Goal: Task Accomplishment & Management: Manage account settings

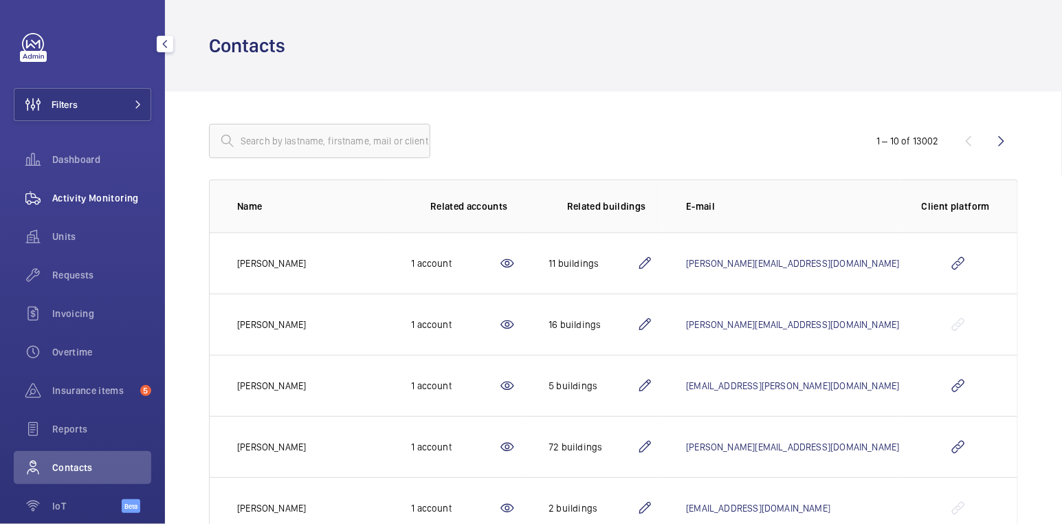
click at [109, 196] on span "Activity Monitoring" at bounding box center [101, 198] width 99 height 14
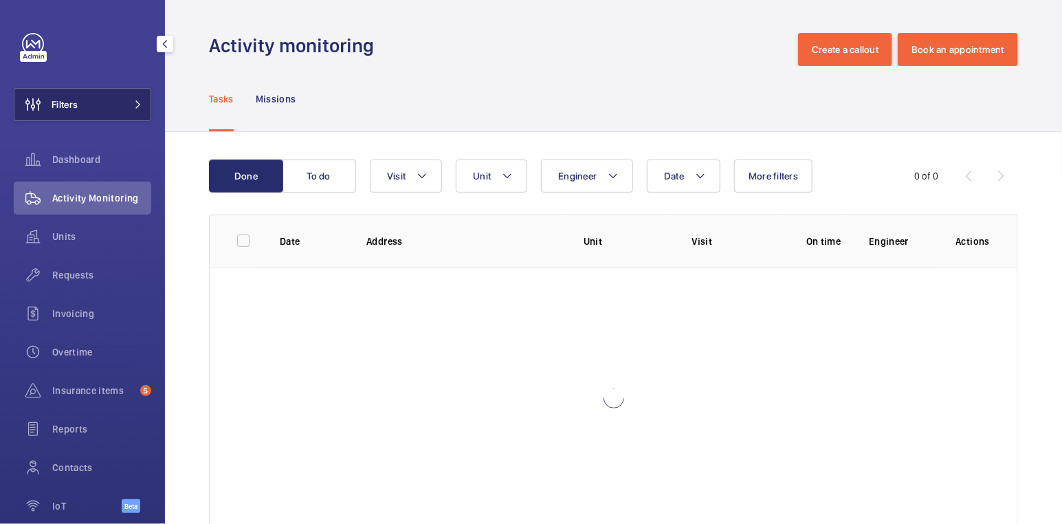
click at [98, 101] on button "Filters" at bounding box center [82, 104] width 137 height 33
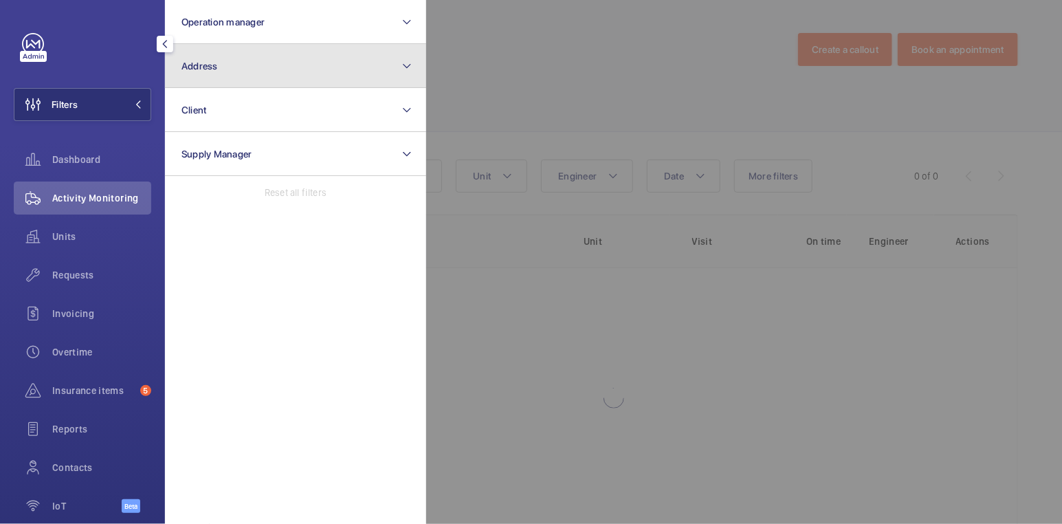
click at [239, 69] on button "Address" at bounding box center [295, 66] width 261 height 44
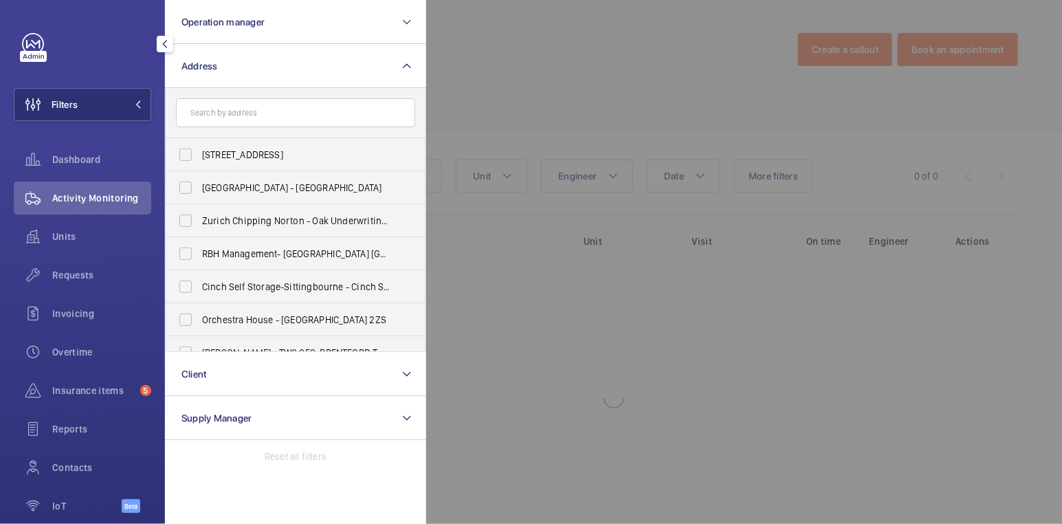
click at [490, 76] on div at bounding box center [957, 262] width 1062 height 524
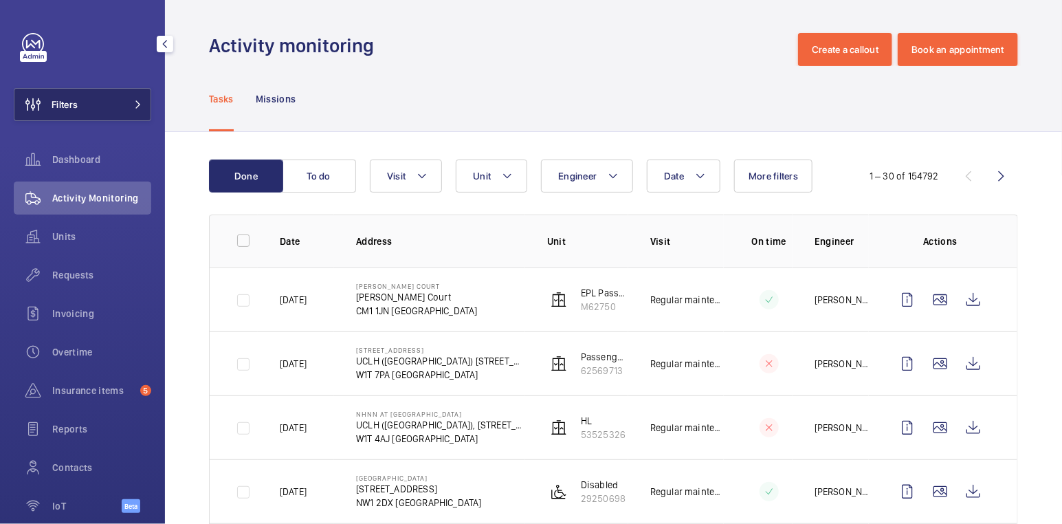
click at [80, 104] on button "Filters" at bounding box center [82, 104] width 137 height 33
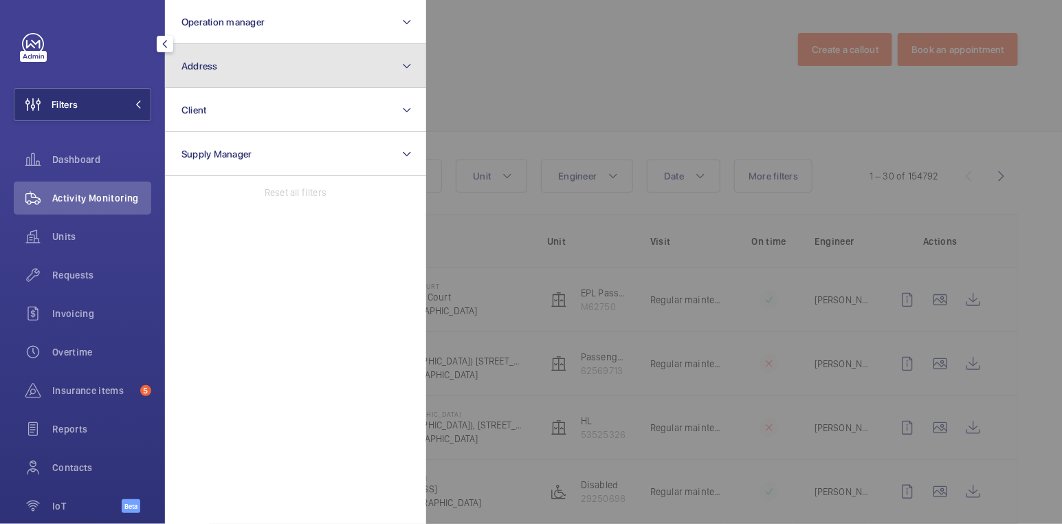
click at [221, 75] on button "Address" at bounding box center [295, 66] width 261 height 44
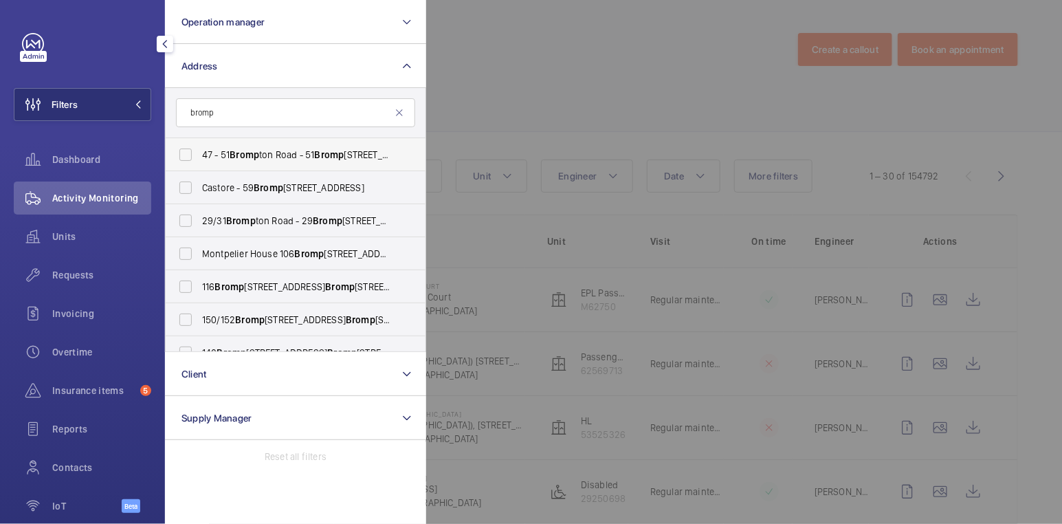
type input "bromp"
click at [288, 155] on span "47 - 51 Bromp ton Road - 51 Bromp ton Rd, LONDON SW3 1DE" at bounding box center [296, 155] width 189 height 14
click at [199, 155] on input "47 - 51 Bromp ton Road - 51 Bromp ton Rd, LONDON SW3 1DE" at bounding box center [185, 154] width 27 height 27
checkbox input "true"
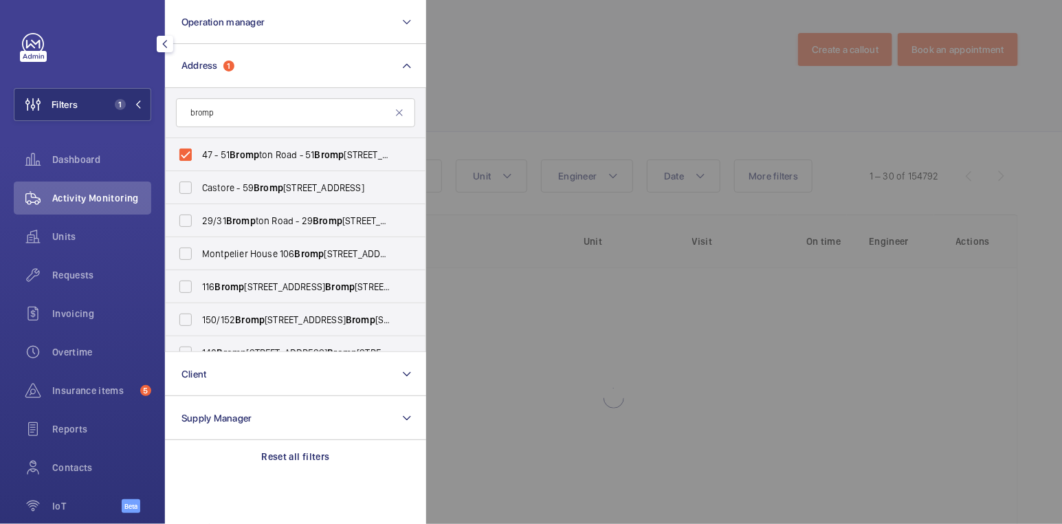
click at [490, 91] on div at bounding box center [957, 262] width 1062 height 524
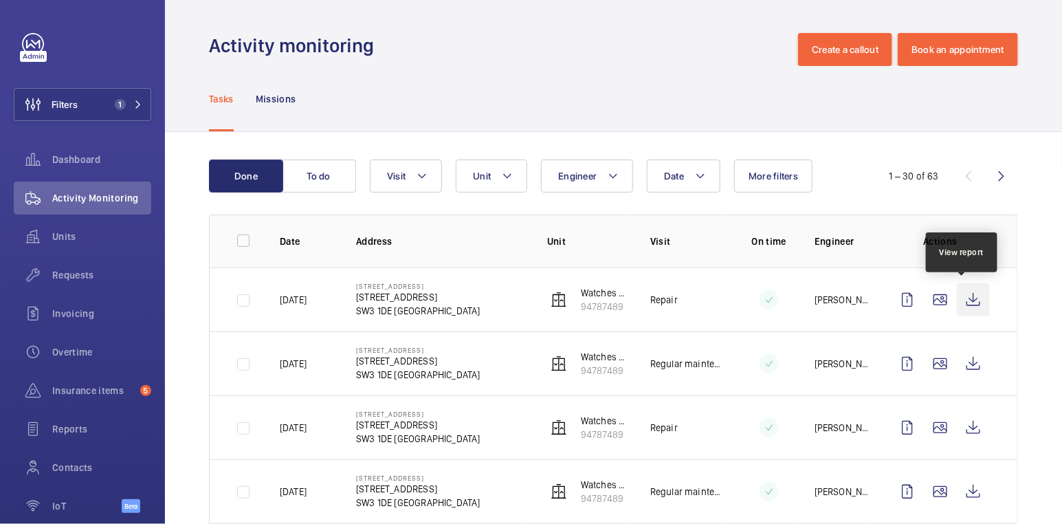
click at [960, 297] on wm-front-icon-button at bounding box center [973, 299] width 33 height 33
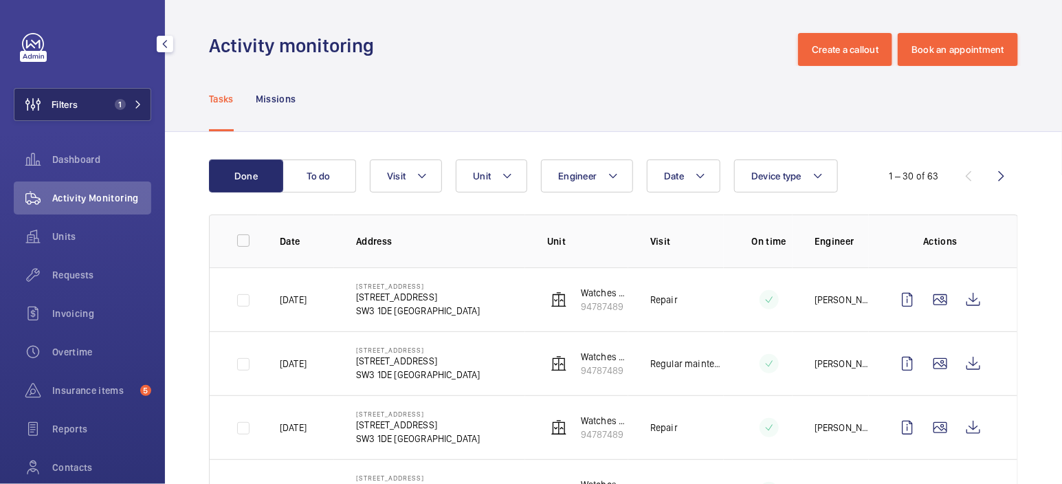
click at [76, 98] on span "Filters" at bounding box center [65, 105] width 26 height 14
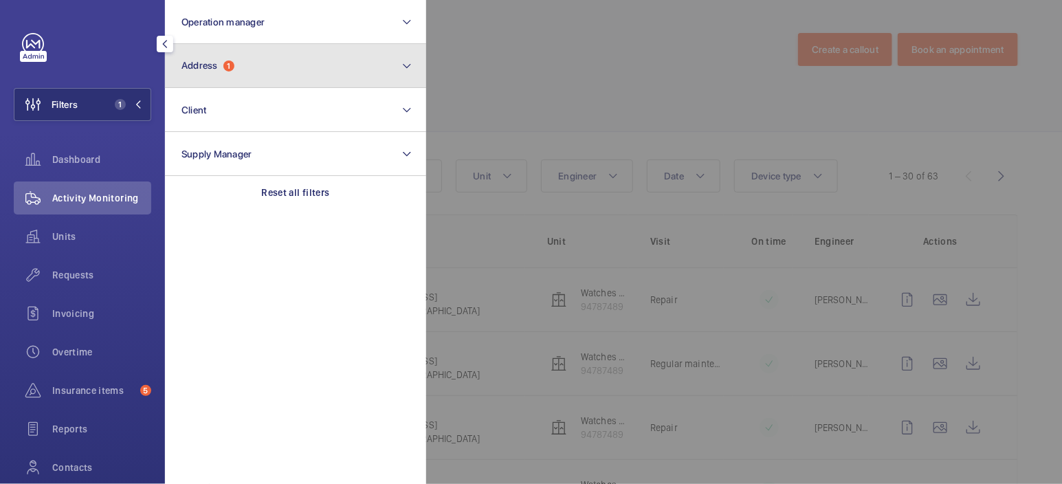
click at [281, 80] on button "Address 1" at bounding box center [295, 66] width 261 height 44
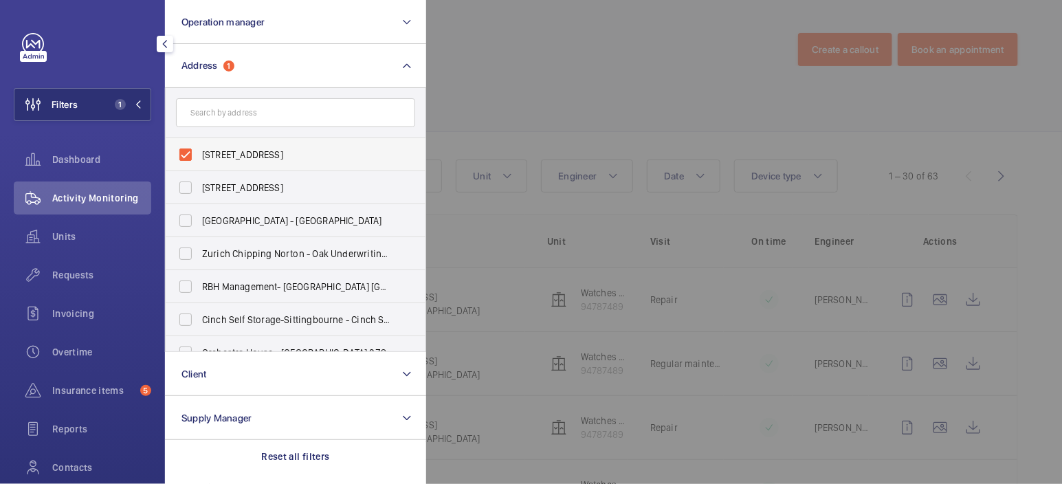
click at [270, 160] on span "47 - 51 Brompton Road - 51 Brompton Rd, LONDON SW3 1DE" at bounding box center [296, 155] width 189 height 14
click at [199, 160] on input "47 - 51 Brompton Road - 51 Brompton Rd, LONDON SW3 1DE" at bounding box center [185, 154] width 27 height 27
checkbox input "false"
click at [509, 106] on div at bounding box center [957, 242] width 1062 height 484
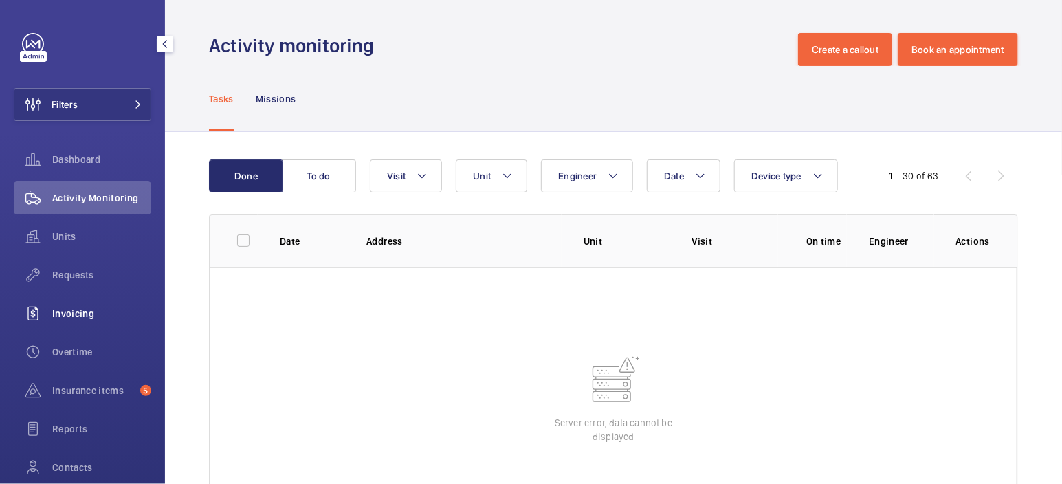
click at [87, 320] on div "Invoicing" at bounding box center [82, 313] width 137 height 33
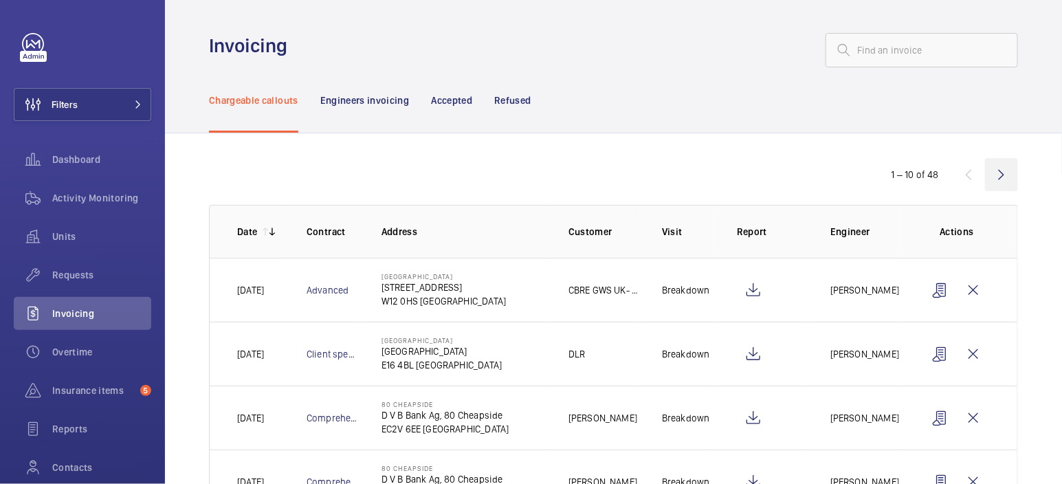
click at [1003, 171] on wm-front-icon-button at bounding box center [1001, 174] width 33 height 33
click at [1006, 175] on wm-front-icon-button at bounding box center [1001, 174] width 33 height 33
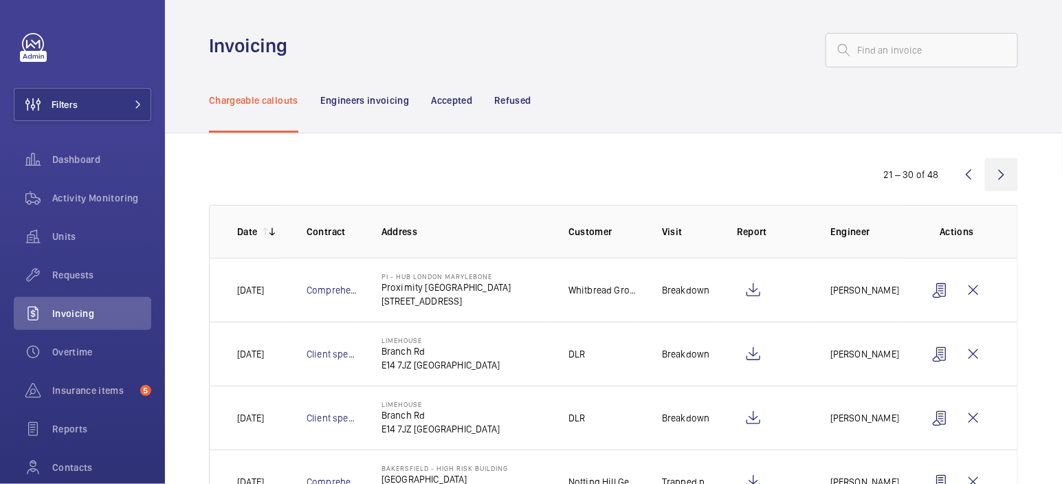
click at [1000, 175] on wm-front-icon-button at bounding box center [1001, 174] width 33 height 33
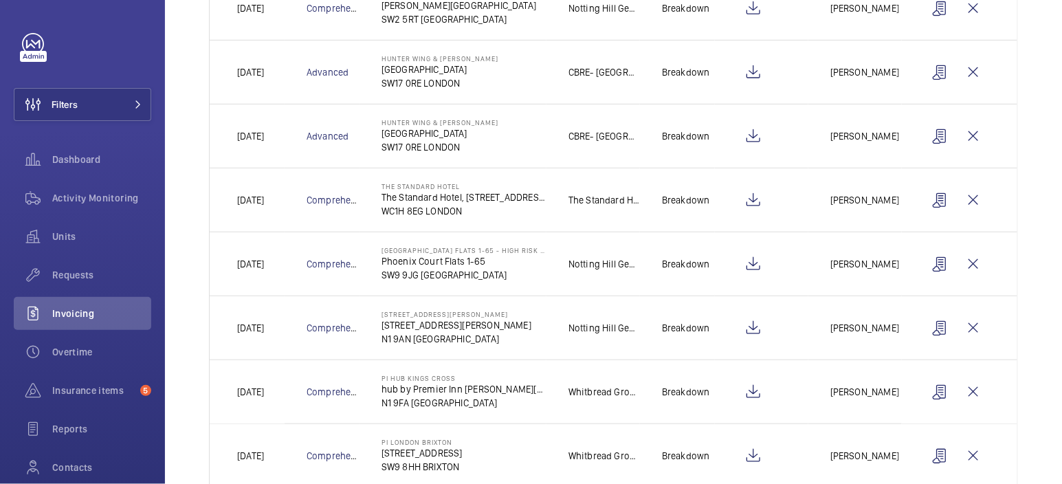
scroll to position [274, 0]
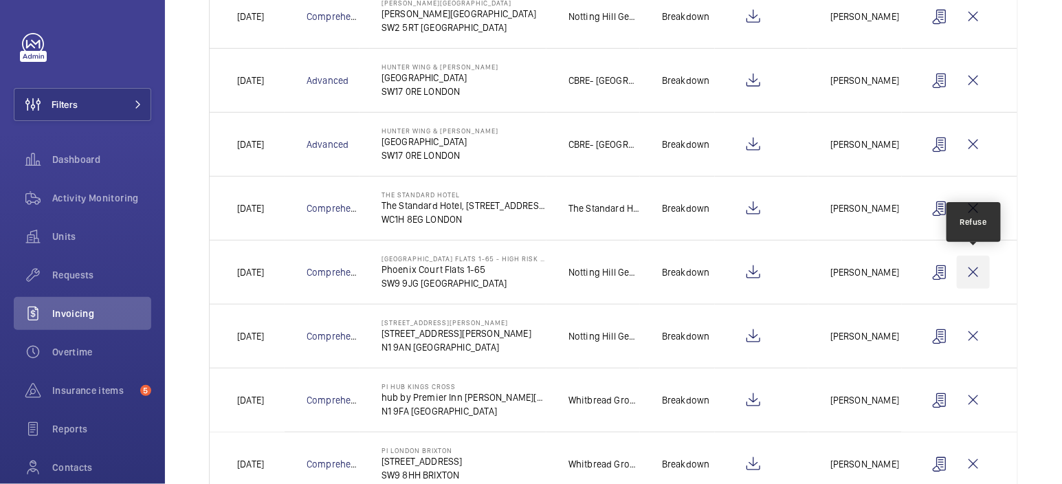
click at [977, 272] on wm-front-icon-button at bounding box center [973, 272] width 33 height 33
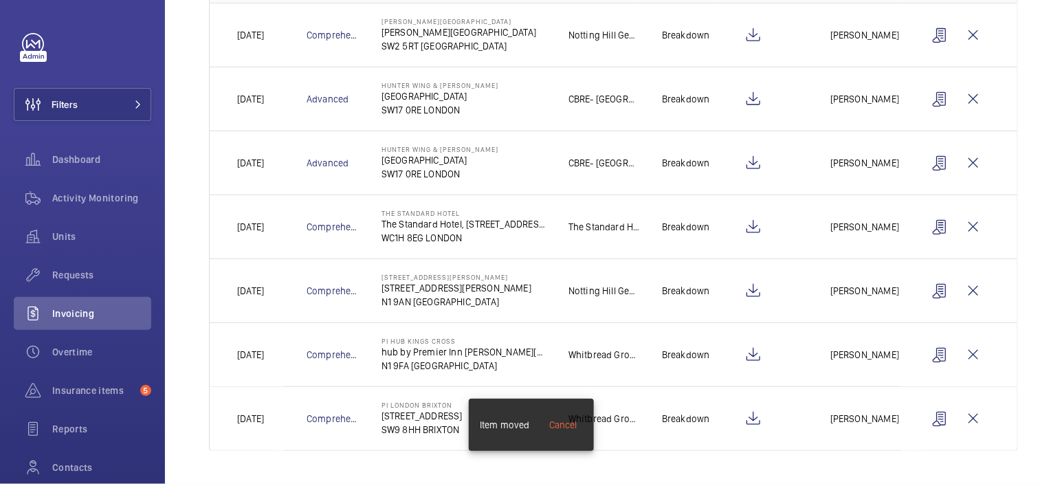
scroll to position [250, 0]
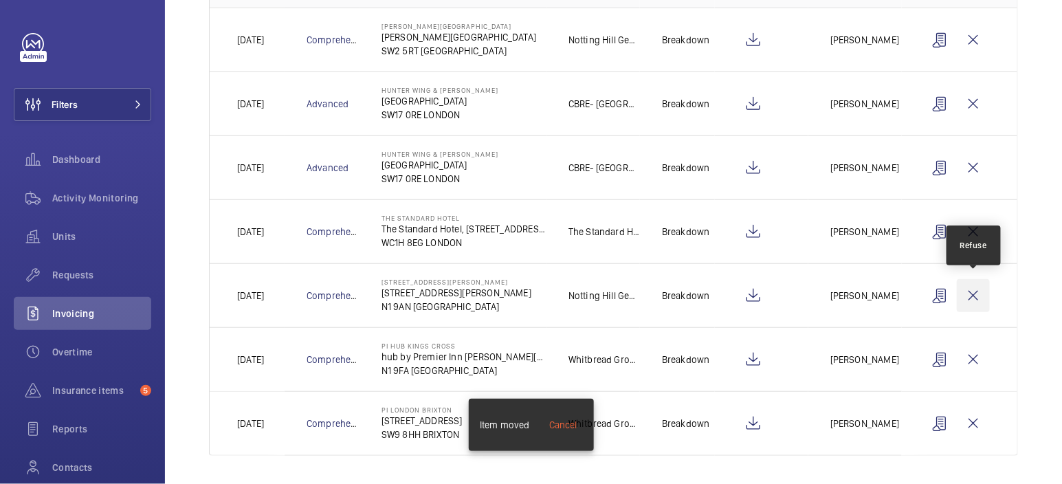
click at [974, 294] on wm-front-icon-button at bounding box center [973, 295] width 33 height 33
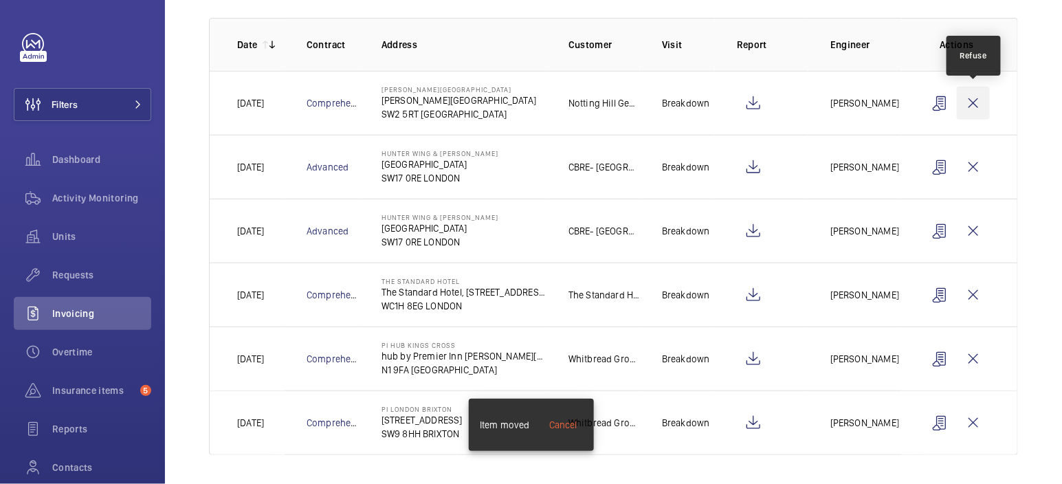
click at [983, 101] on wm-front-icon-button at bounding box center [973, 103] width 33 height 33
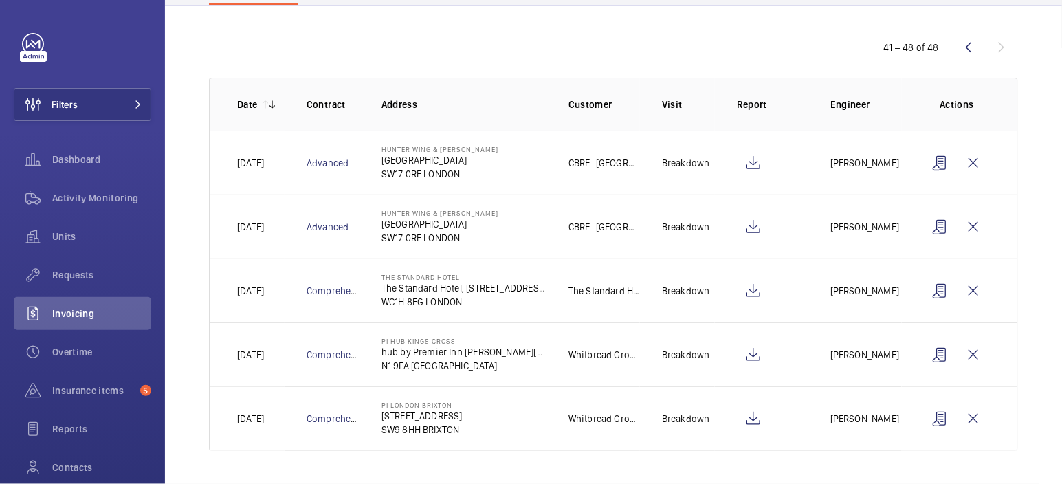
scroll to position [124, 0]
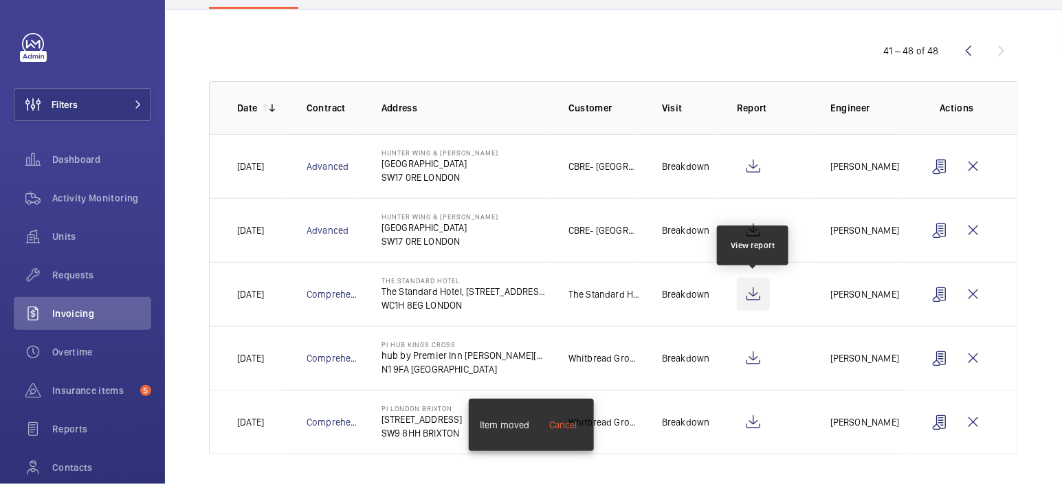
click at [760, 294] on wm-front-icon-button at bounding box center [753, 294] width 33 height 33
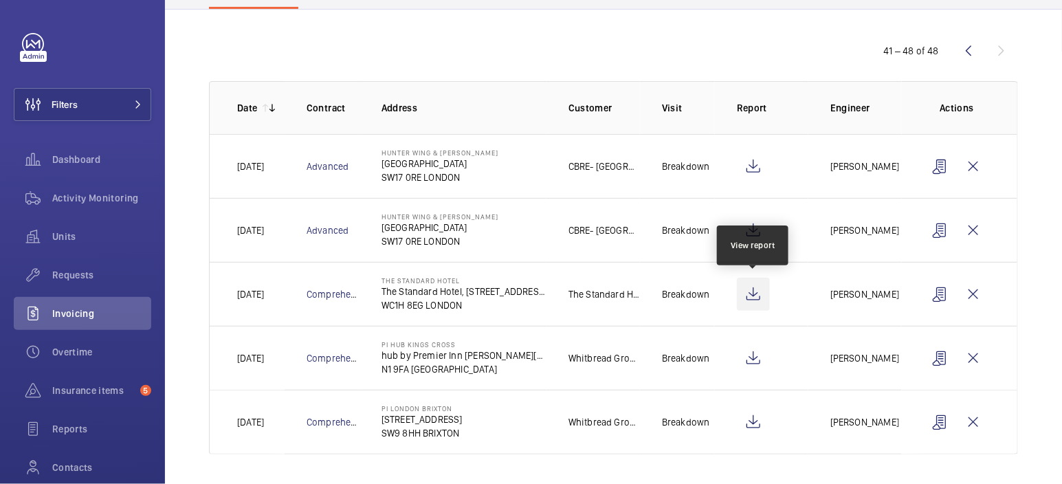
click at [755, 293] on wm-front-icon-button at bounding box center [753, 294] width 33 height 33
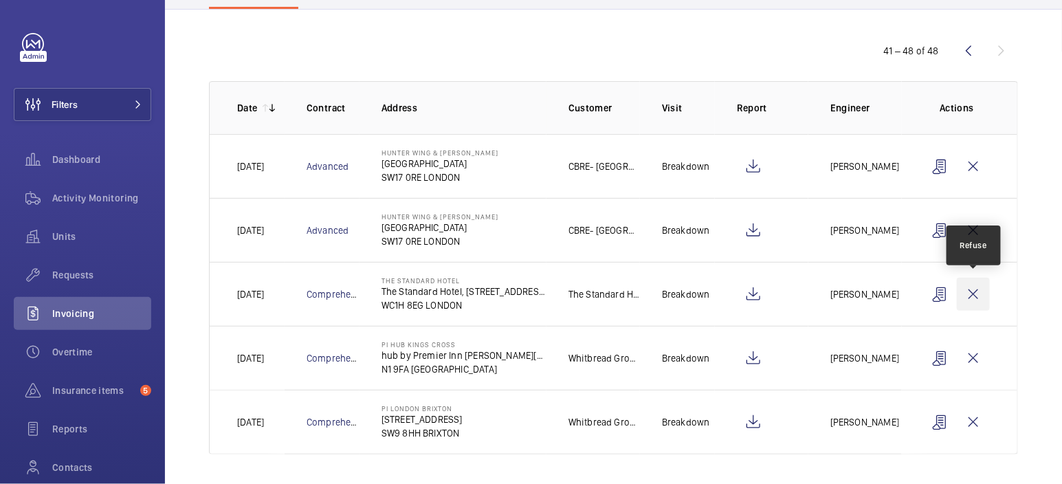
click at [978, 291] on wm-front-icon-button at bounding box center [973, 294] width 33 height 33
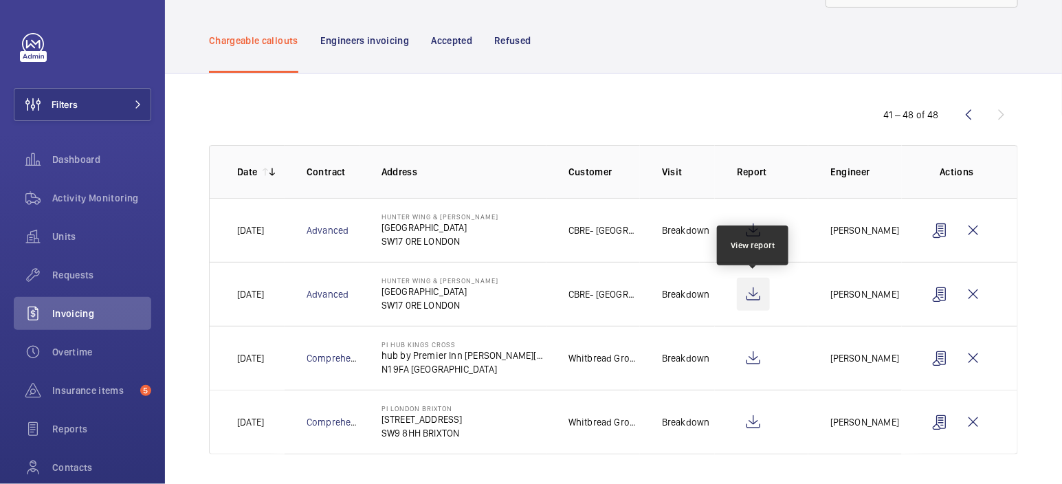
click at [760, 294] on wm-front-icon-button at bounding box center [753, 294] width 33 height 33
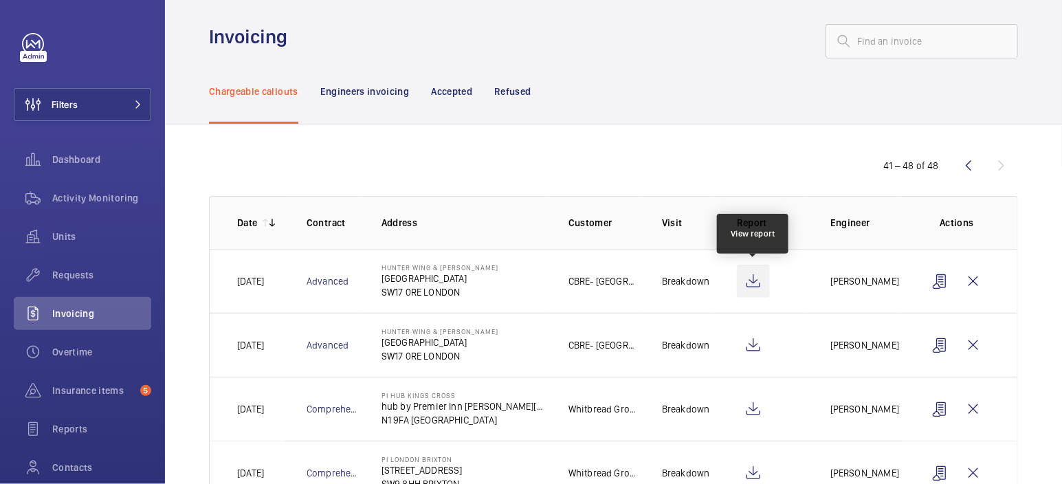
click at [756, 283] on wm-front-icon-button at bounding box center [753, 281] width 33 height 33
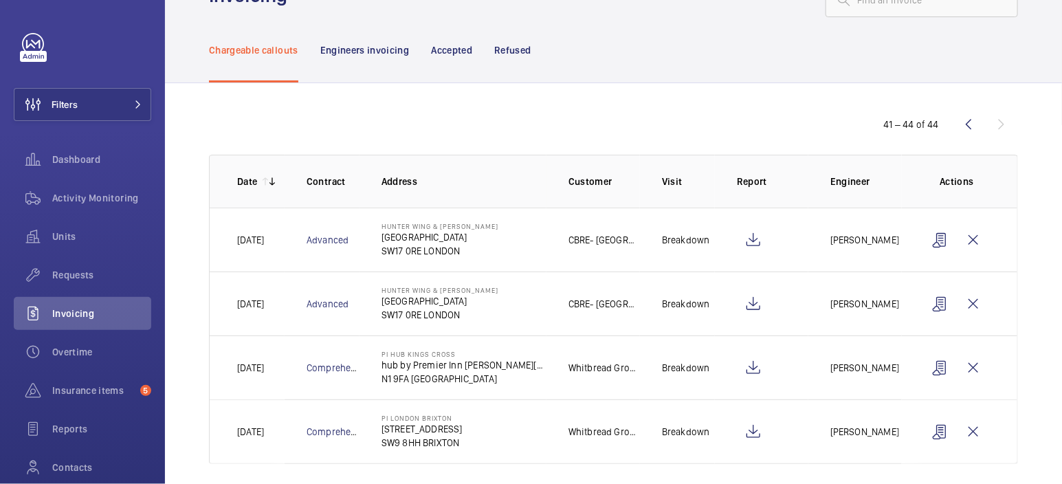
scroll to position [60, 0]
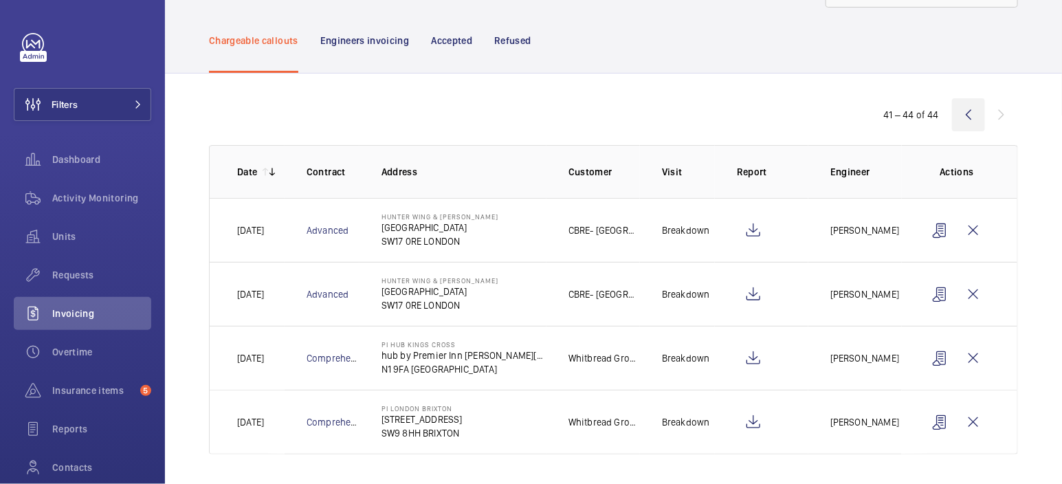
click at [973, 116] on wm-front-icon-button at bounding box center [968, 114] width 33 height 33
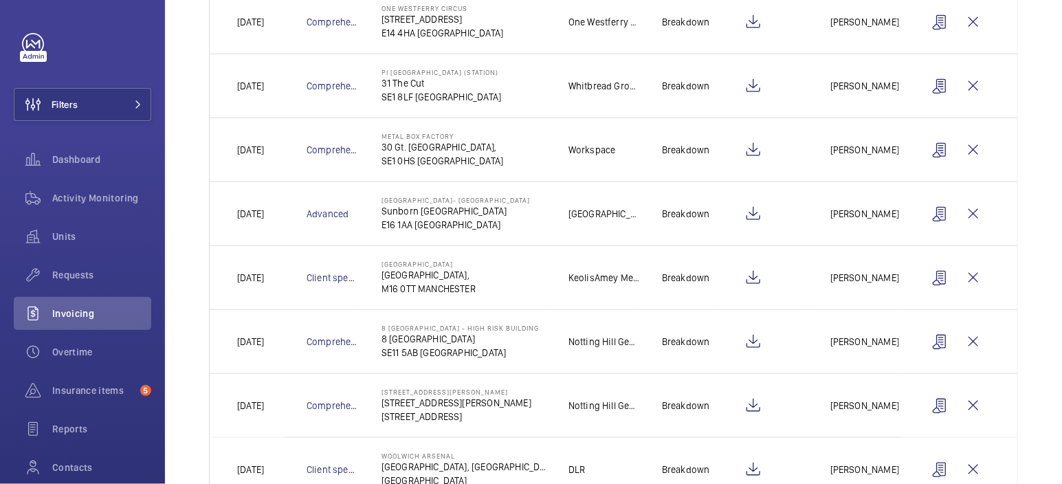
scroll to position [441, 0]
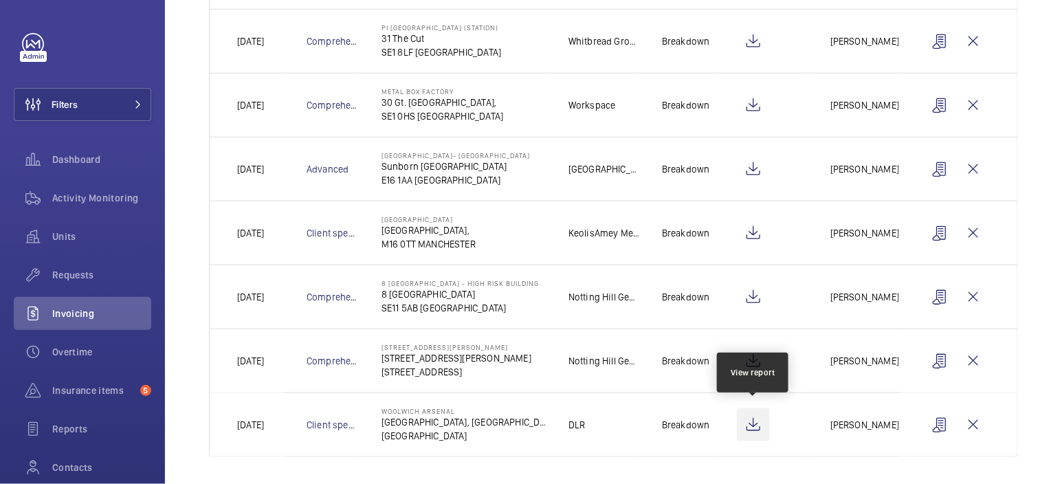
click at [761, 426] on wm-front-icon-button at bounding box center [753, 424] width 33 height 33
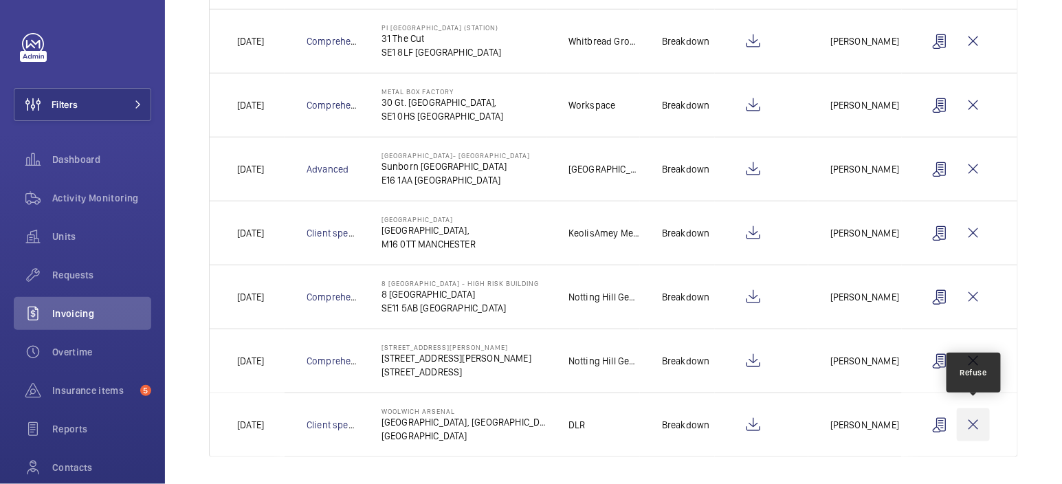
click at [981, 424] on wm-front-icon-button at bounding box center [973, 424] width 33 height 33
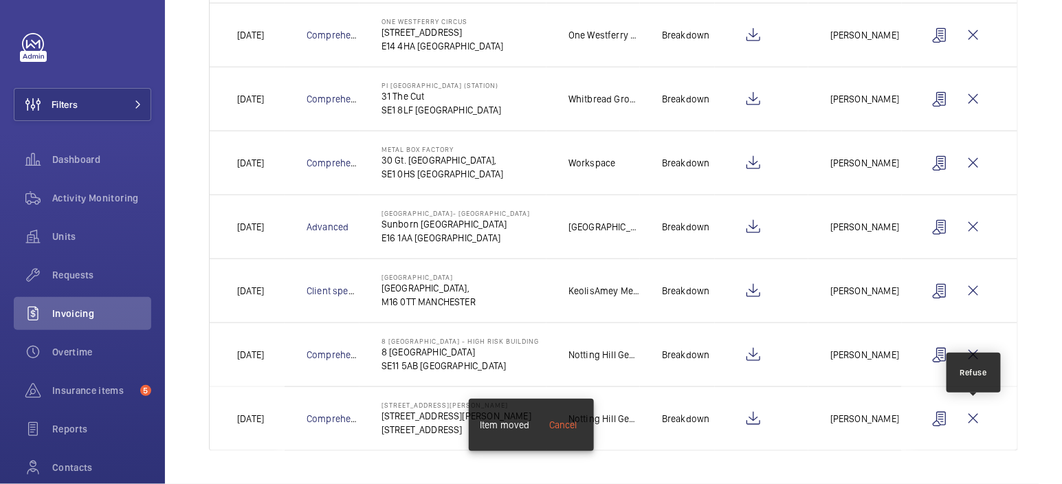
scroll to position [377, 0]
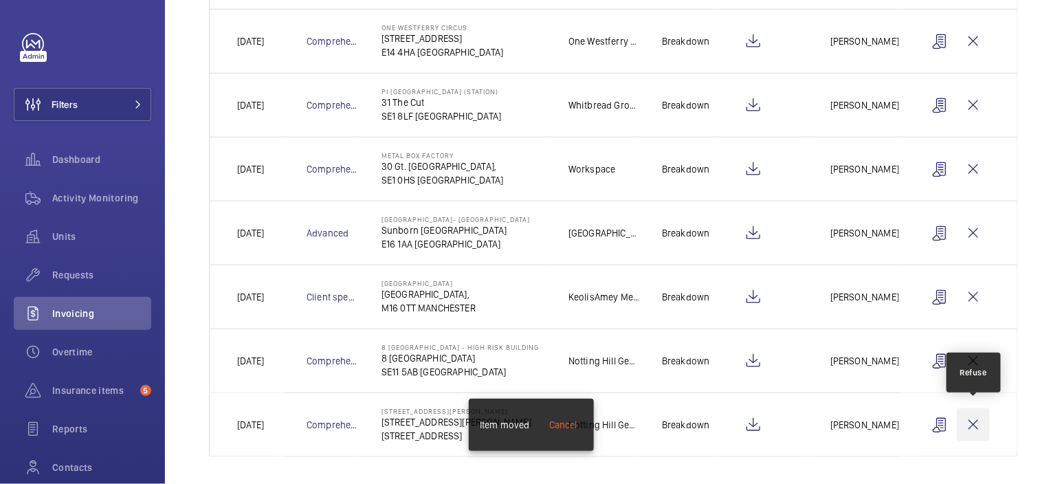
click at [973, 423] on wm-front-icon-button at bounding box center [973, 424] width 33 height 33
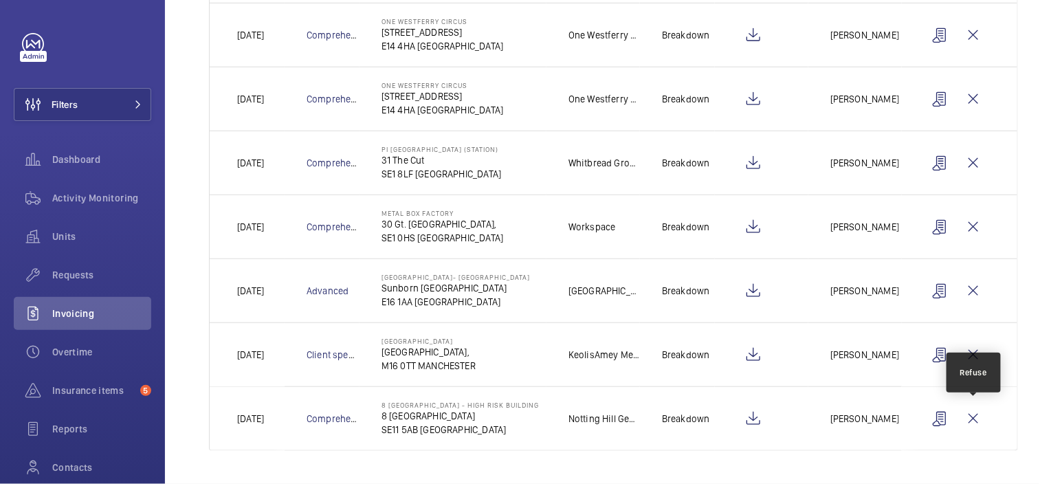
scroll to position [313, 0]
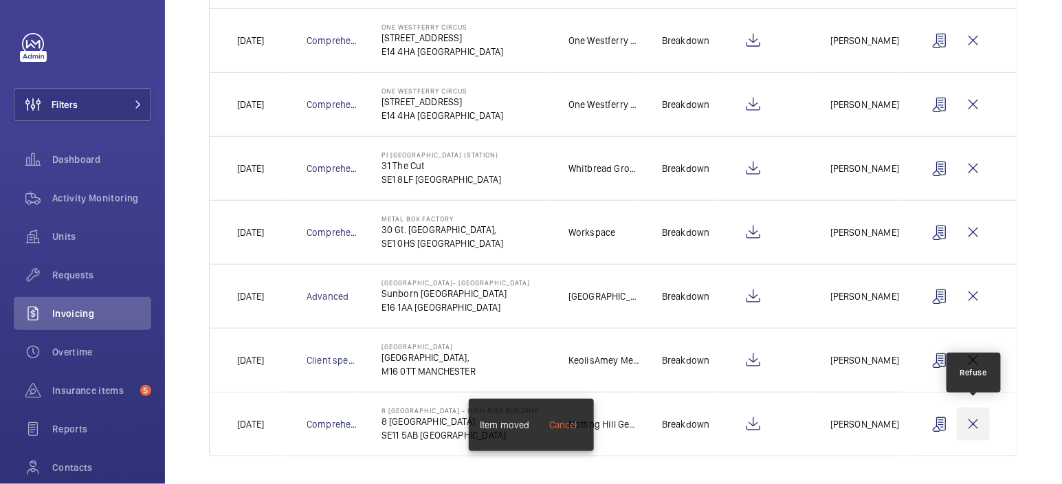
click at [979, 423] on wm-front-icon-button at bounding box center [973, 424] width 33 height 33
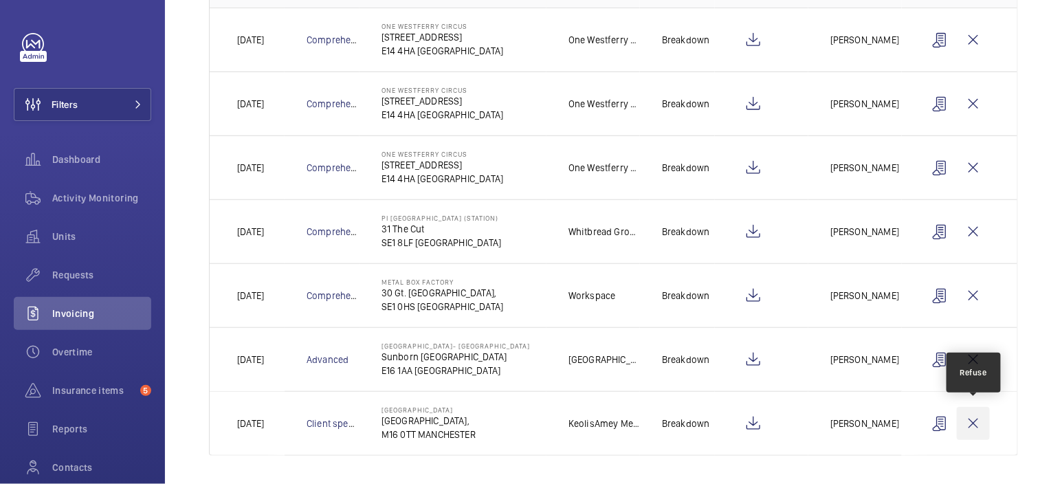
click at [974, 421] on wm-front-icon-button at bounding box center [973, 423] width 33 height 33
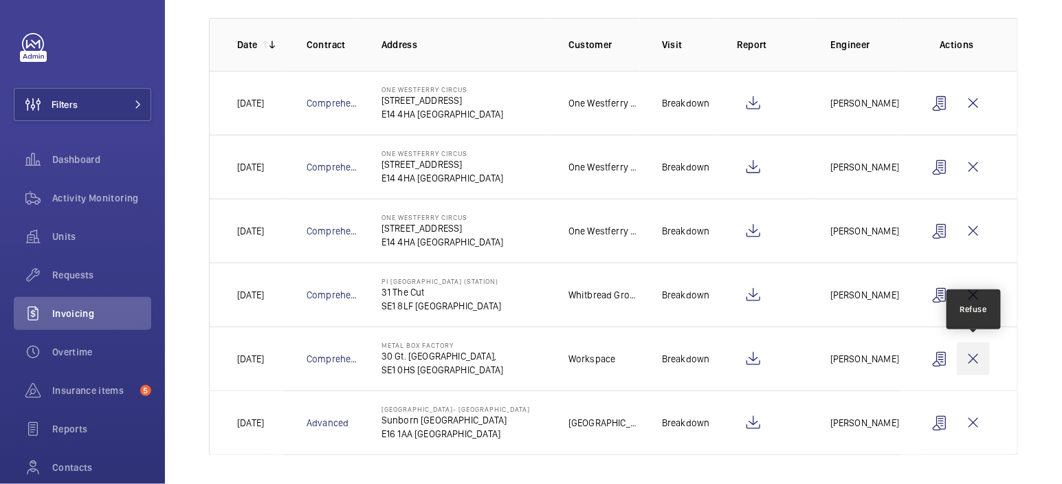
click at [978, 356] on wm-front-icon-button at bounding box center [973, 358] width 33 height 33
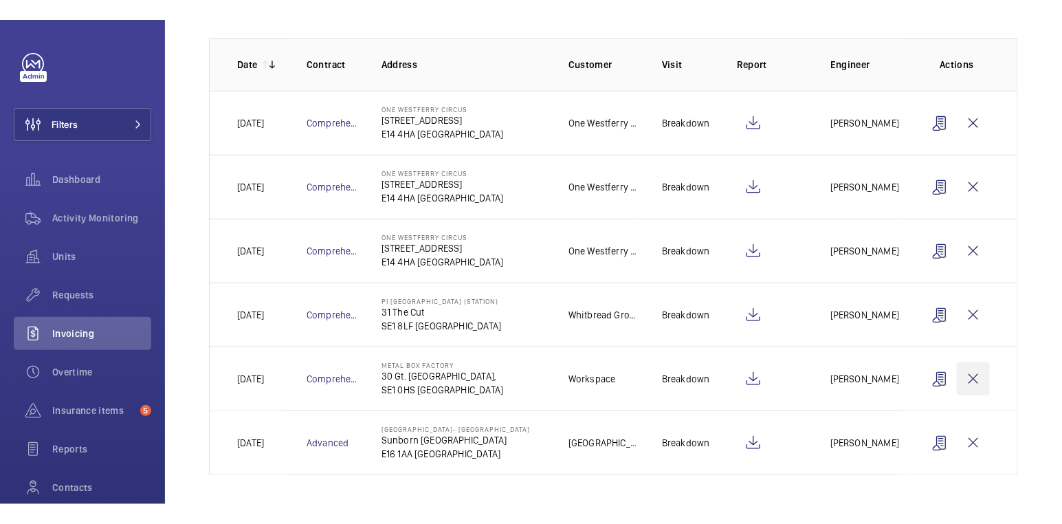
scroll to position [124, 0]
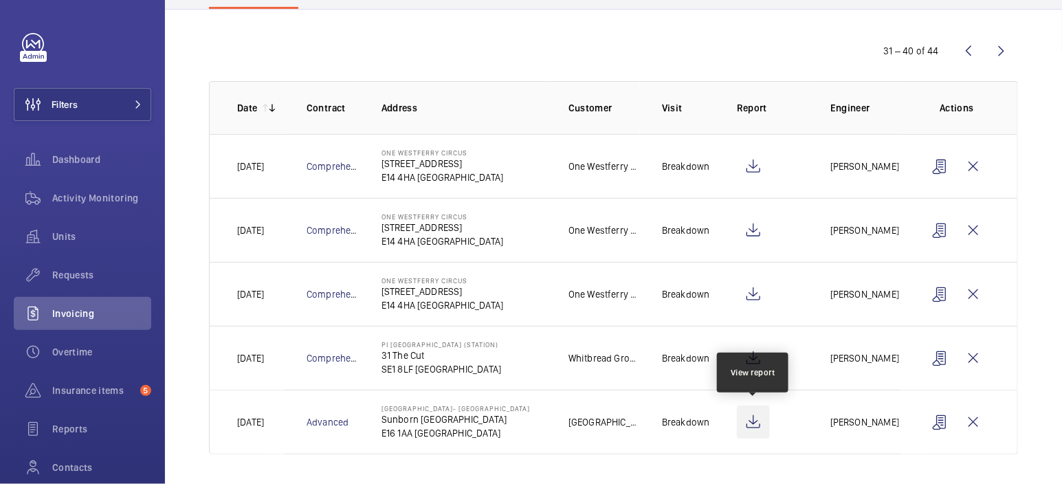
click at [757, 422] on wm-front-icon-button at bounding box center [753, 422] width 33 height 33
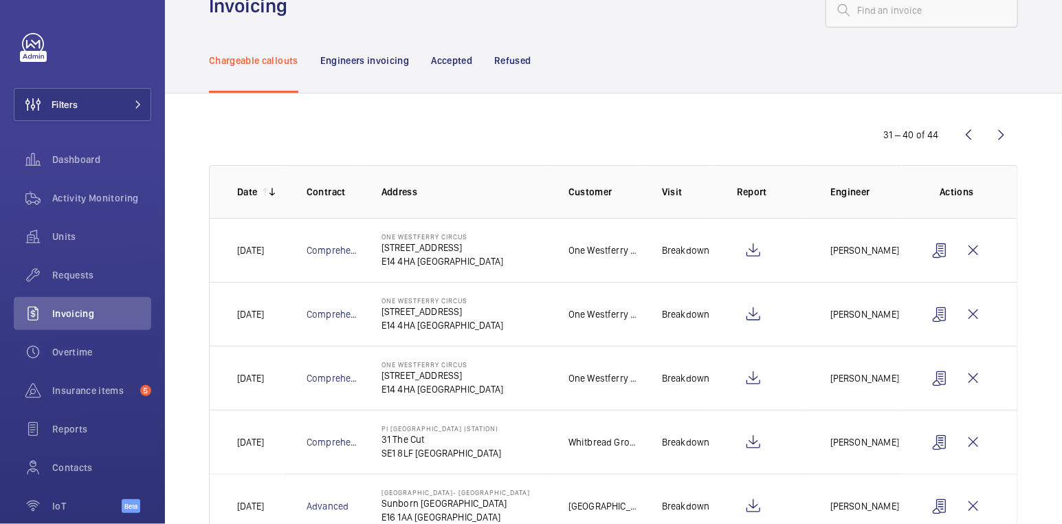
scroll to position [84, 0]
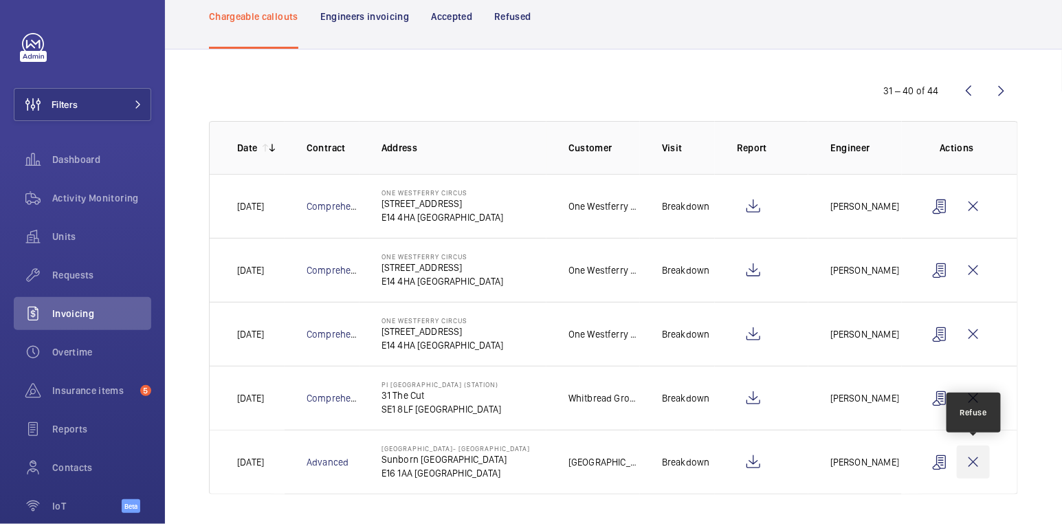
click at [979, 463] on wm-front-icon-button at bounding box center [973, 461] width 33 height 33
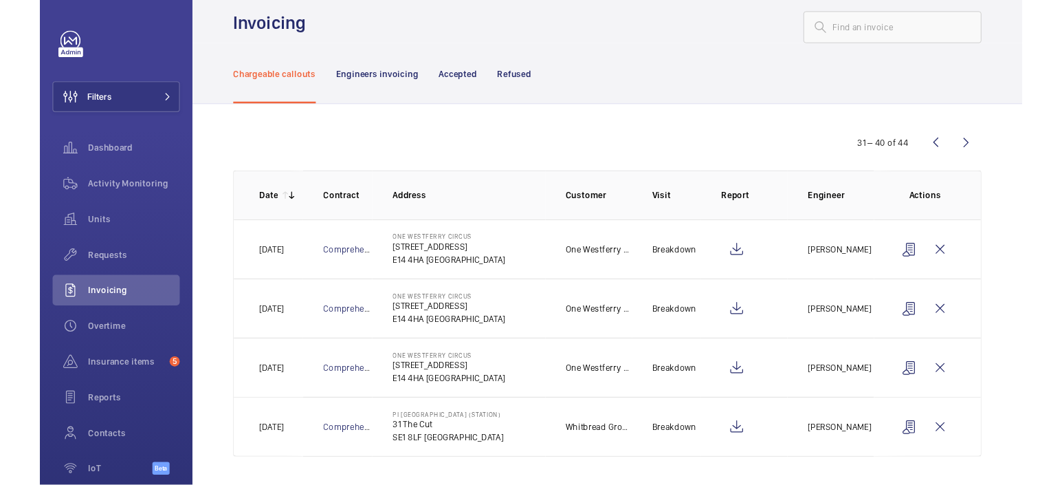
scroll to position [60, 0]
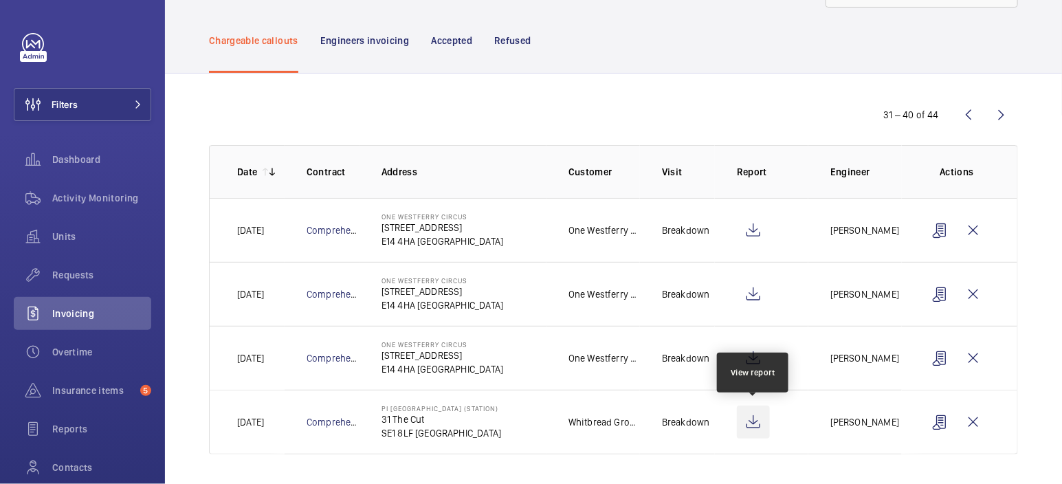
click at [760, 423] on wm-front-icon-button at bounding box center [753, 422] width 33 height 33
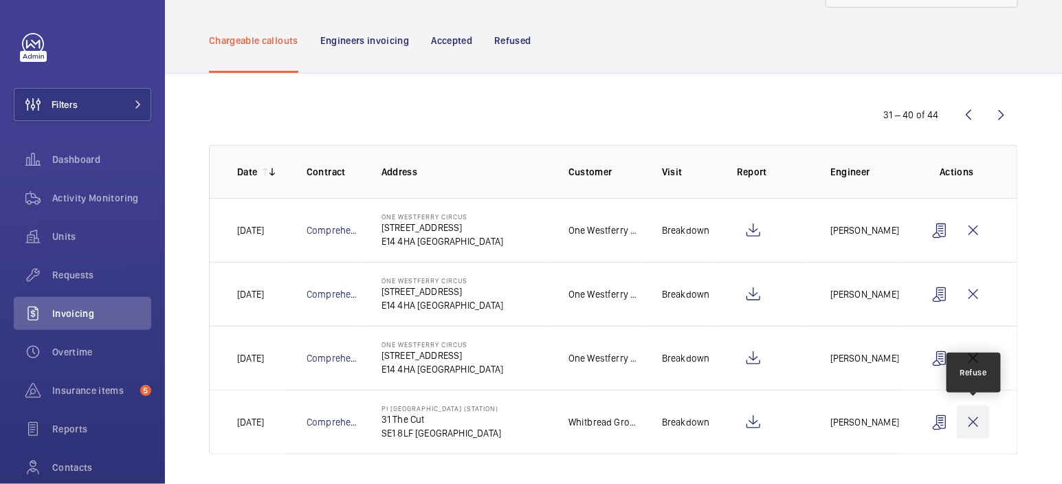
click at [976, 419] on wm-front-icon-button at bounding box center [973, 422] width 33 height 33
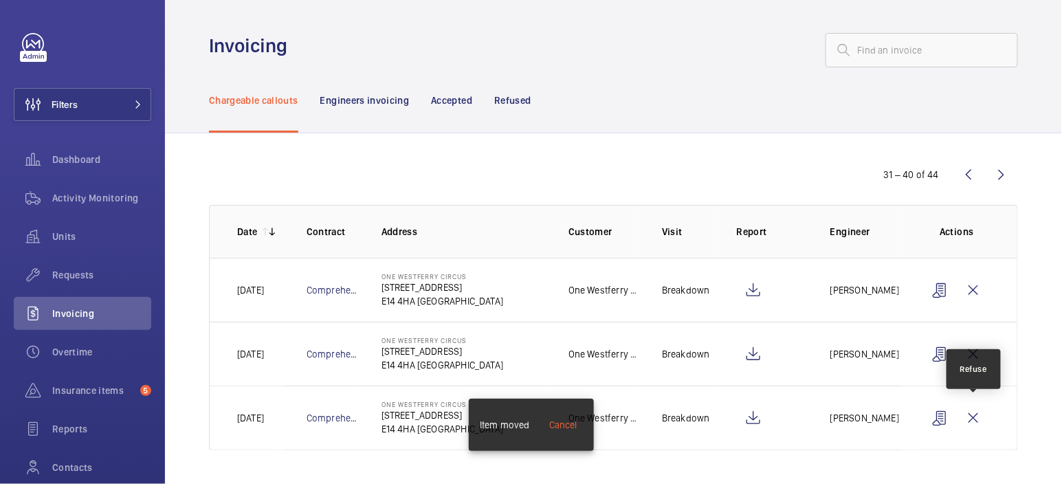
scroll to position [0, 0]
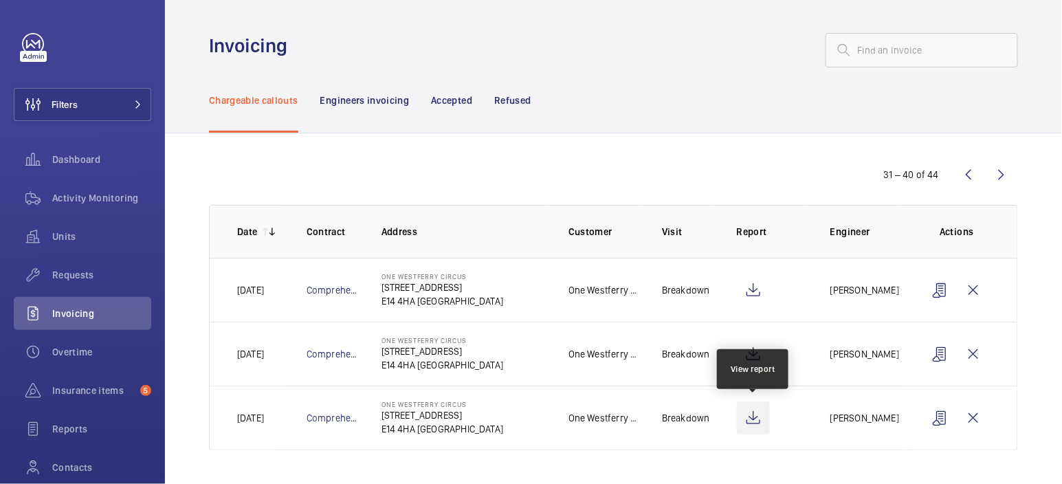
click at [749, 420] on wm-front-icon-button at bounding box center [753, 417] width 33 height 33
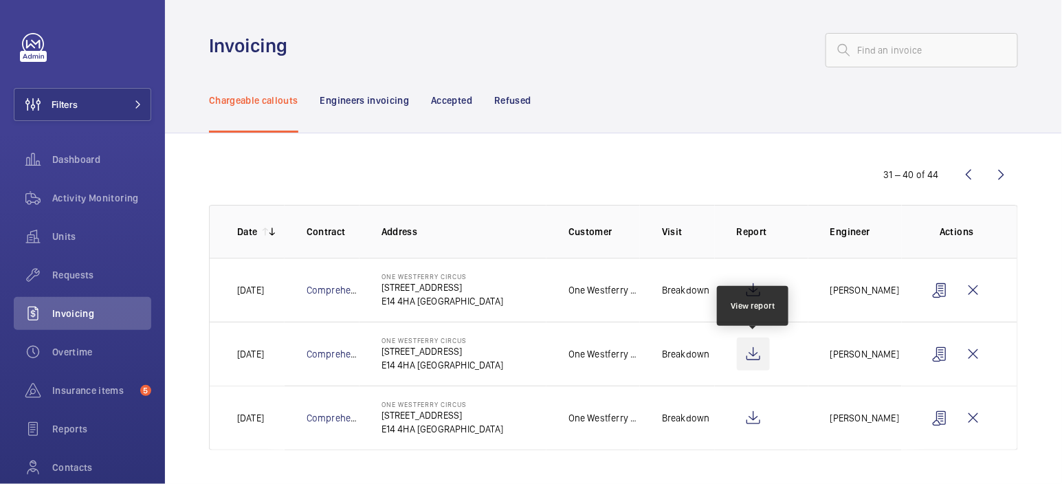
click at [761, 355] on wm-front-icon-button at bounding box center [753, 354] width 33 height 33
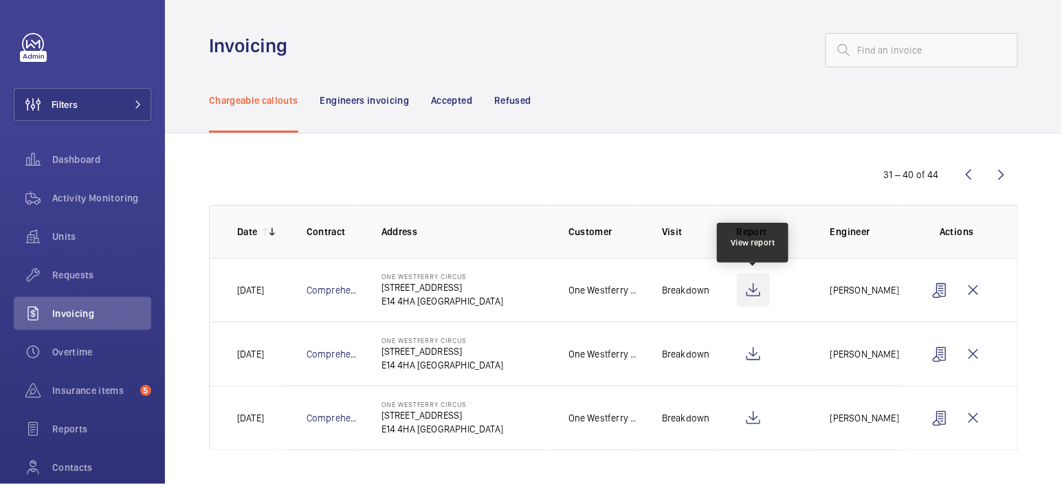
click at [754, 284] on wm-front-icon-button at bounding box center [753, 290] width 33 height 33
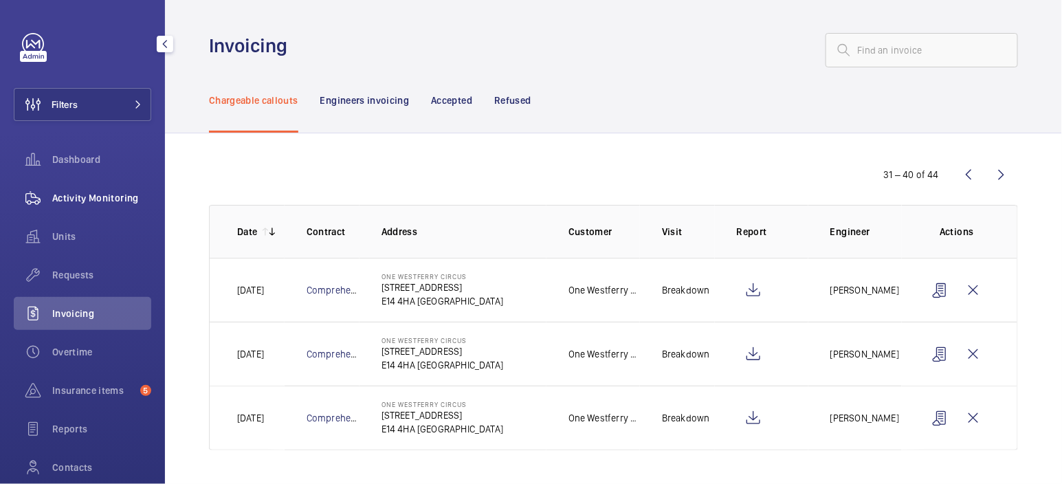
click at [96, 195] on span "Activity Monitoring" at bounding box center [101, 198] width 99 height 14
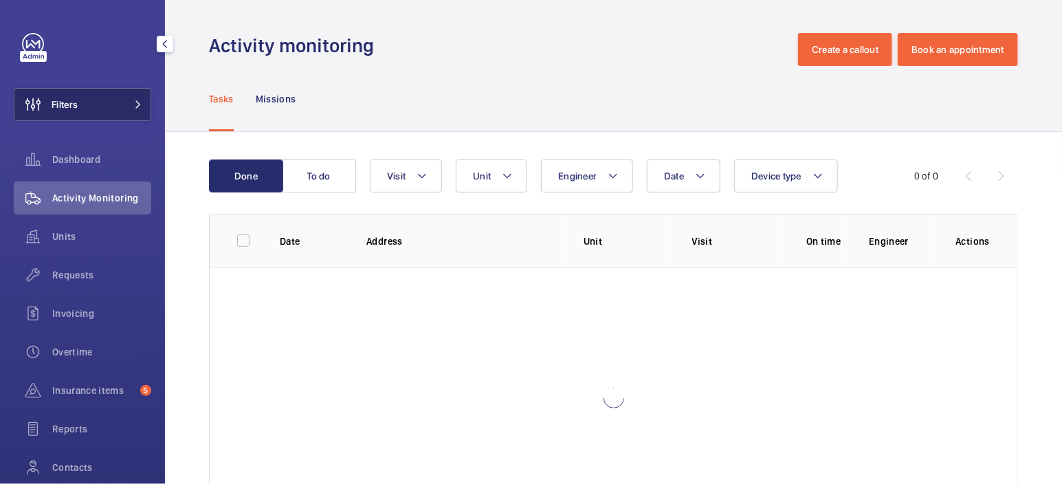
click at [100, 116] on button "Filters" at bounding box center [82, 104] width 137 height 33
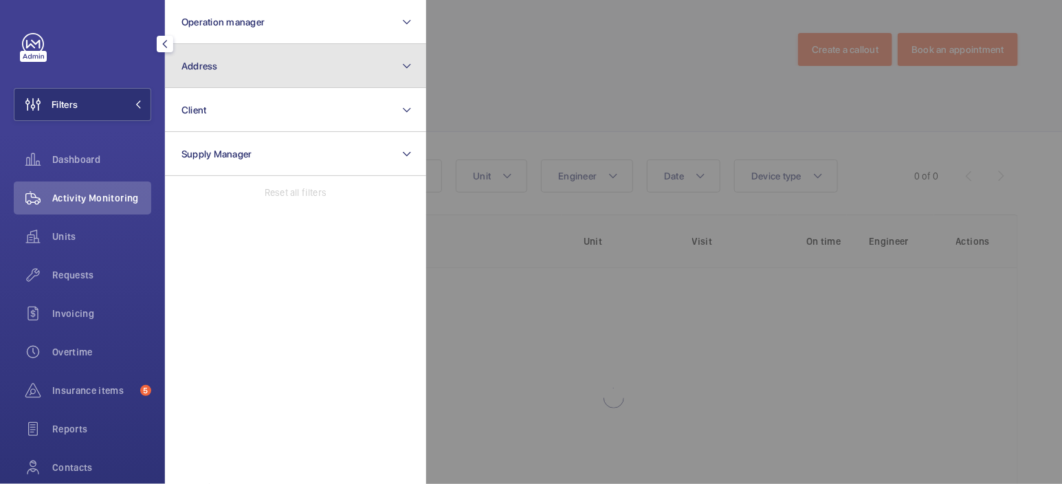
click at [217, 78] on button "Address" at bounding box center [295, 66] width 261 height 44
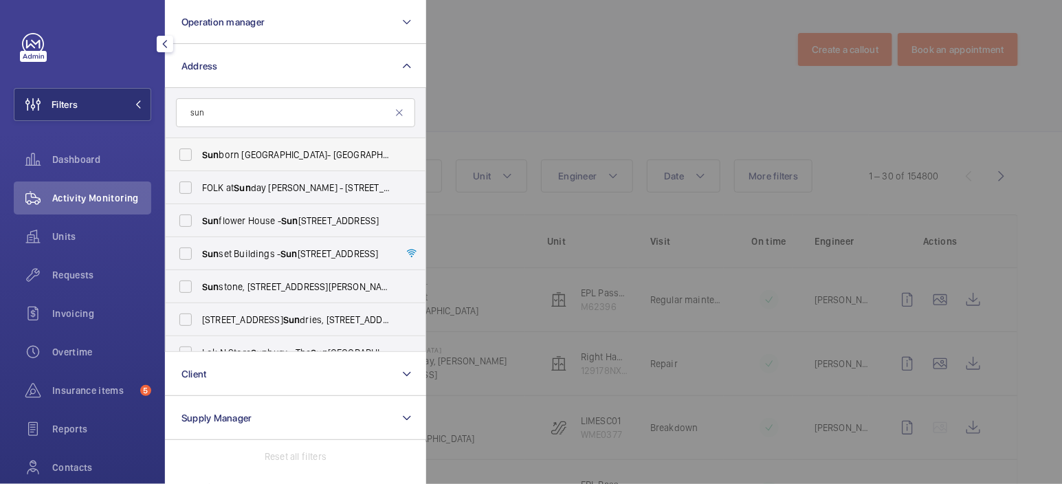
type input "sun"
click at [276, 151] on span "Sun born Yacht Hotel- Royal Victoria Dock - Sun born London, LONDON E16 1AA" at bounding box center [296, 155] width 189 height 14
click at [199, 151] on input "Sun born Yacht Hotel- Royal Victoria Dock - Sun born London, LONDON E16 1AA" at bounding box center [185, 154] width 27 height 27
checkbox input "true"
click at [474, 67] on div at bounding box center [957, 242] width 1062 height 484
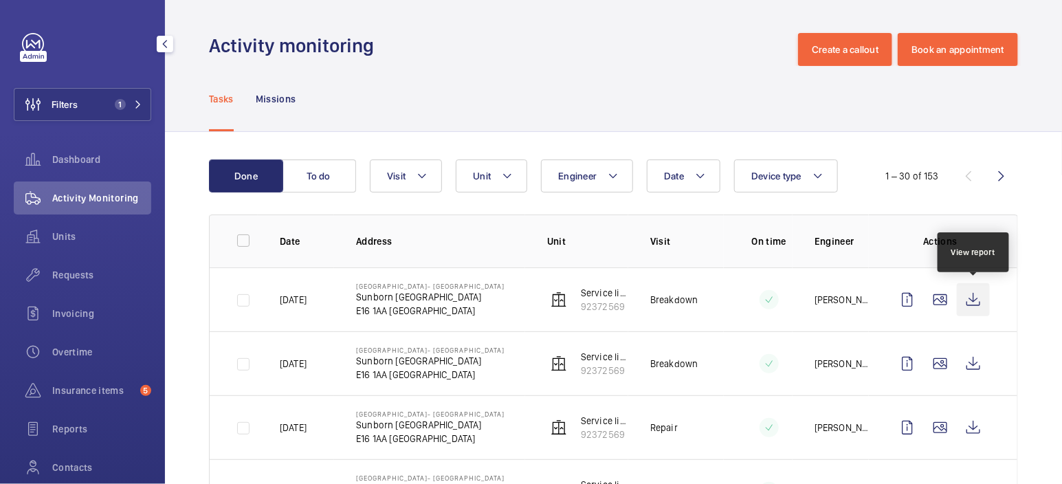
click at [982, 299] on wm-front-icon-button at bounding box center [973, 299] width 33 height 33
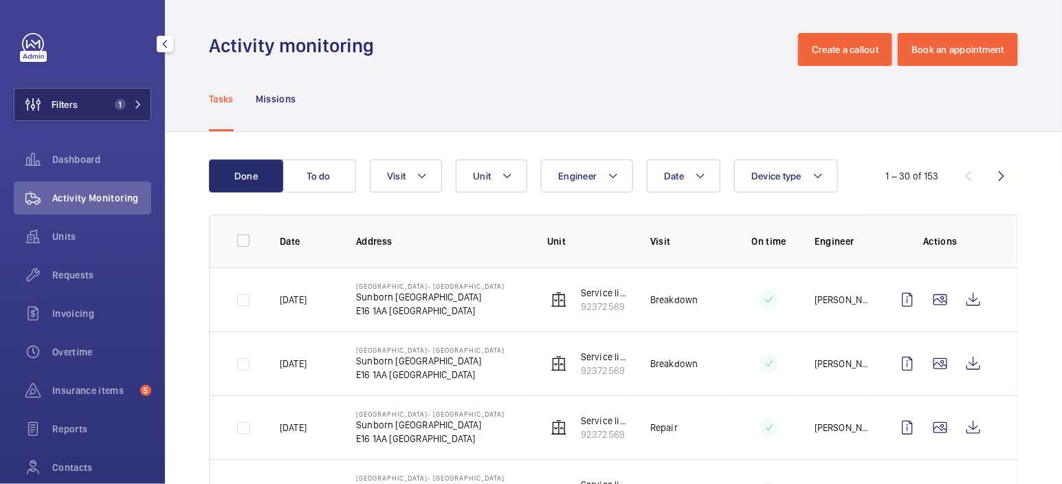
click at [78, 102] on button "Filters 1" at bounding box center [82, 104] width 137 height 33
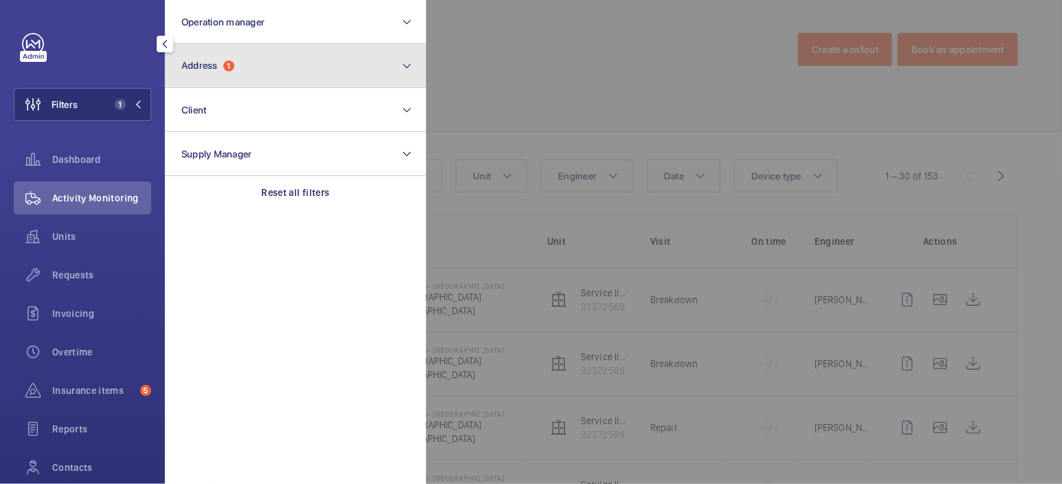
click at [263, 61] on button "Address 1" at bounding box center [295, 66] width 261 height 44
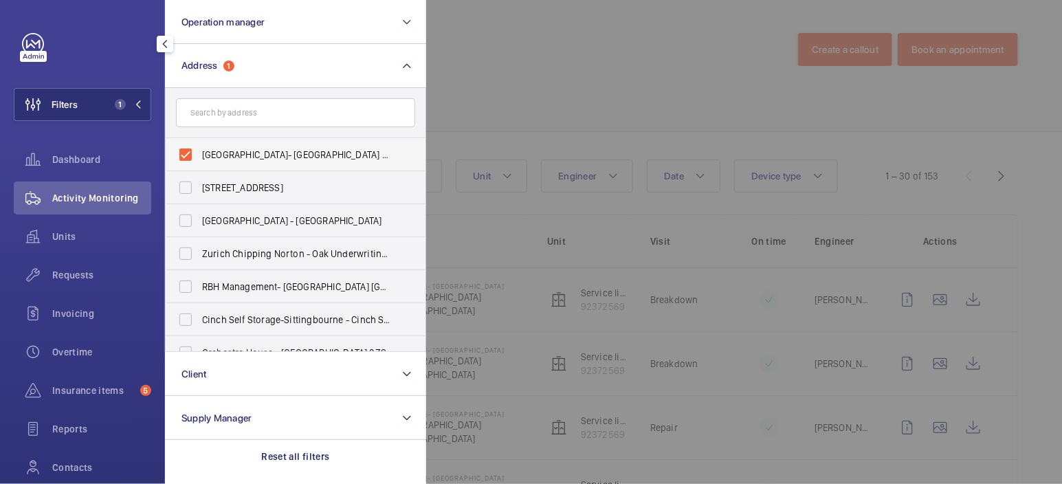
click at [289, 155] on span "Sunborn Yacht Hotel- Royal Victoria Dock - Sunborn London, LONDON E16 1AA" at bounding box center [296, 155] width 189 height 14
click at [199, 155] on input "Sunborn Yacht Hotel- Royal Victoria Dock - Sunborn London, LONDON E16 1AA" at bounding box center [185, 154] width 27 height 27
checkbox input "false"
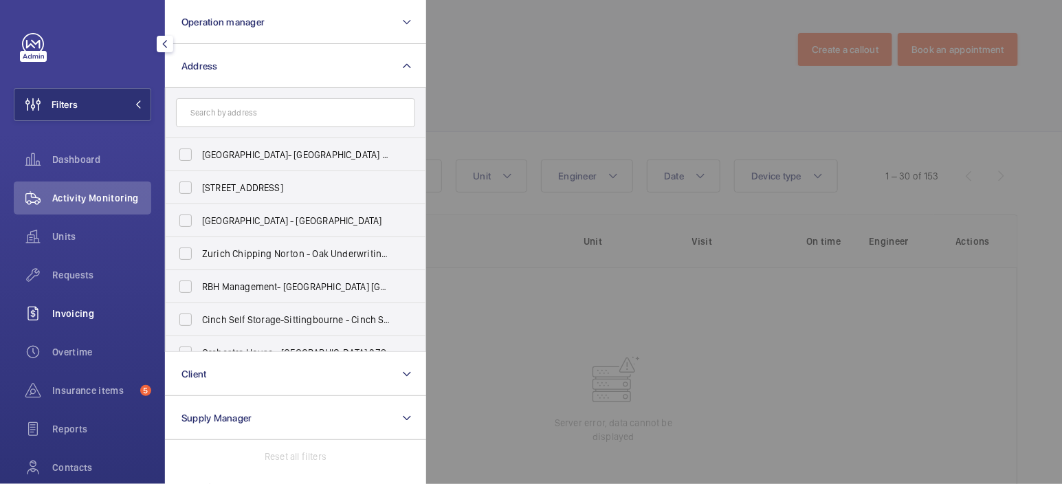
click at [98, 320] on div "Invoicing" at bounding box center [82, 313] width 137 height 33
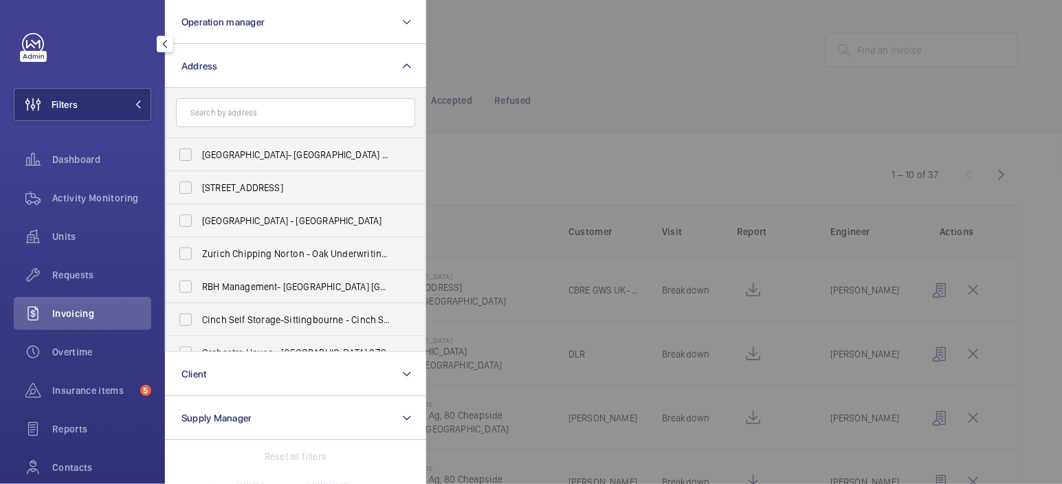
click at [641, 75] on div at bounding box center [957, 242] width 1062 height 484
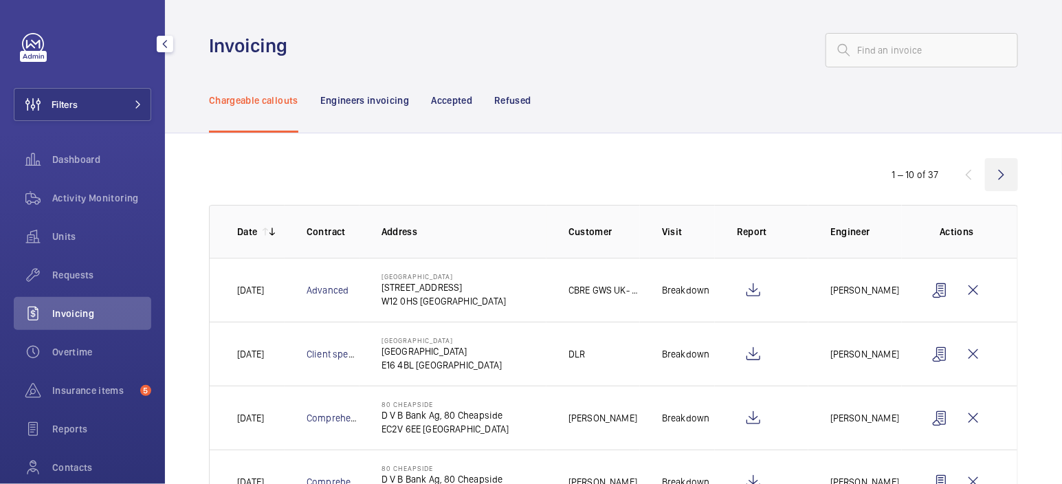
click at [1008, 175] on wm-front-icon-button at bounding box center [1001, 174] width 33 height 33
click at [1006, 175] on wm-front-icon-button at bounding box center [1001, 174] width 33 height 33
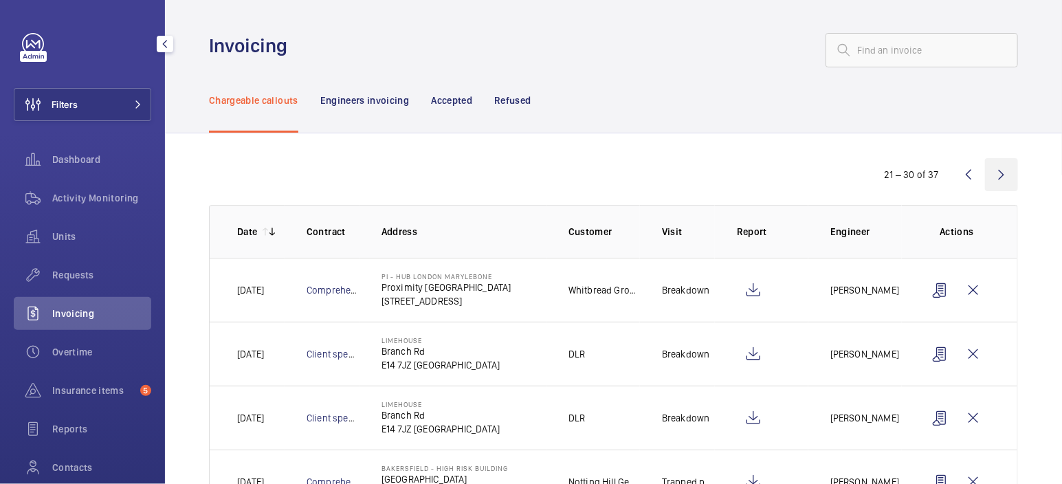
click at [1006, 175] on wm-front-icon-button at bounding box center [1001, 174] width 33 height 33
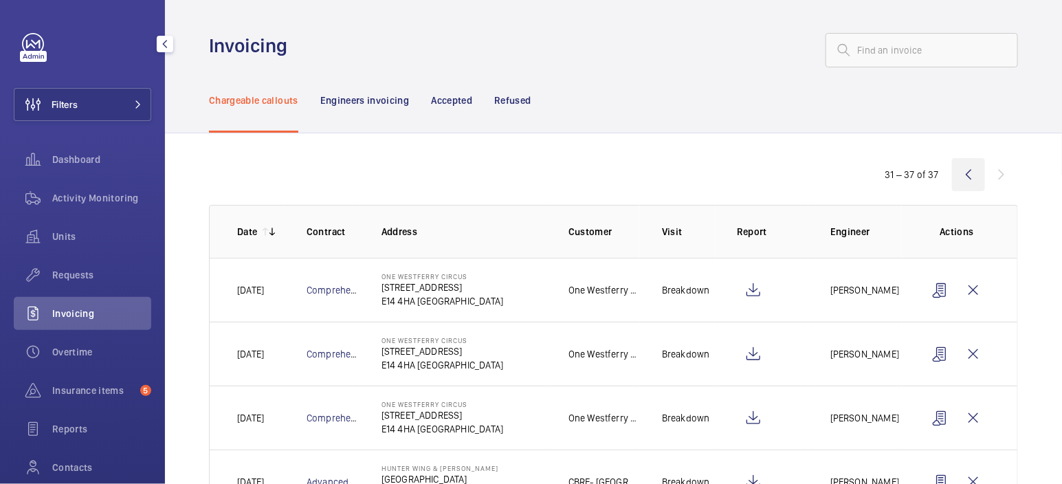
click at [973, 179] on wm-front-icon-button at bounding box center [968, 174] width 33 height 33
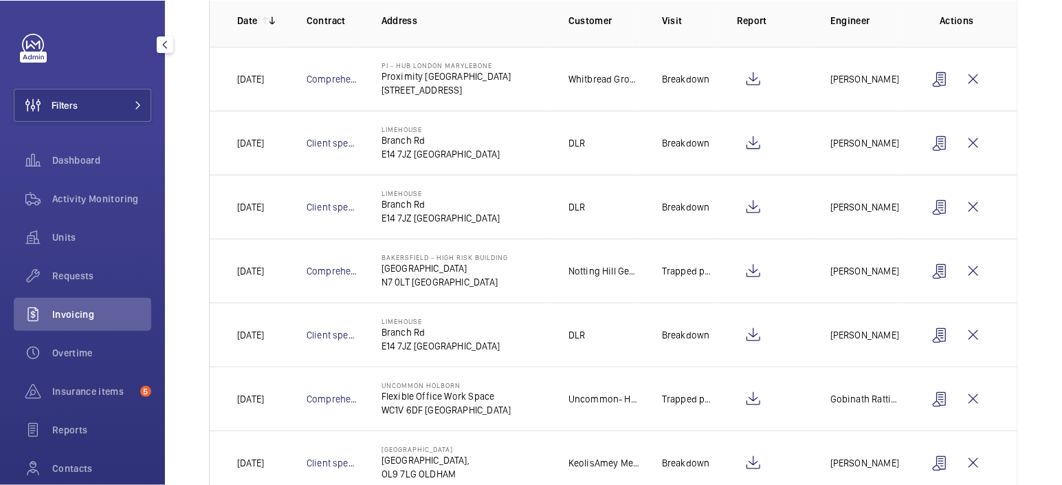
scroll to position [441, 0]
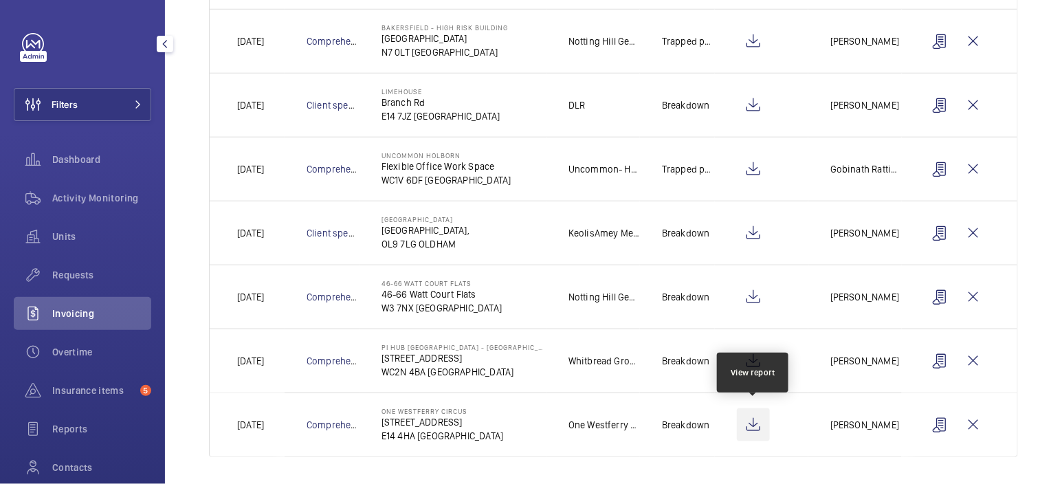
click at [759, 421] on wm-front-icon-button at bounding box center [753, 424] width 33 height 33
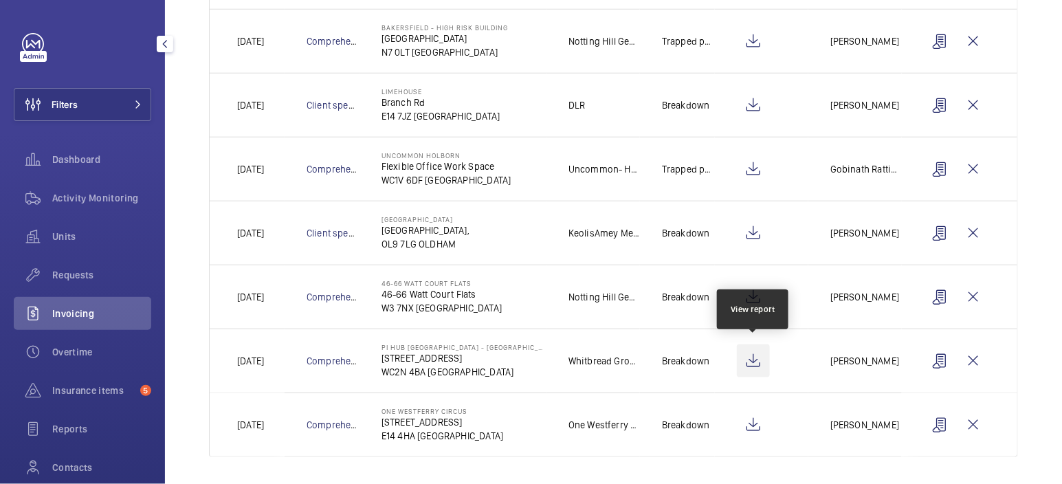
click at [760, 357] on wm-front-icon-button at bounding box center [753, 360] width 33 height 33
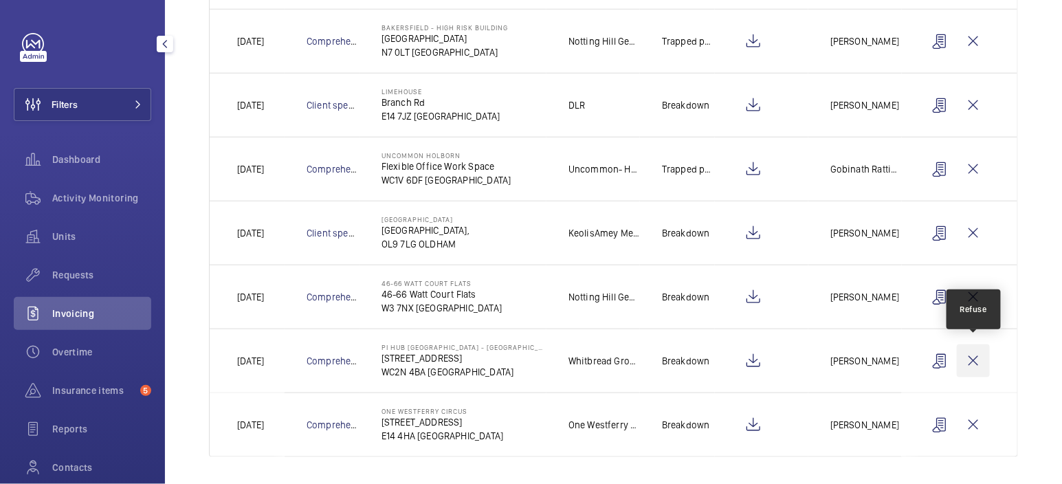
click at [975, 362] on wm-front-icon-button at bounding box center [973, 360] width 33 height 33
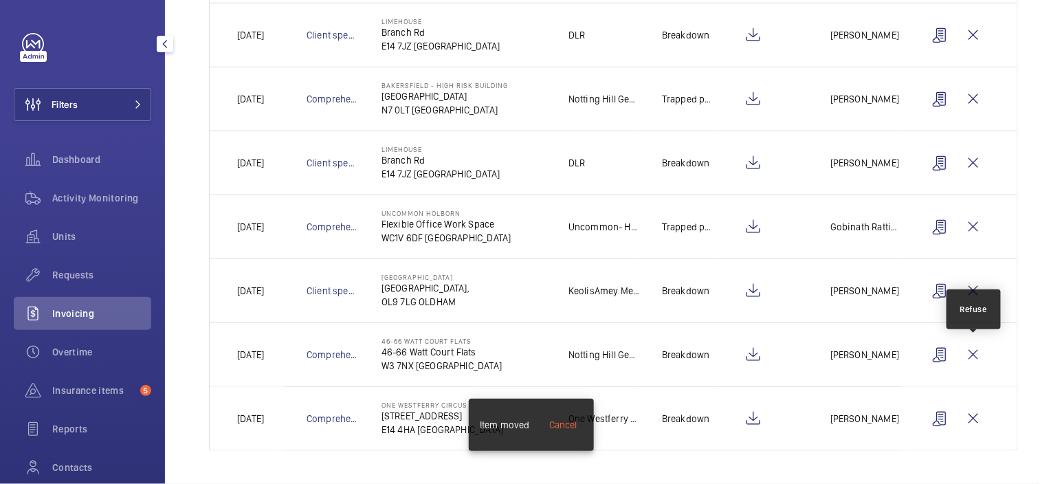
scroll to position [377, 0]
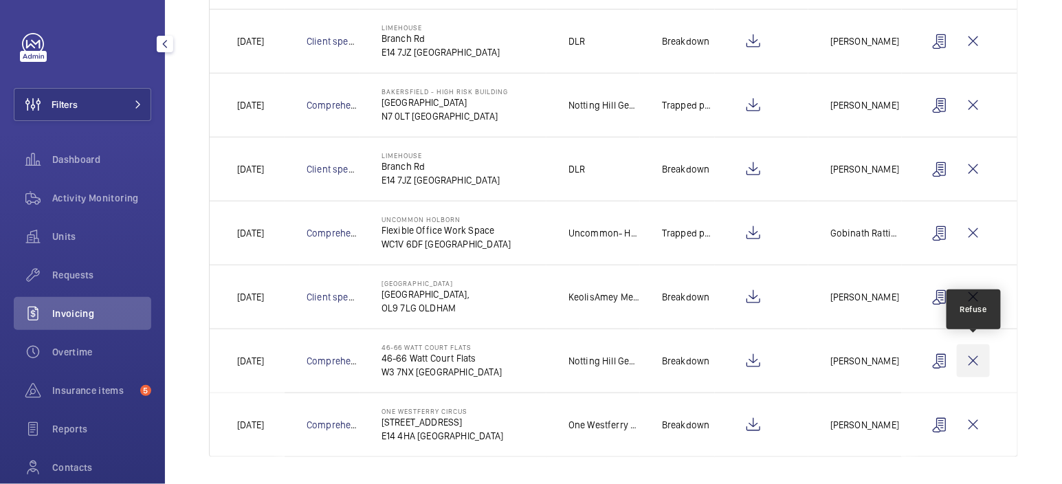
click at [975, 356] on wm-front-icon-button at bounding box center [973, 360] width 33 height 33
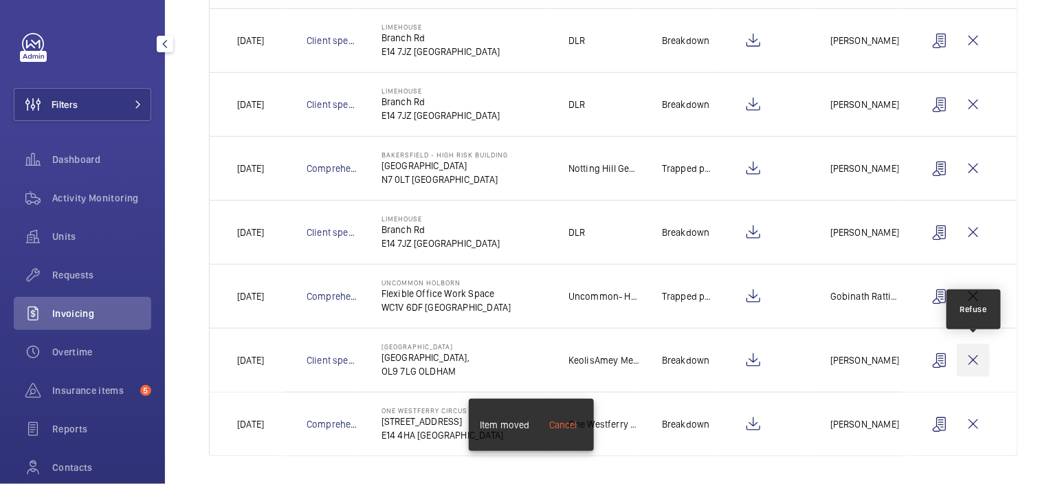
click at [974, 361] on wm-front-icon-button at bounding box center [973, 360] width 33 height 33
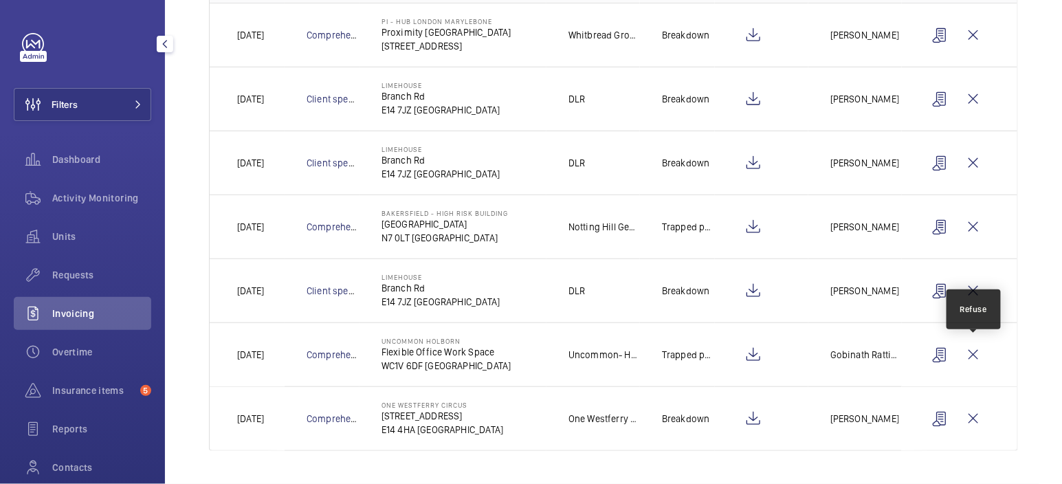
scroll to position [250, 0]
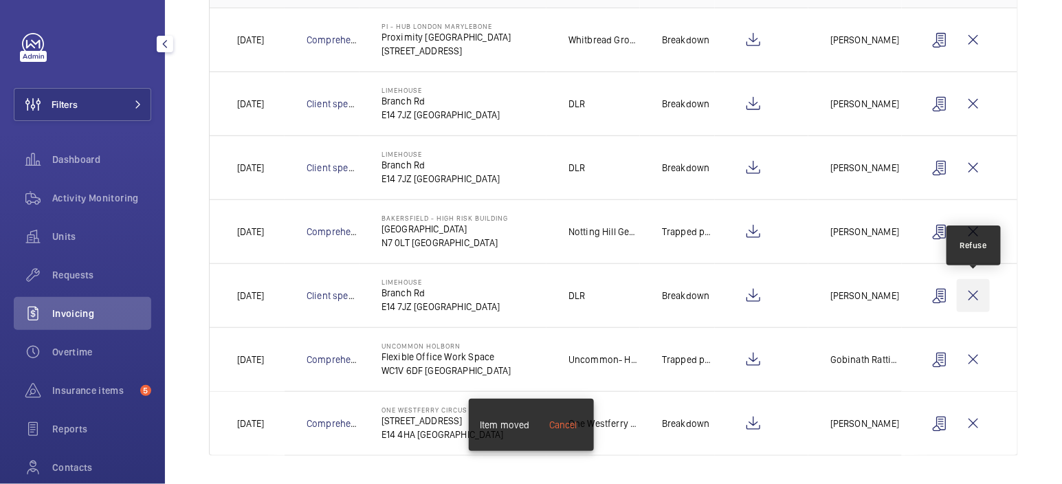
click at [976, 294] on wm-front-icon-button at bounding box center [973, 295] width 33 height 33
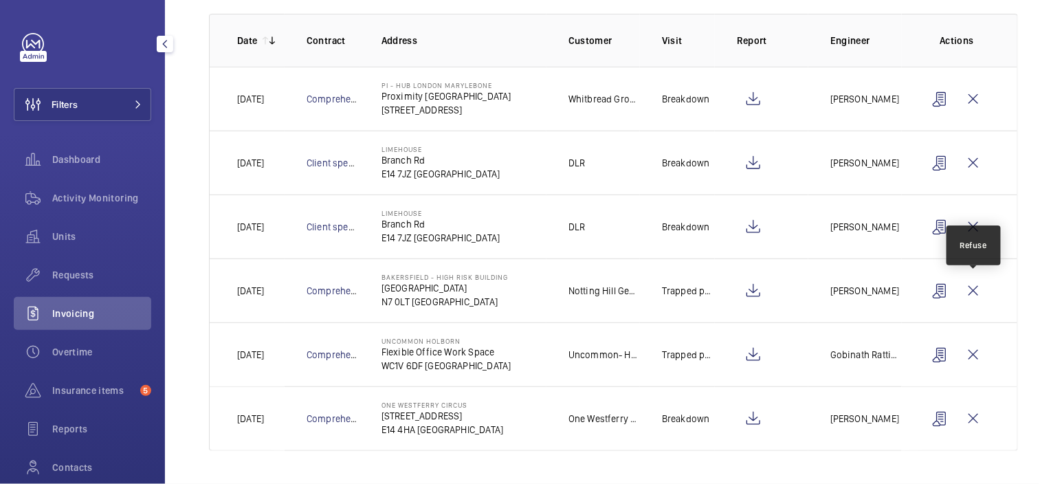
scroll to position [187, 0]
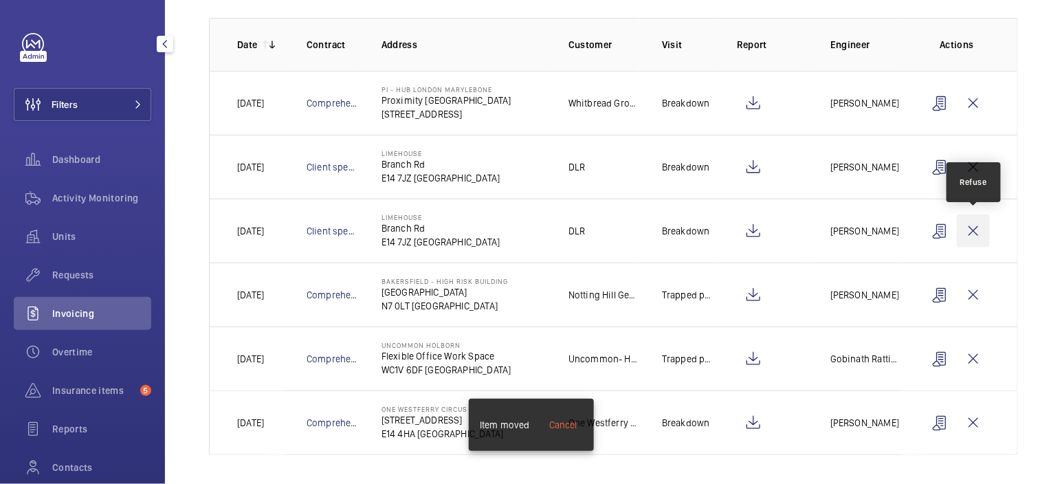
click at [984, 230] on wm-front-icon-button at bounding box center [973, 230] width 33 height 33
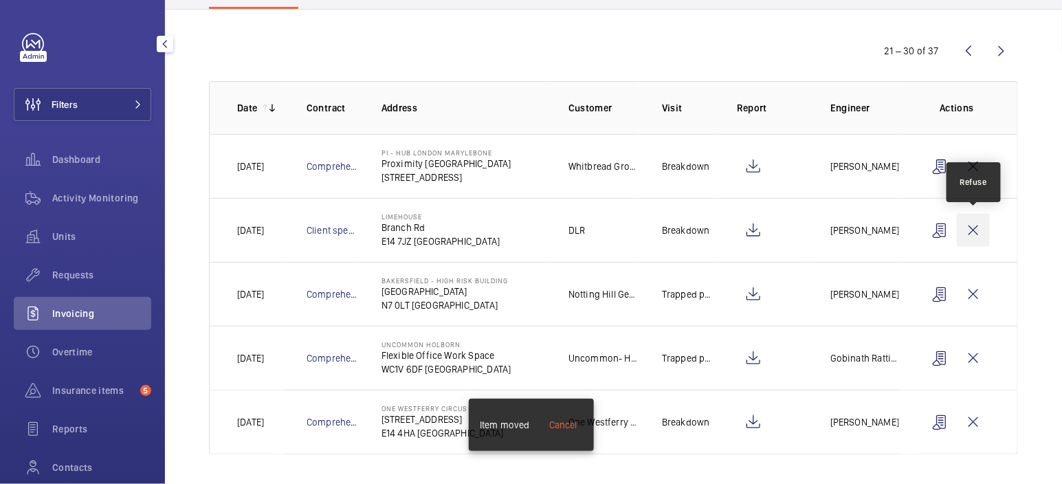
click at [979, 230] on wm-front-icon-button at bounding box center [973, 230] width 33 height 33
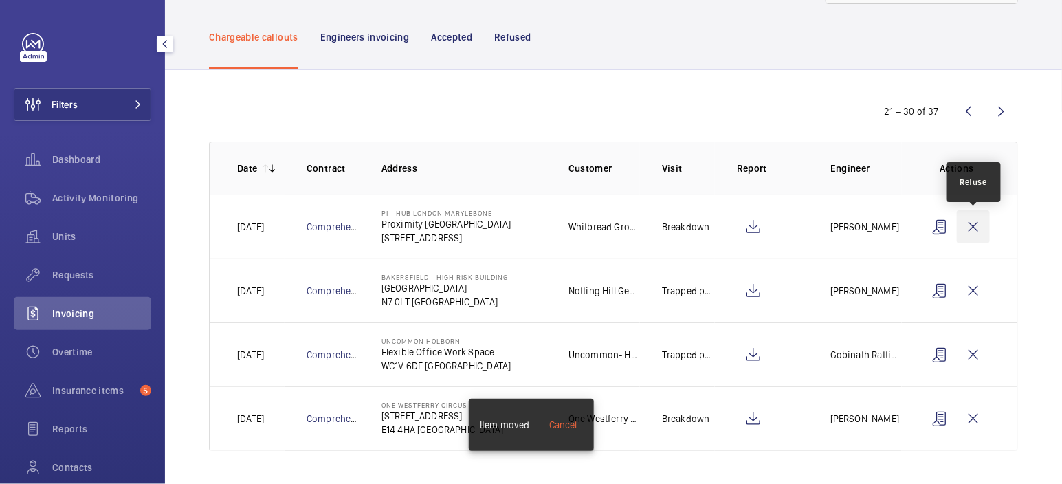
scroll to position [60, 0]
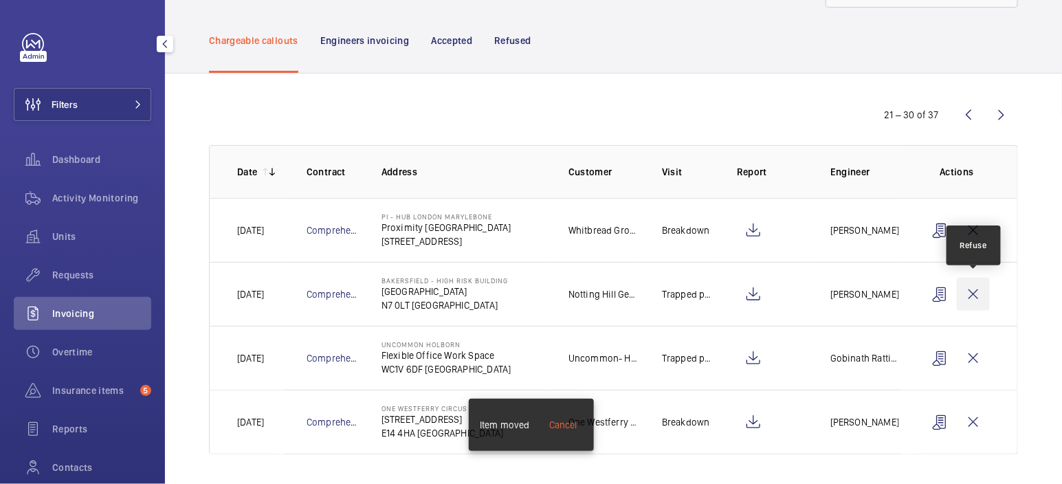
click at [976, 290] on wm-front-icon-button at bounding box center [973, 294] width 33 height 33
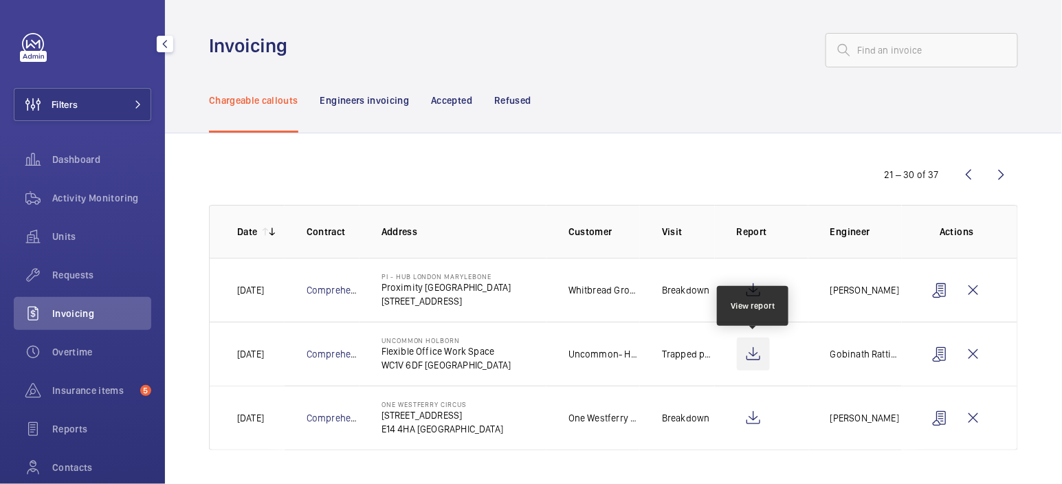
click at [756, 352] on wm-front-icon-button at bounding box center [753, 354] width 33 height 33
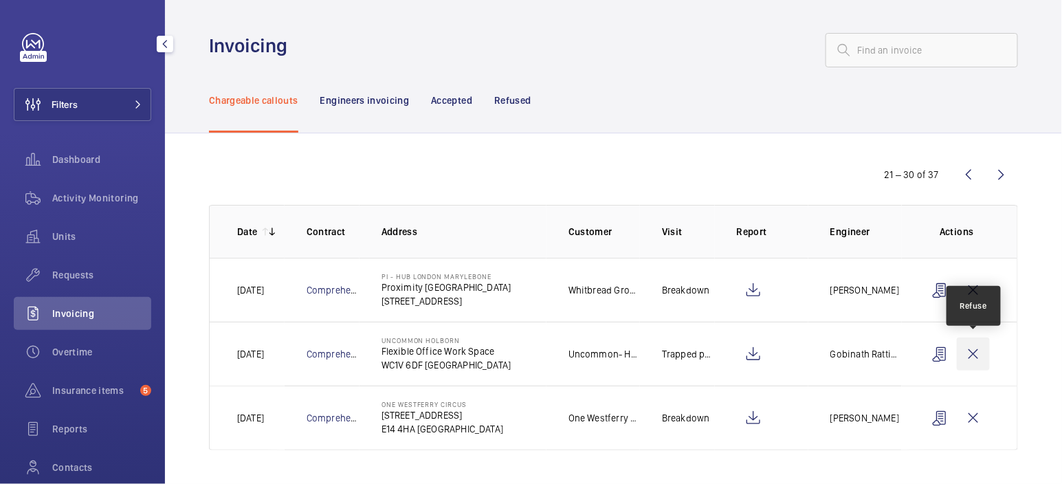
click at [984, 353] on wm-front-icon-button at bounding box center [973, 354] width 33 height 33
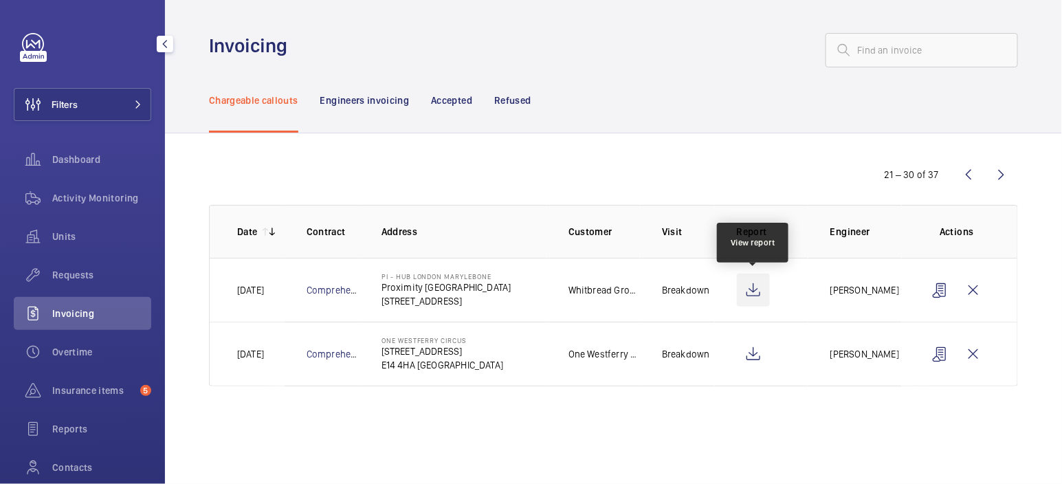
click at [760, 289] on wm-front-icon-button at bounding box center [753, 290] width 33 height 33
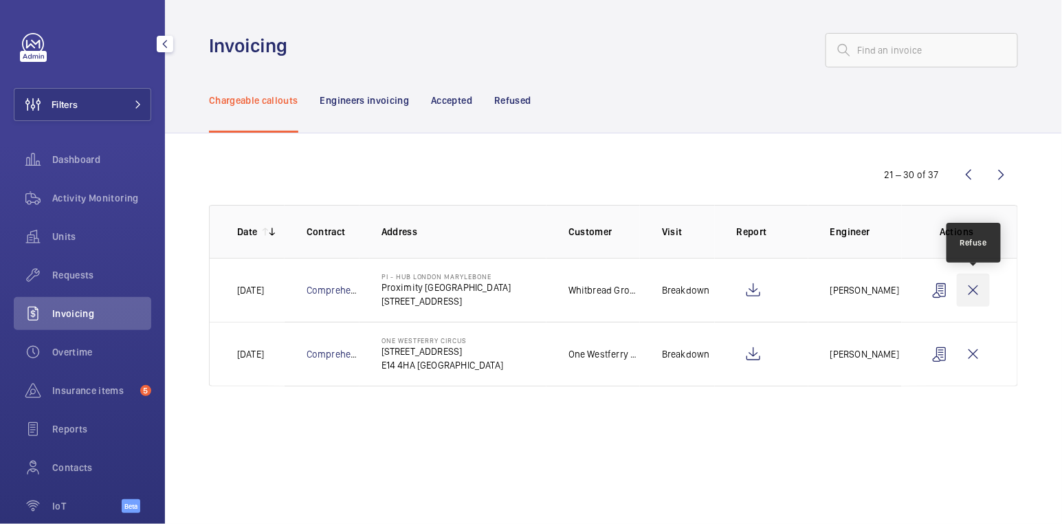
click at [972, 291] on wm-front-icon-button at bounding box center [973, 290] width 33 height 33
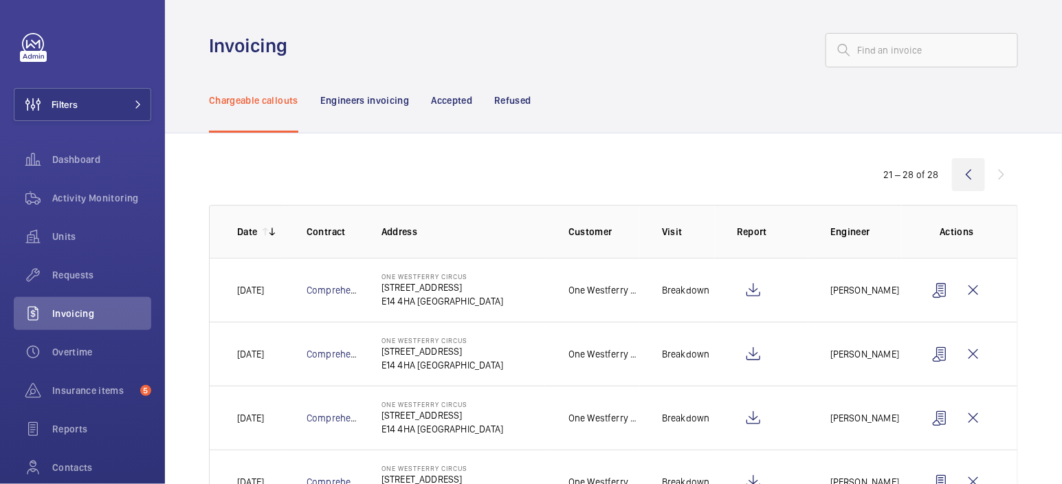
click at [976, 172] on wm-front-icon-button at bounding box center [968, 174] width 33 height 33
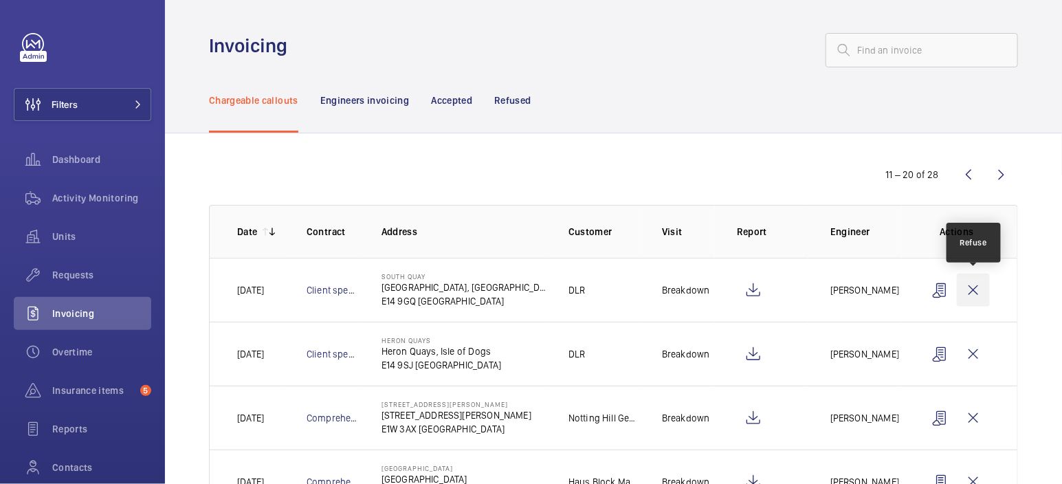
click at [980, 288] on wm-front-icon-button at bounding box center [973, 290] width 33 height 33
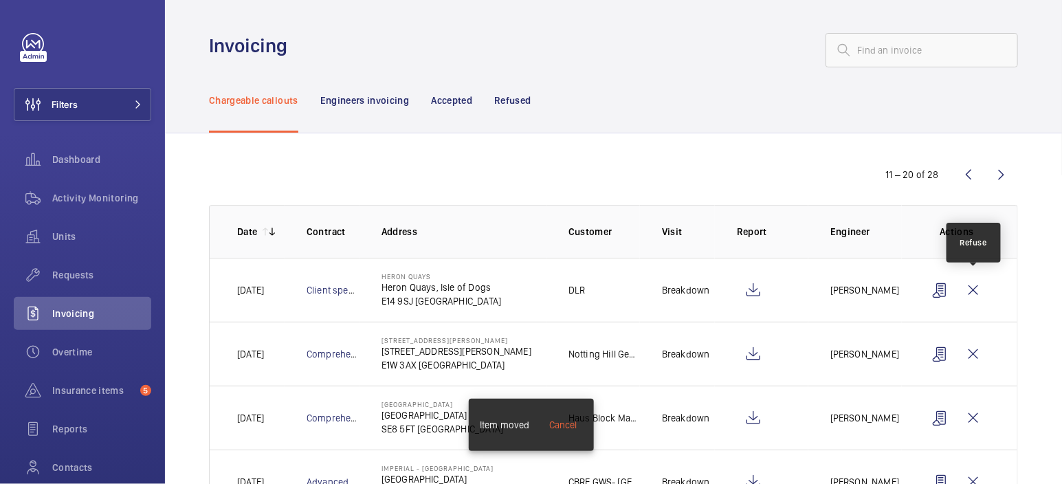
click at [980, 288] on wm-front-icon-button at bounding box center [973, 290] width 33 height 33
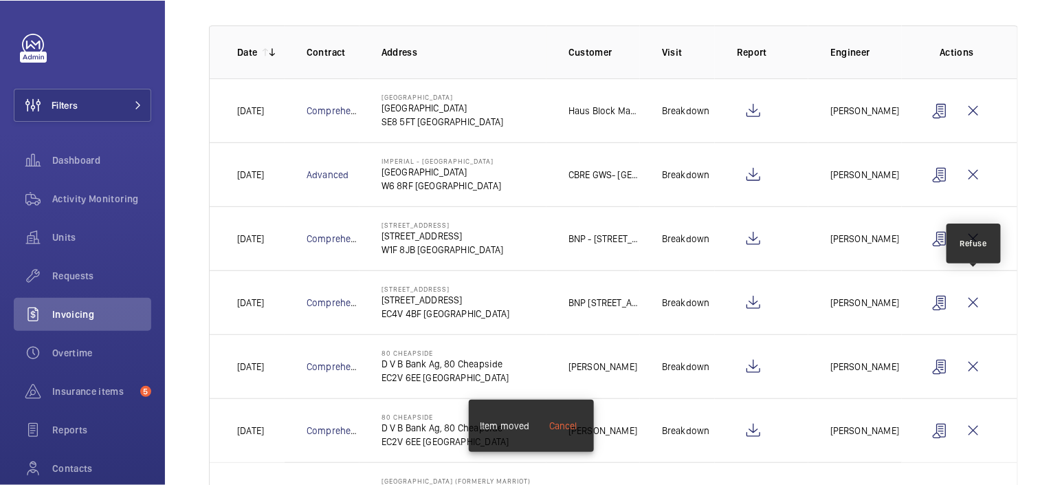
scroll to position [250, 0]
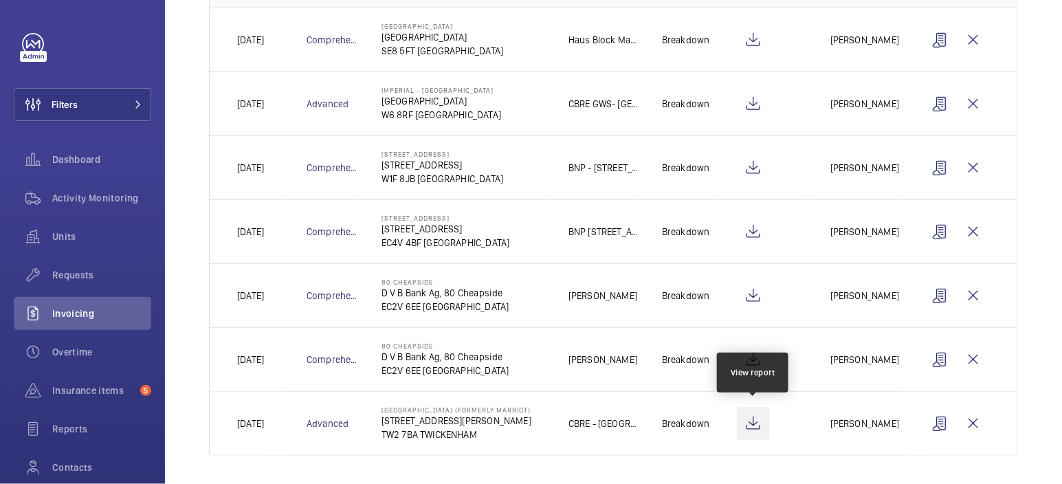
click at [756, 414] on wm-front-icon-button at bounding box center [753, 423] width 33 height 33
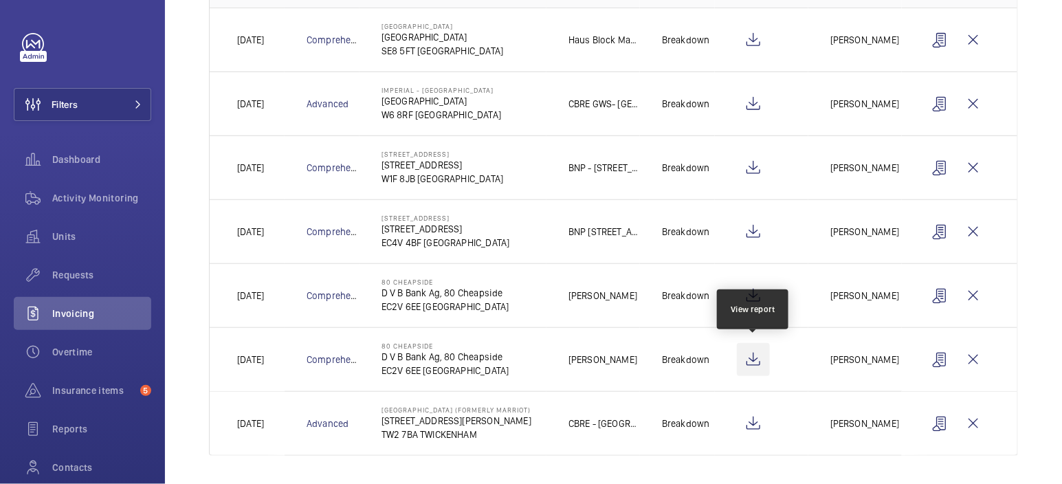
click at [757, 361] on wm-front-icon-button at bounding box center [753, 359] width 33 height 33
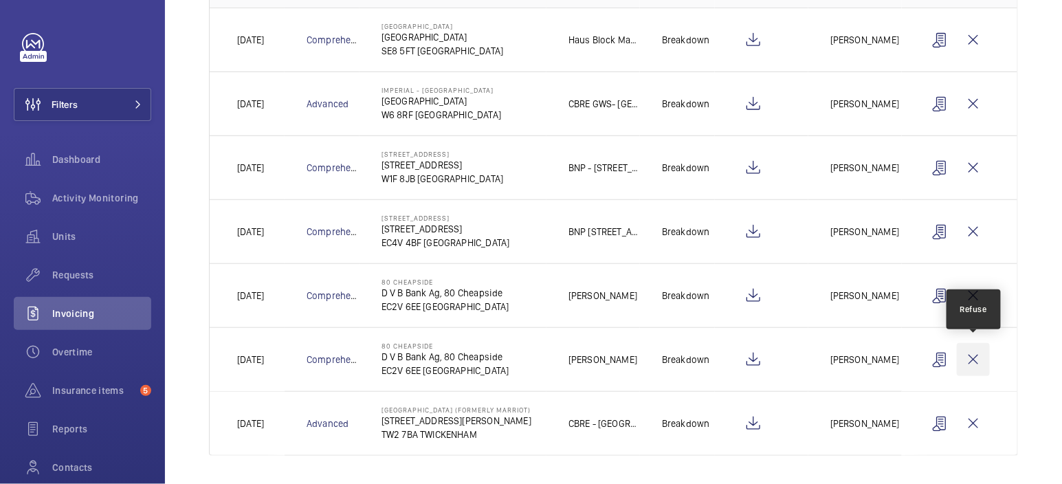
click at [980, 355] on wm-front-icon-button at bounding box center [973, 359] width 33 height 33
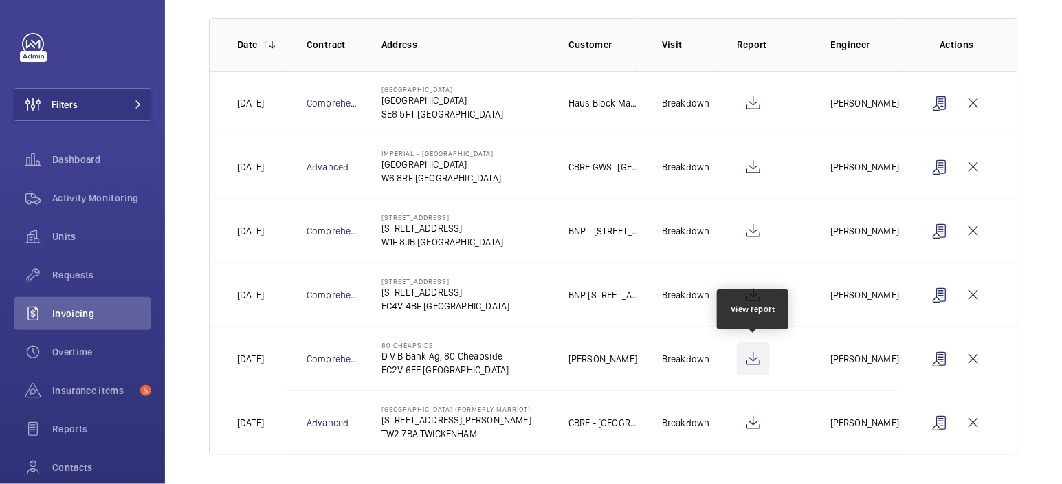
click at [756, 359] on wm-front-icon-button at bounding box center [753, 358] width 33 height 33
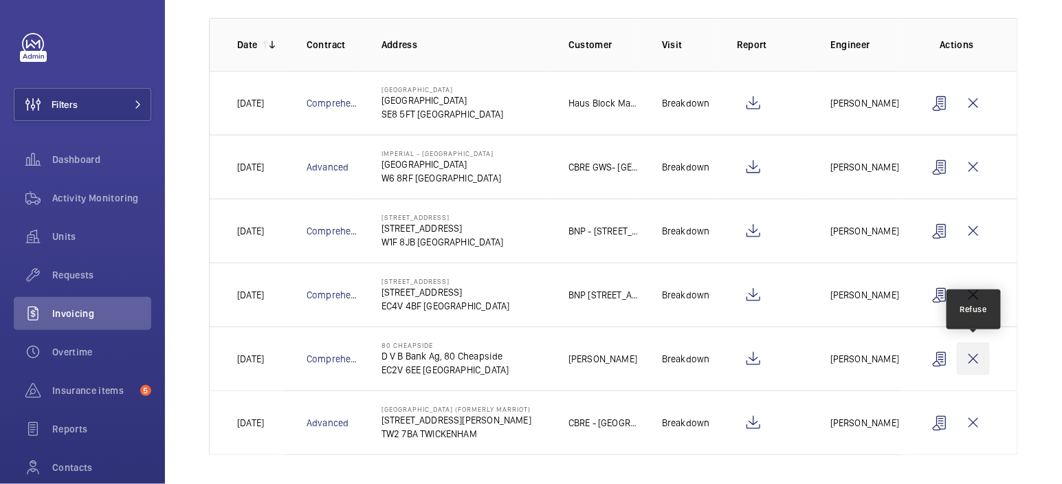
click at [976, 355] on wm-front-icon-button at bounding box center [973, 358] width 33 height 33
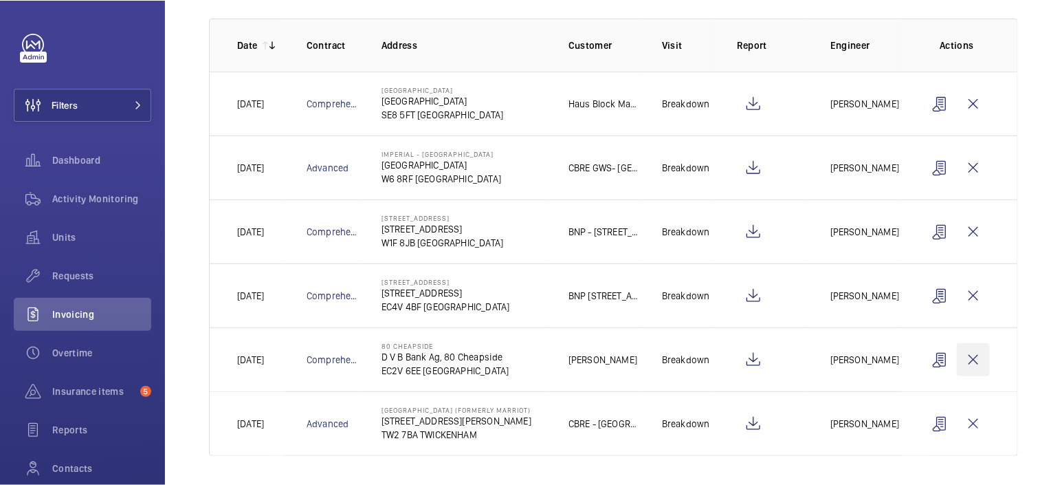
scroll to position [124, 0]
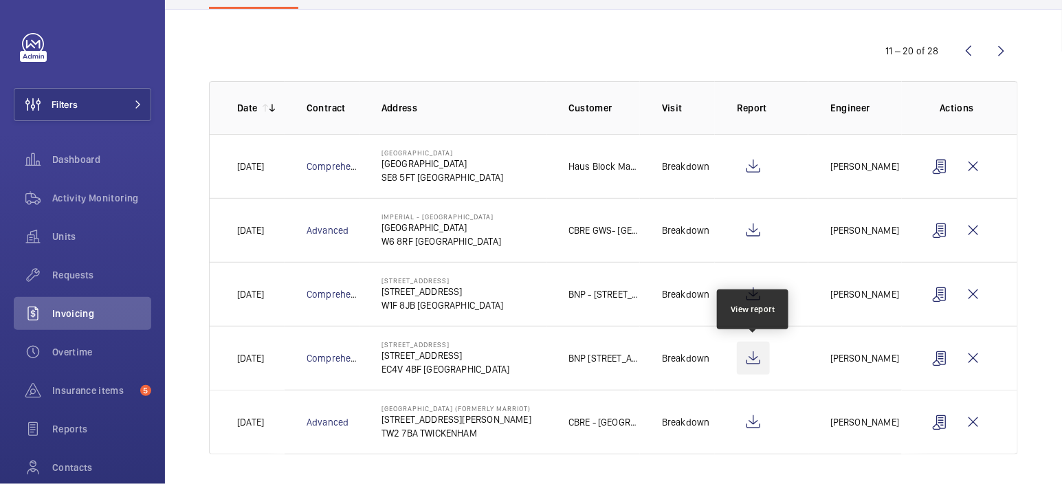
click at [761, 356] on wm-front-icon-button at bounding box center [753, 358] width 33 height 33
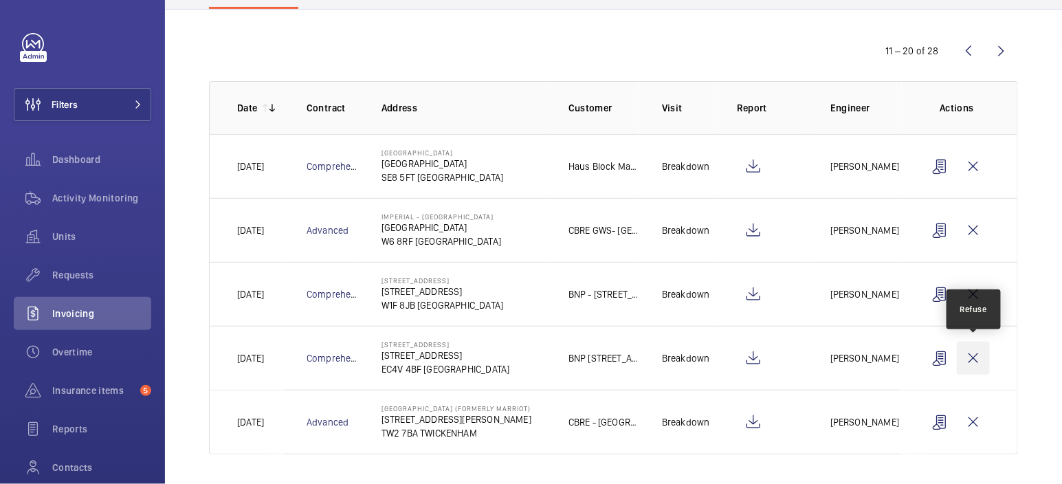
click at [975, 353] on wm-front-icon-button at bounding box center [973, 358] width 33 height 33
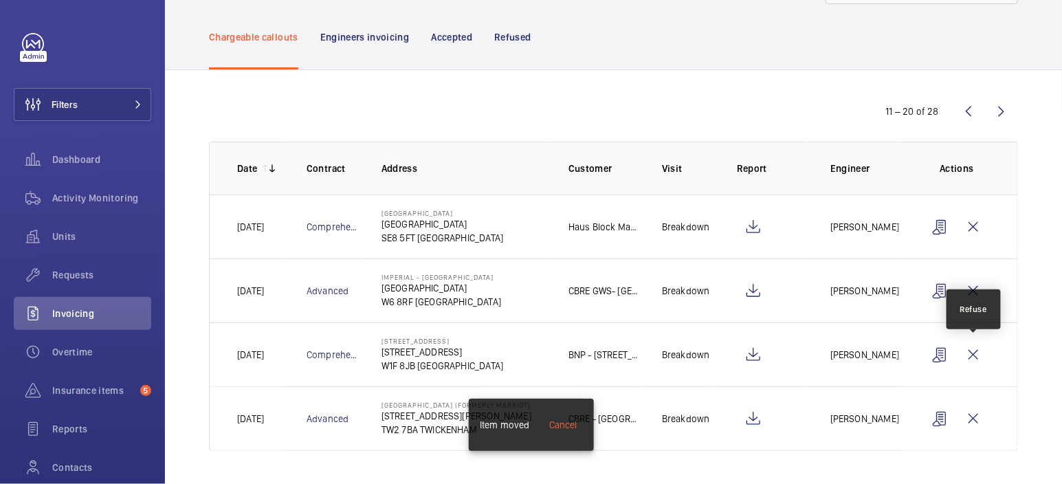
scroll to position [60, 0]
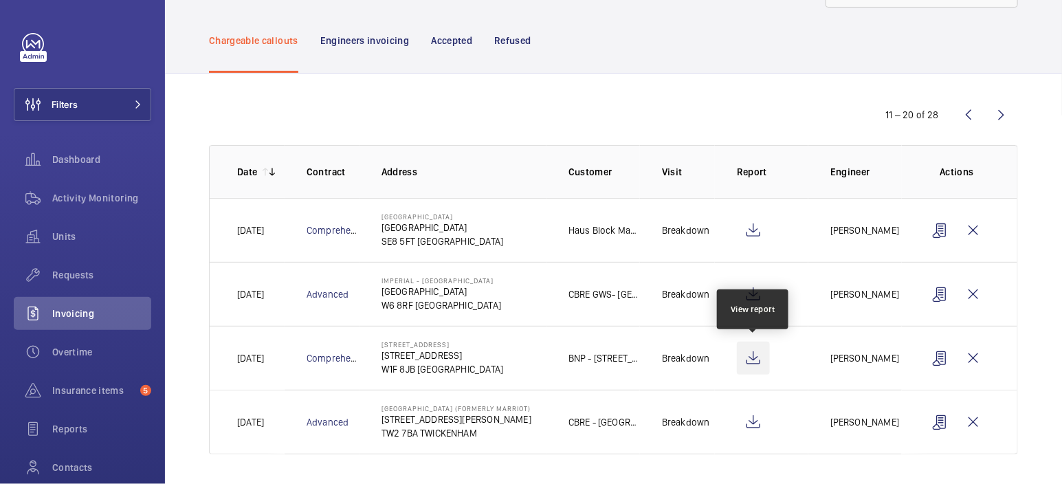
click at [762, 355] on wm-front-icon-button at bounding box center [753, 358] width 33 height 33
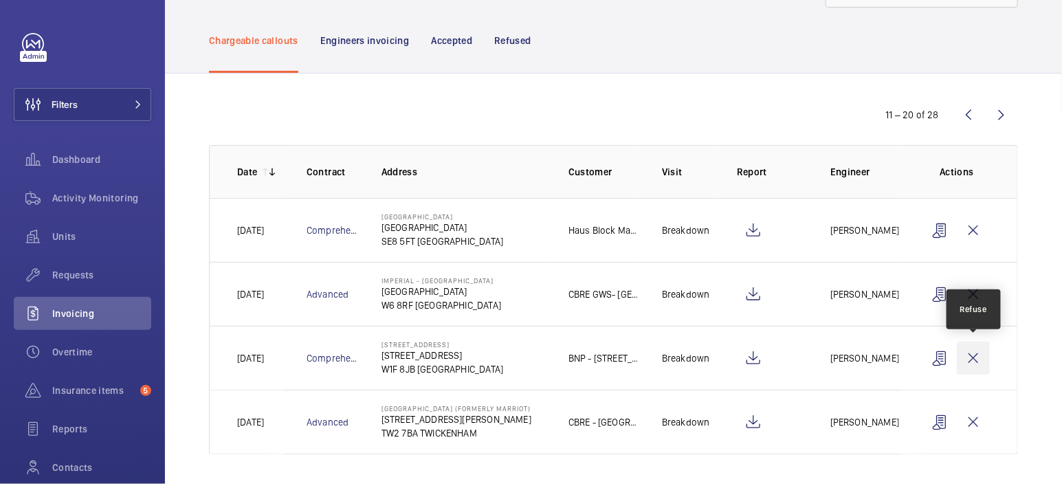
click at [983, 354] on wm-front-icon-button at bounding box center [973, 358] width 33 height 33
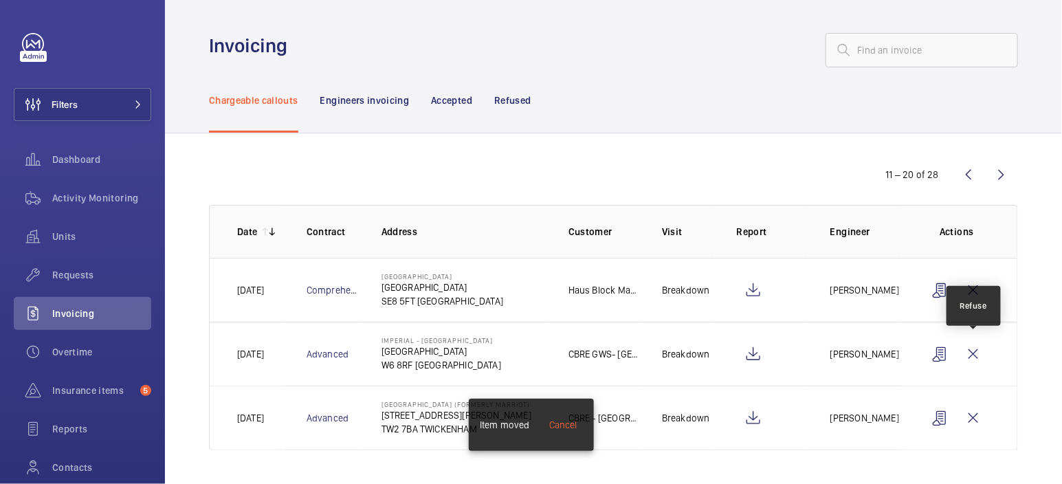
scroll to position [0, 0]
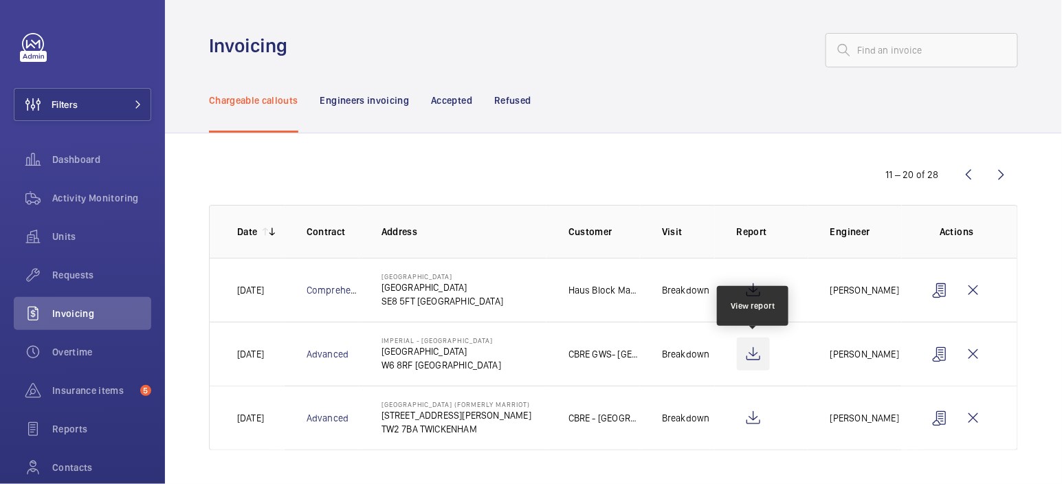
click at [752, 350] on wm-front-icon-button at bounding box center [753, 354] width 33 height 33
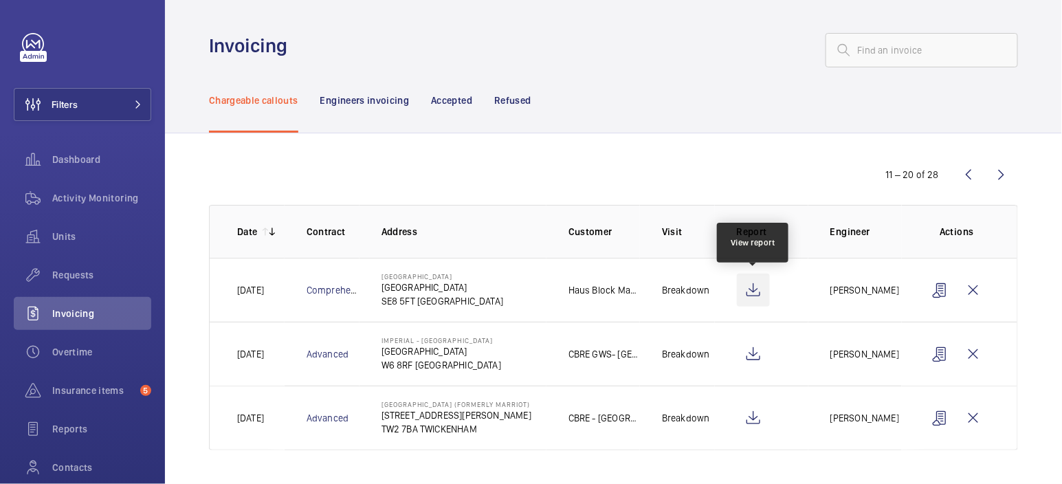
click at [753, 290] on wm-front-icon-button at bounding box center [753, 290] width 33 height 33
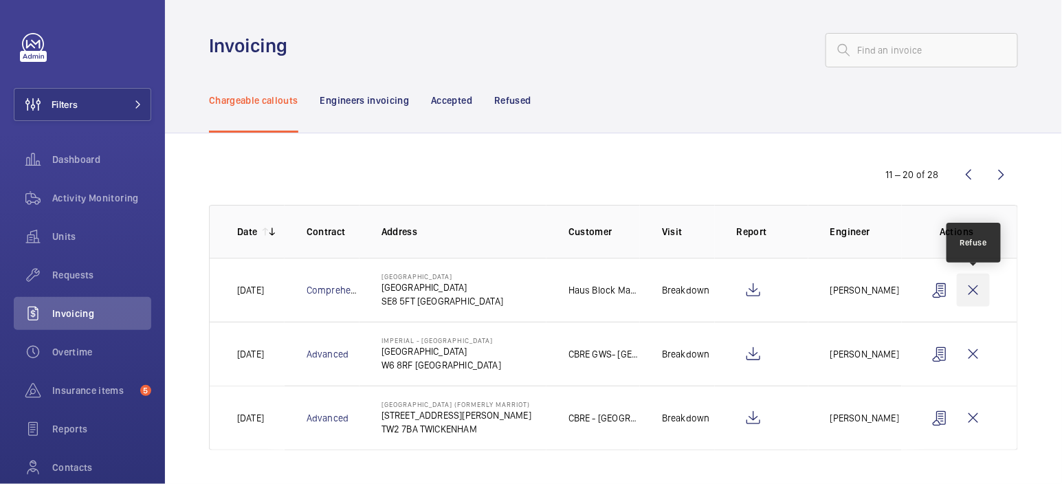
click at [972, 295] on wm-front-icon-button at bounding box center [973, 290] width 33 height 33
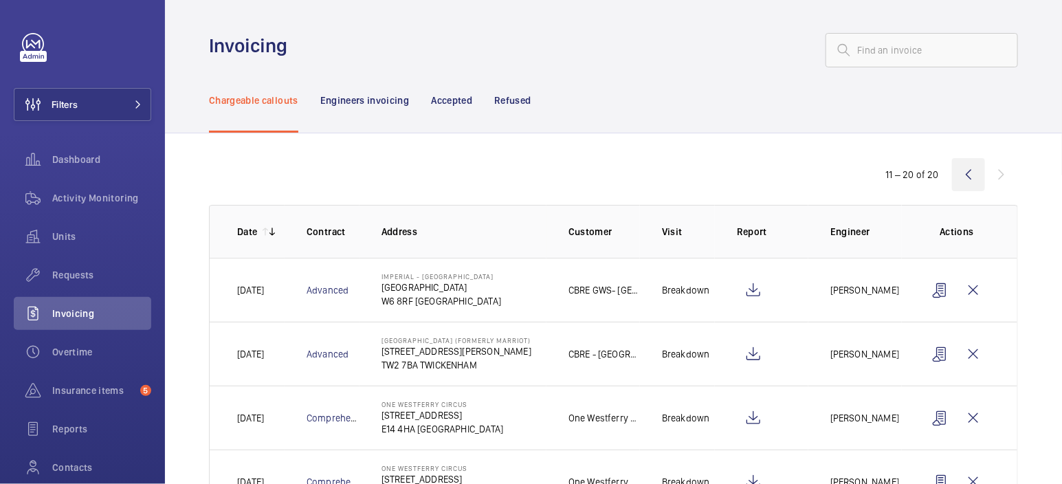
click at [966, 182] on wm-front-icon-button at bounding box center [968, 174] width 33 height 33
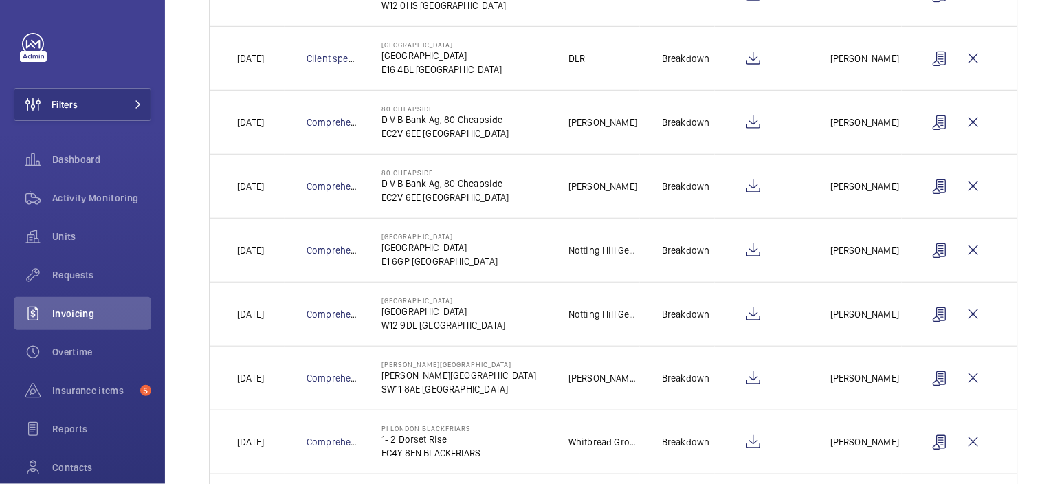
scroll to position [294, 0]
click at [973, 60] on wm-front-icon-button at bounding box center [973, 59] width 33 height 33
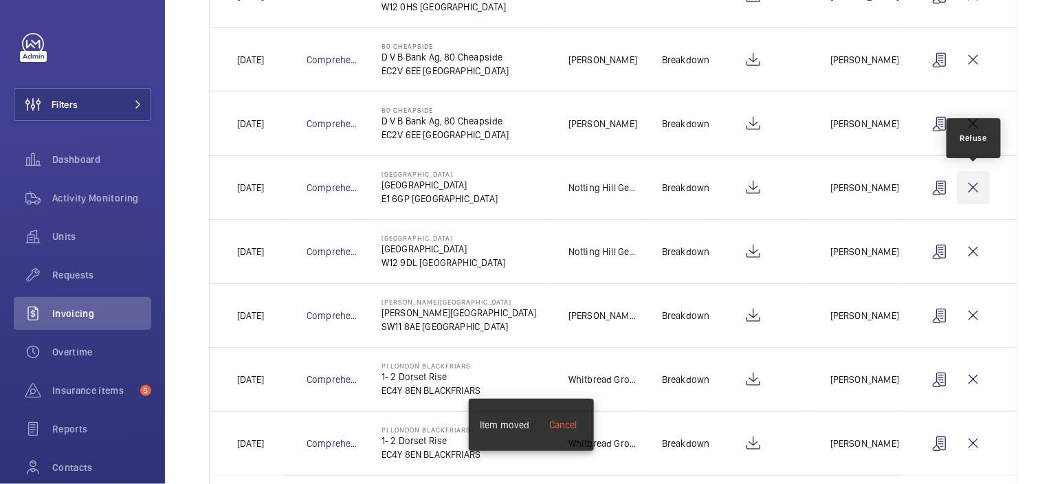
click at [973, 188] on wm-front-icon-button at bounding box center [973, 187] width 33 height 33
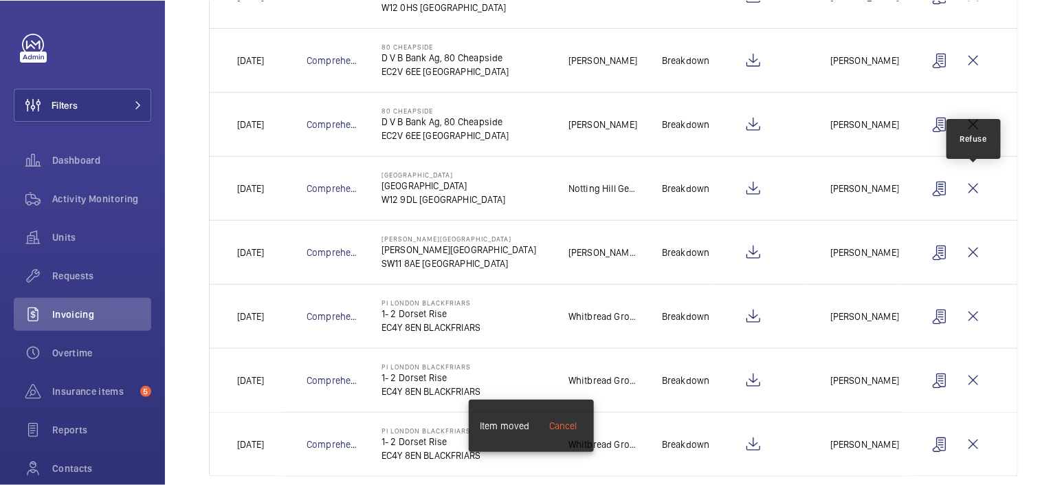
scroll to position [250, 0]
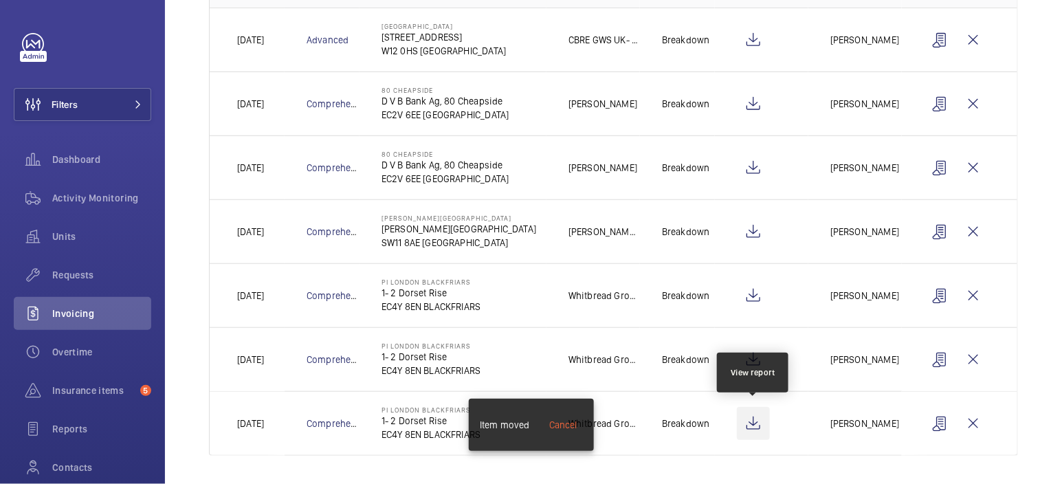
click at [762, 421] on wm-front-icon-button at bounding box center [753, 423] width 33 height 33
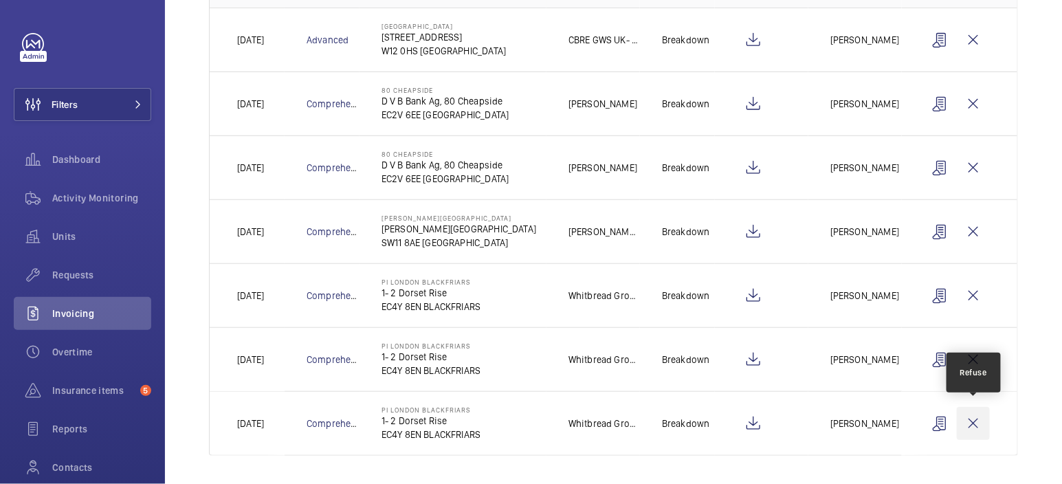
click at [980, 419] on wm-front-icon-button at bounding box center [973, 423] width 33 height 33
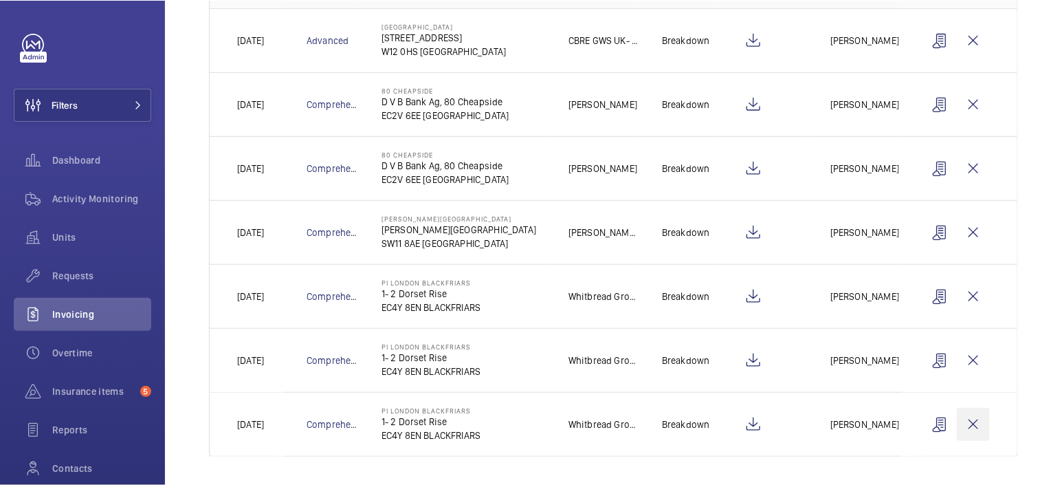
scroll to position [187, 0]
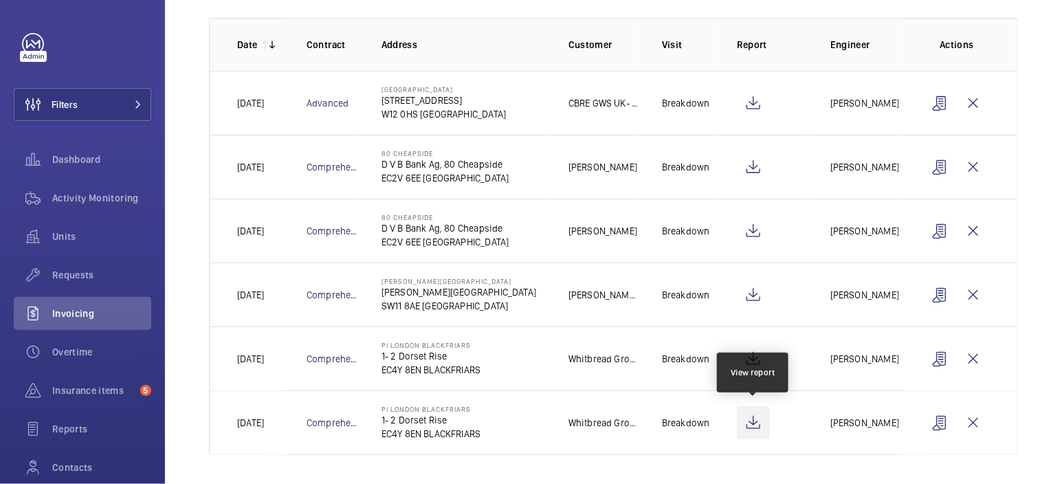
click at [760, 426] on wm-front-icon-button at bounding box center [753, 422] width 33 height 33
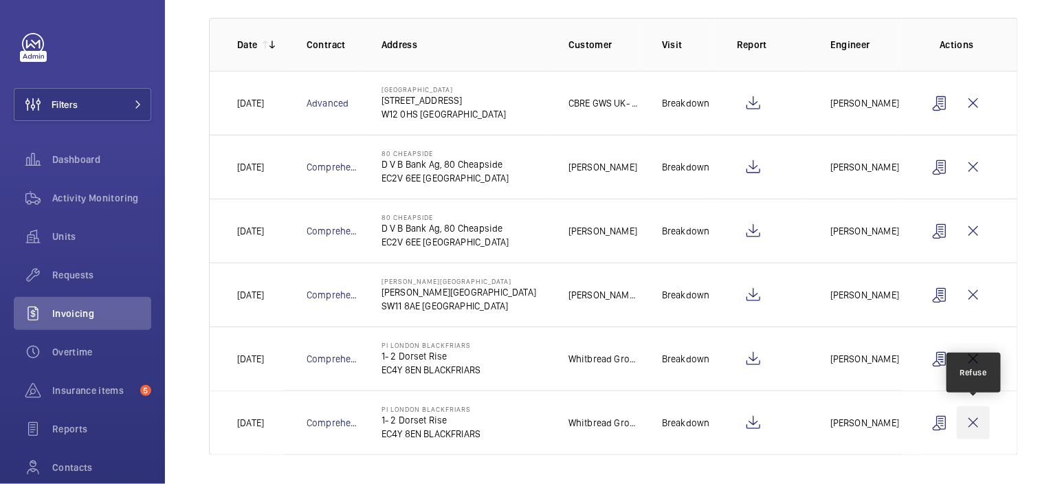
click at [978, 427] on wm-front-icon-button at bounding box center [973, 422] width 33 height 33
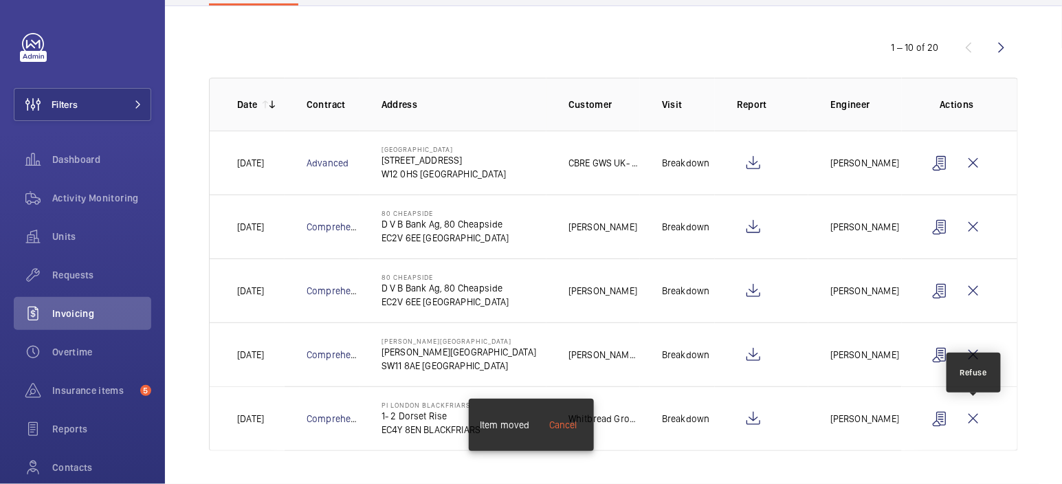
scroll to position [124, 0]
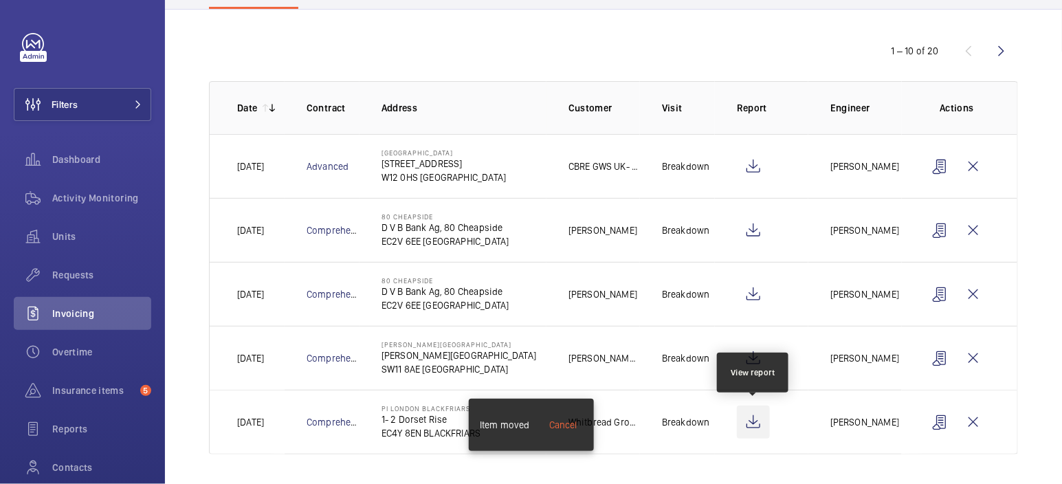
click at [760, 423] on wm-front-icon-button at bounding box center [753, 422] width 33 height 33
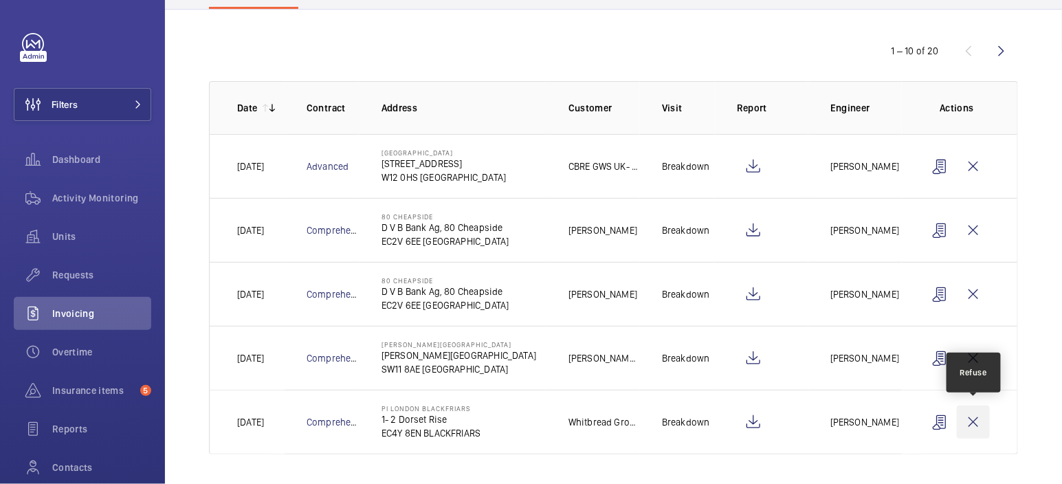
click at [978, 420] on wm-front-icon-button at bounding box center [973, 422] width 33 height 33
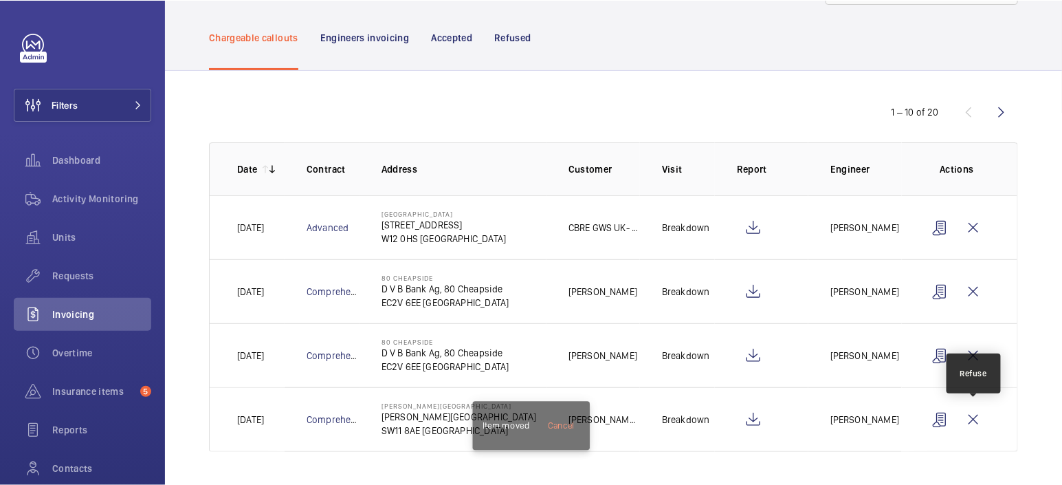
scroll to position [60, 0]
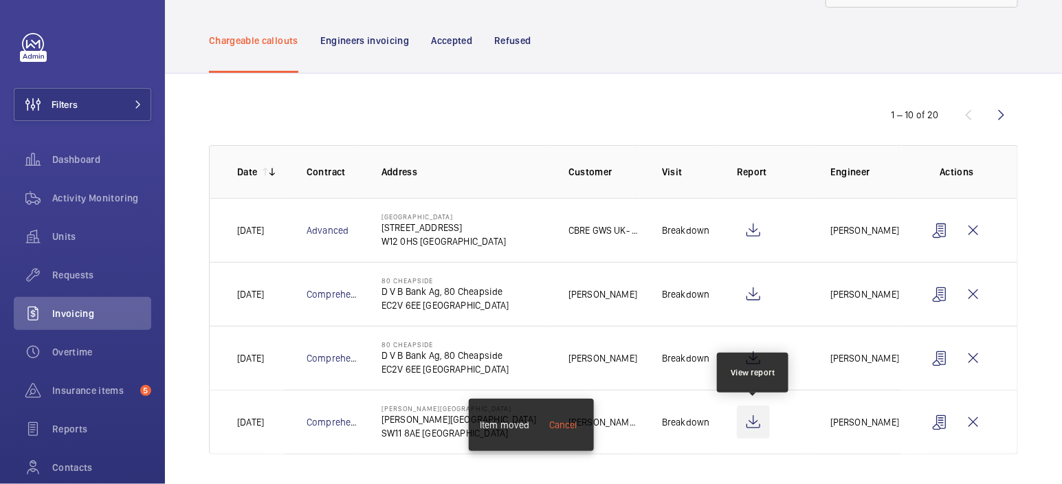
click at [759, 421] on wm-front-icon-button at bounding box center [753, 422] width 33 height 33
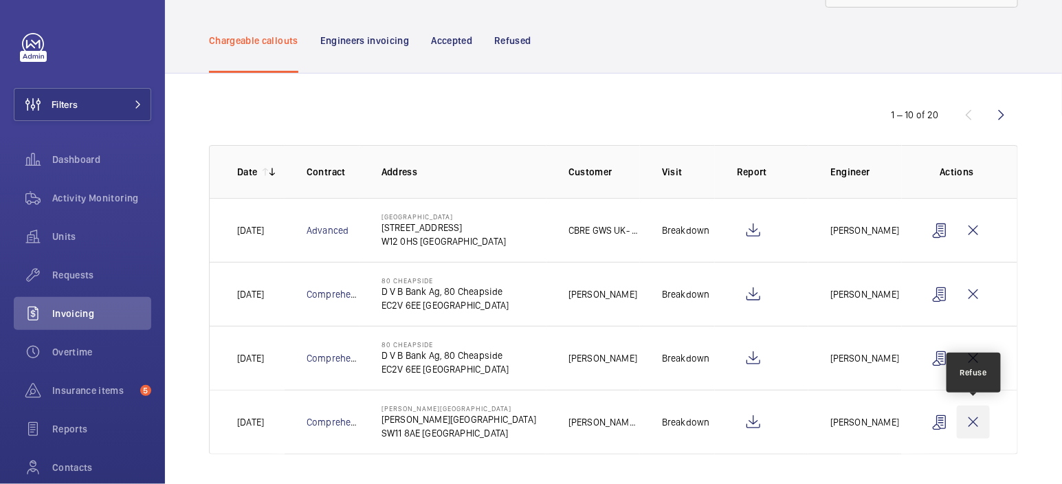
click at [982, 428] on wm-front-icon-button at bounding box center [973, 422] width 33 height 33
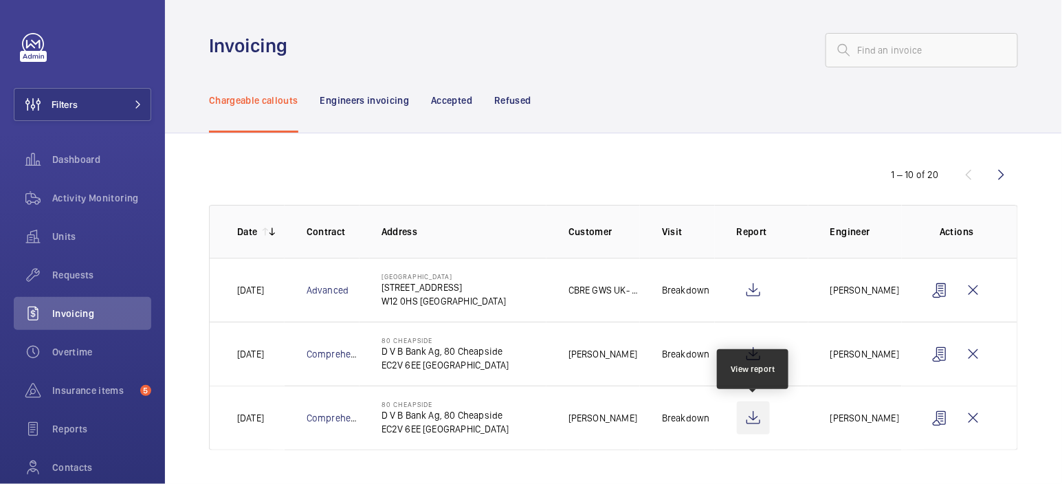
click at [760, 420] on wm-front-icon-button at bounding box center [753, 417] width 33 height 33
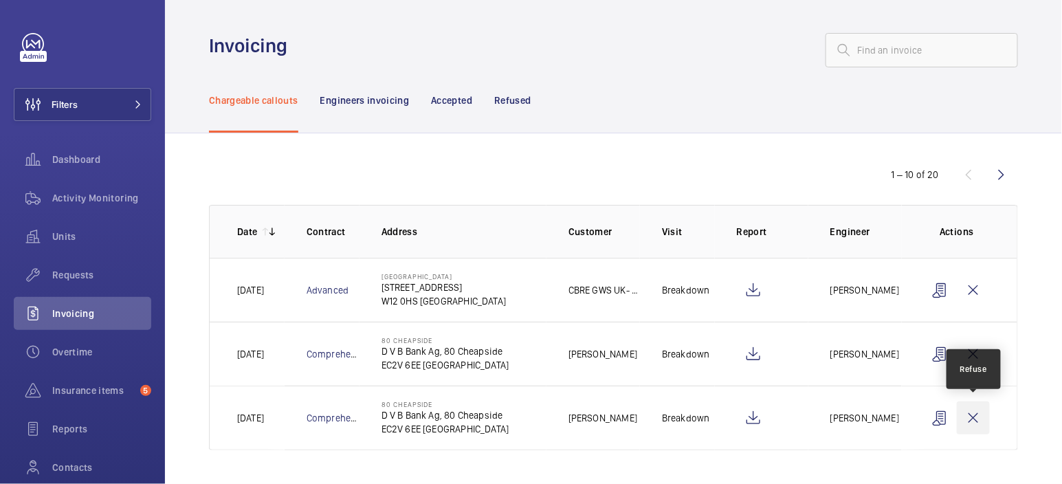
click at [976, 421] on wm-front-icon-button at bounding box center [973, 417] width 33 height 33
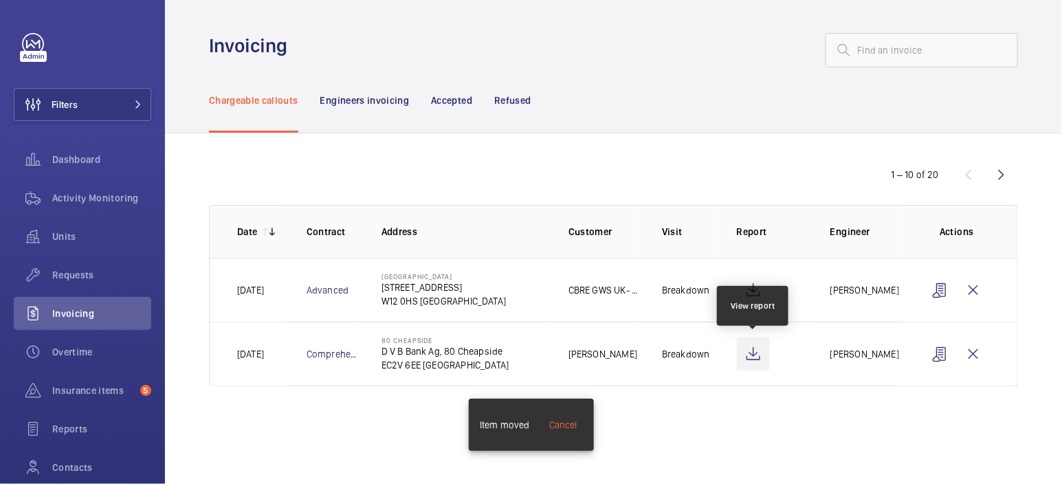
click at [760, 357] on wm-front-icon-button at bounding box center [753, 354] width 33 height 33
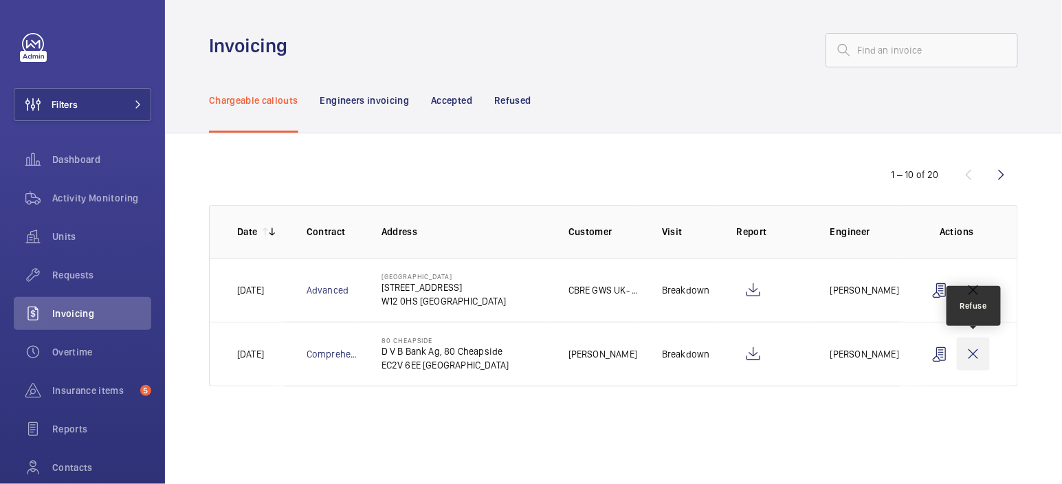
click at [981, 354] on wm-front-icon-button at bounding box center [973, 354] width 33 height 33
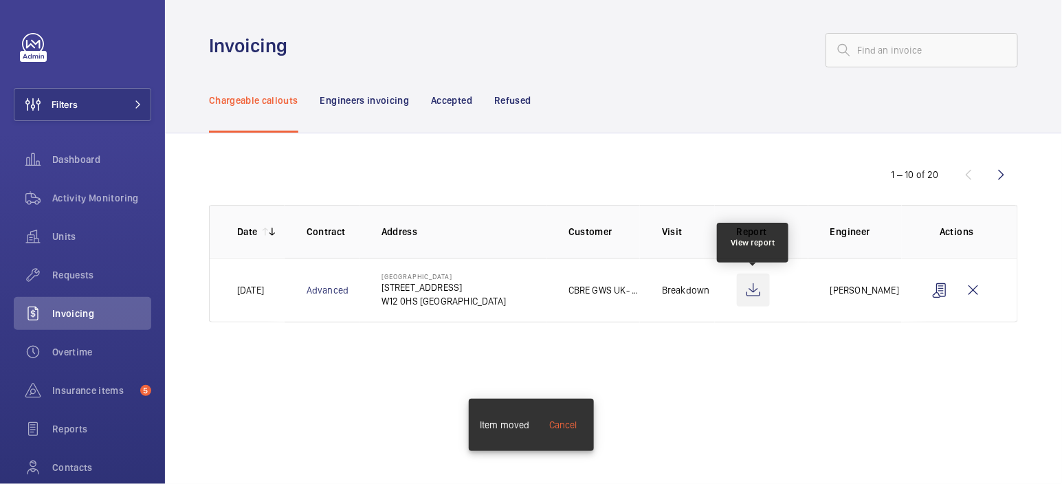
click at [753, 289] on wm-front-icon-button at bounding box center [753, 290] width 33 height 33
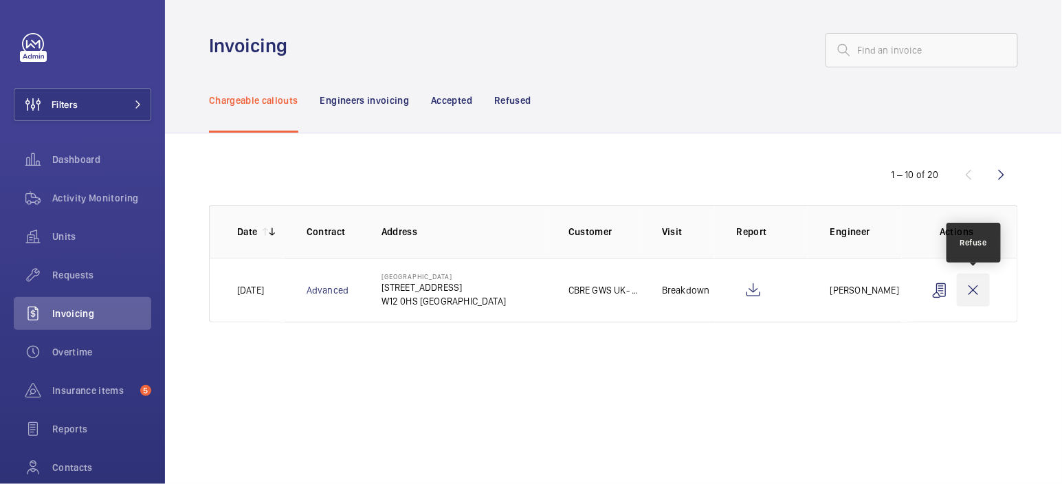
click at [980, 296] on wm-front-icon-button at bounding box center [973, 290] width 33 height 33
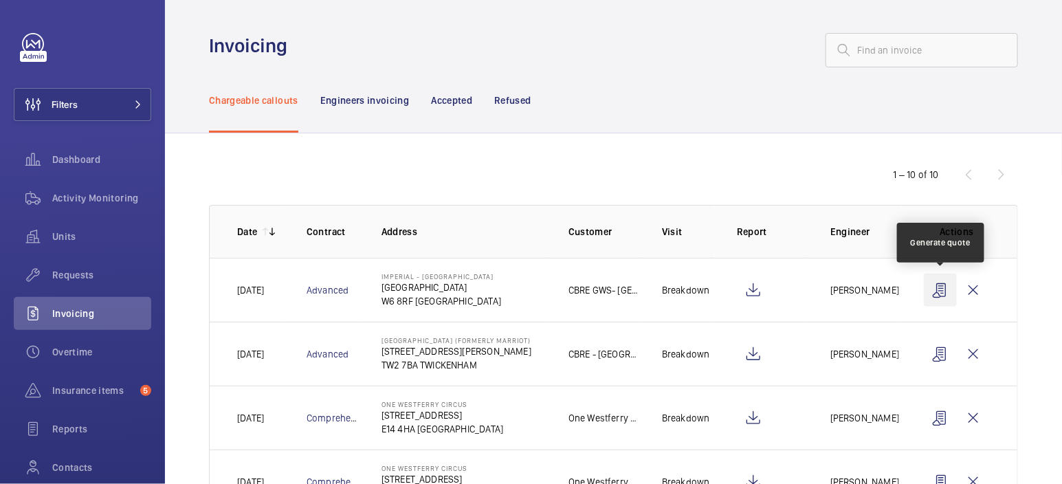
click at [946, 289] on wm-front-icon-button at bounding box center [940, 290] width 33 height 33
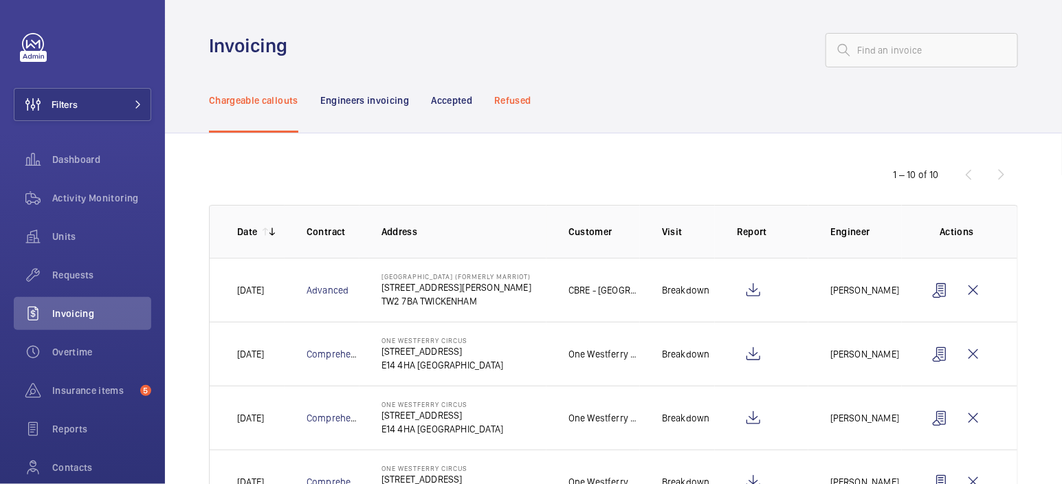
click at [509, 104] on p "Refused" at bounding box center [512, 100] width 36 height 14
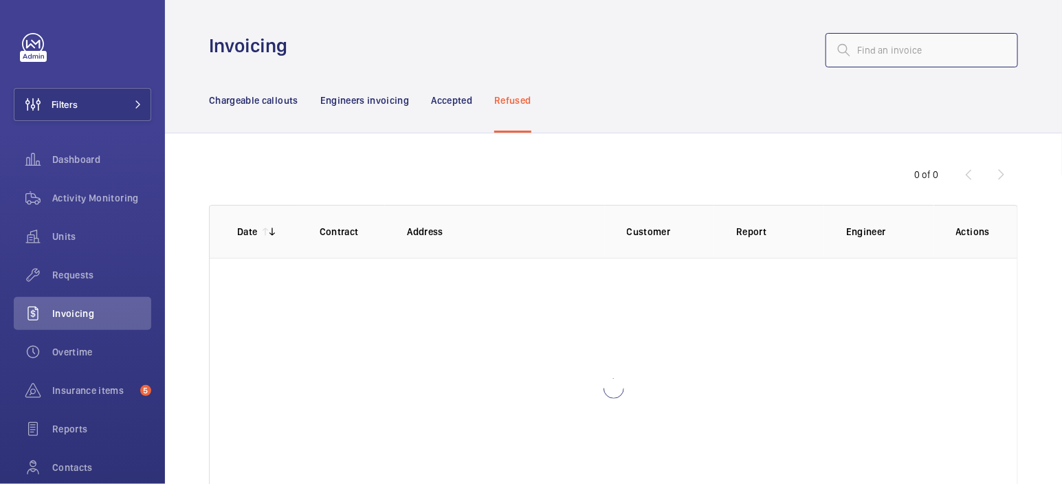
click at [905, 56] on input "text" at bounding box center [922, 50] width 192 height 34
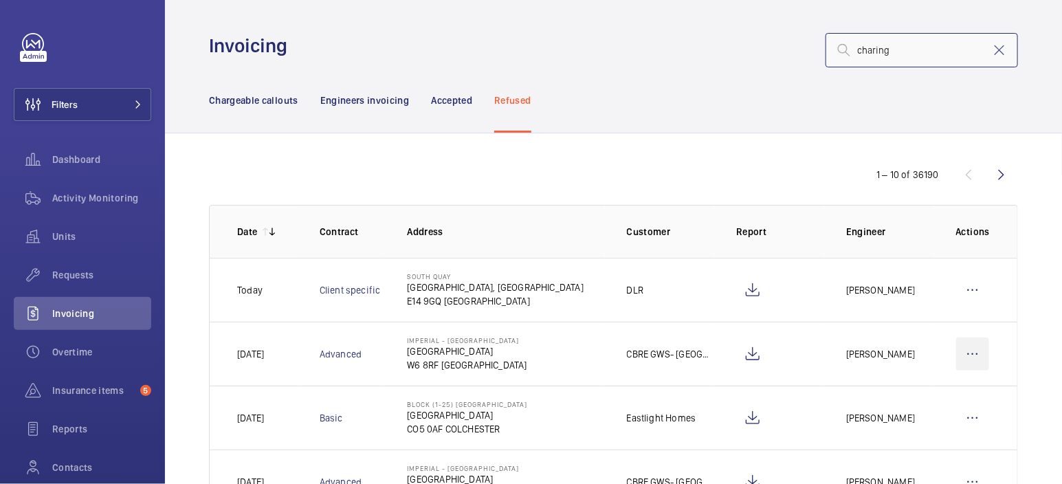
type input "charing"
click at [979, 351] on wm-front-icon-button at bounding box center [972, 354] width 33 height 33
click at [957, 390] on p "Move to Engineers invoicing" at bounding box center [913, 396] width 122 height 14
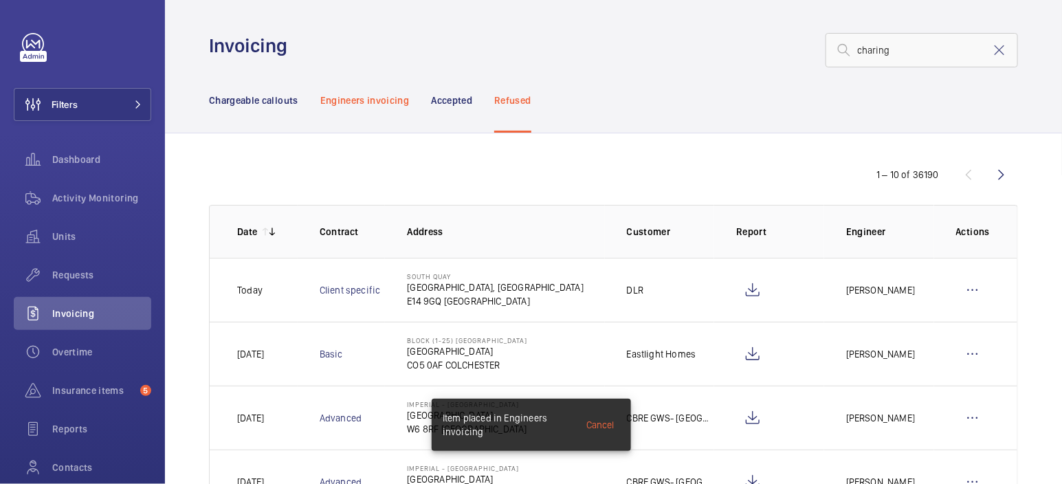
click at [374, 100] on p "Engineers invoicing" at bounding box center [364, 100] width 89 height 14
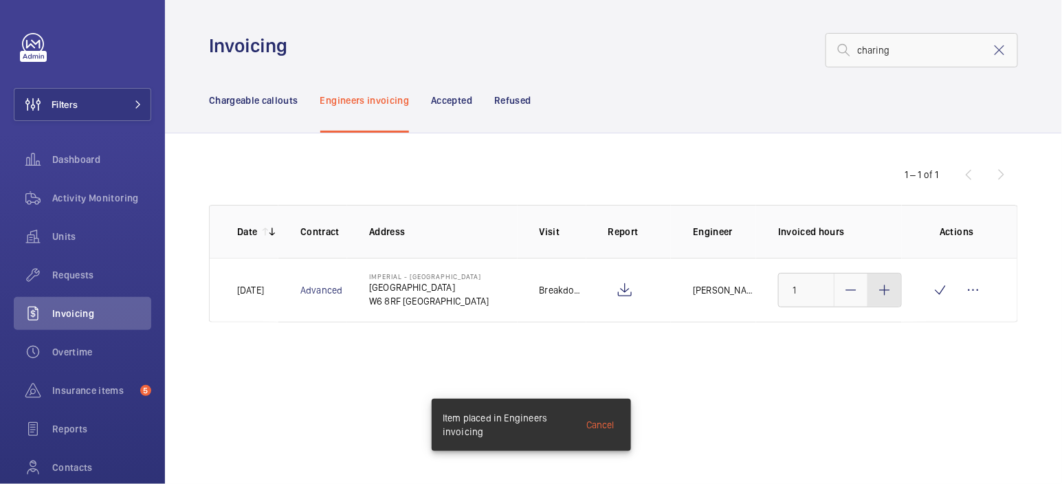
click at [887, 294] on mat-icon at bounding box center [885, 290] width 16 height 16
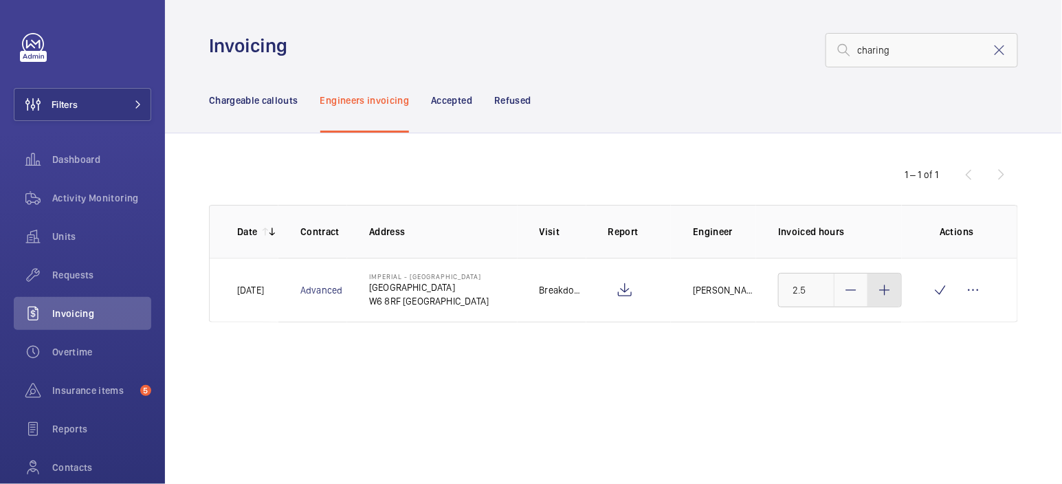
click at [887, 294] on mat-icon at bounding box center [885, 290] width 16 height 16
type input "3"
click at [943, 296] on wm-front-icon-button at bounding box center [940, 290] width 33 height 33
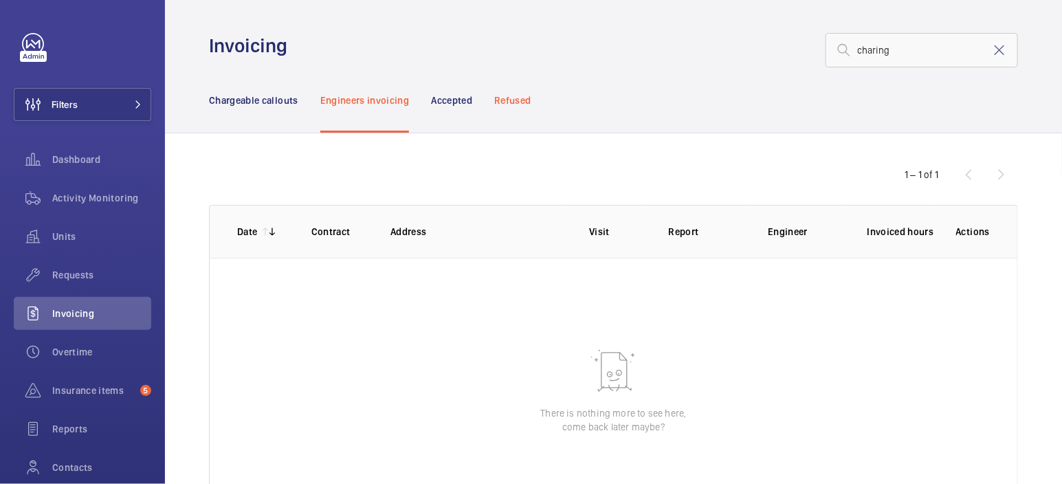
click at [526, 108] on div "Refused" at bounding box center [512, 99] width 36 height 65
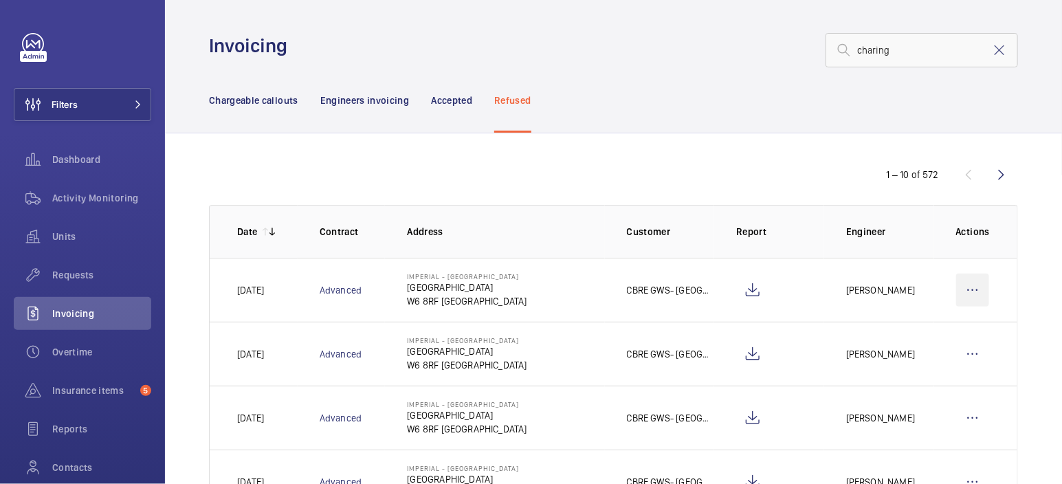
click at [989, 287] on wm-front-icon-button at bounding box center [972, 290] width 33 height 33
click at [373, 106] on p "Engineers invoicing" at bounding box center [364, 100] width 89 height 14
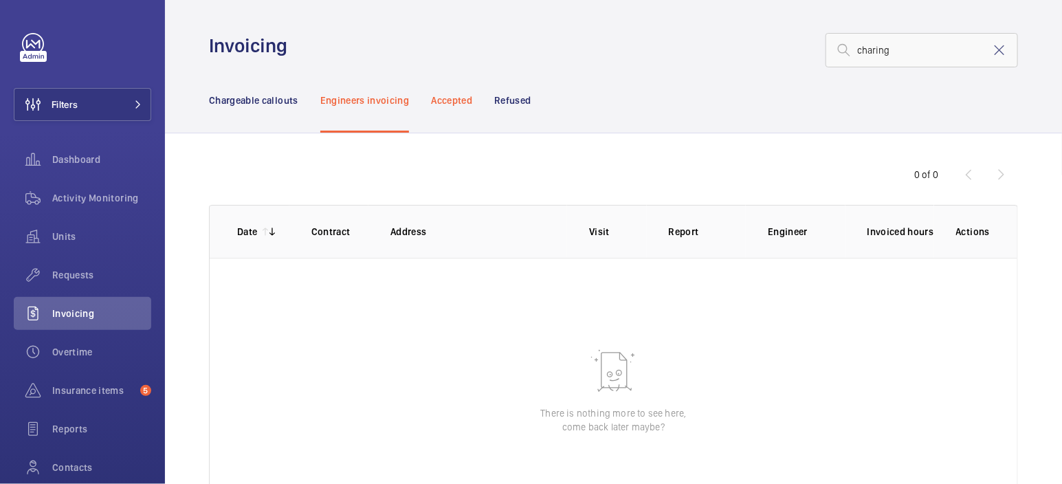
click at [453, 103] on p "Accepted" at bounding box center [451, 100] width 41 height 14
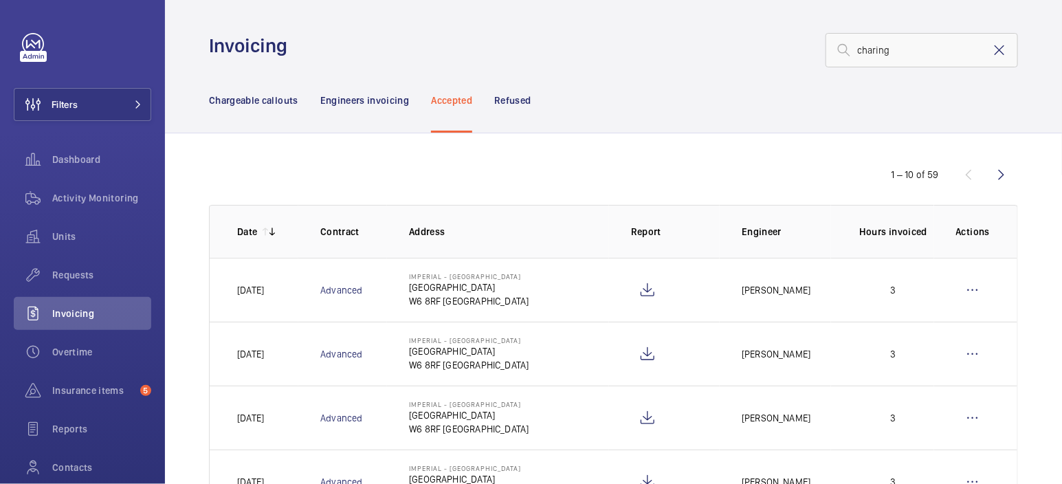
click at [998, 53] on mat-icon at bounding box center [999, 50] width 16 height 16
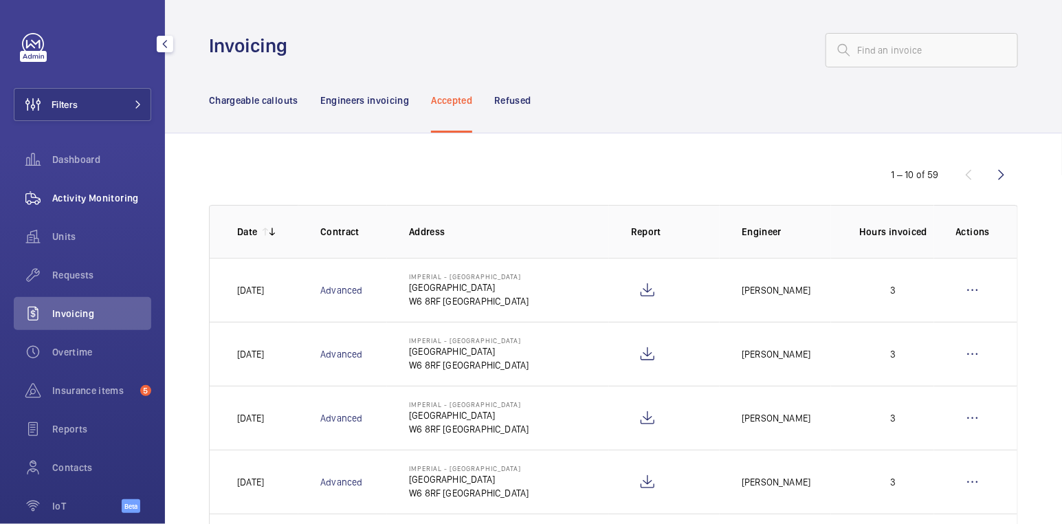
click at [89, 199] on span "Activity Monitoring" at bounding box center [101, 198] width 99 height 14
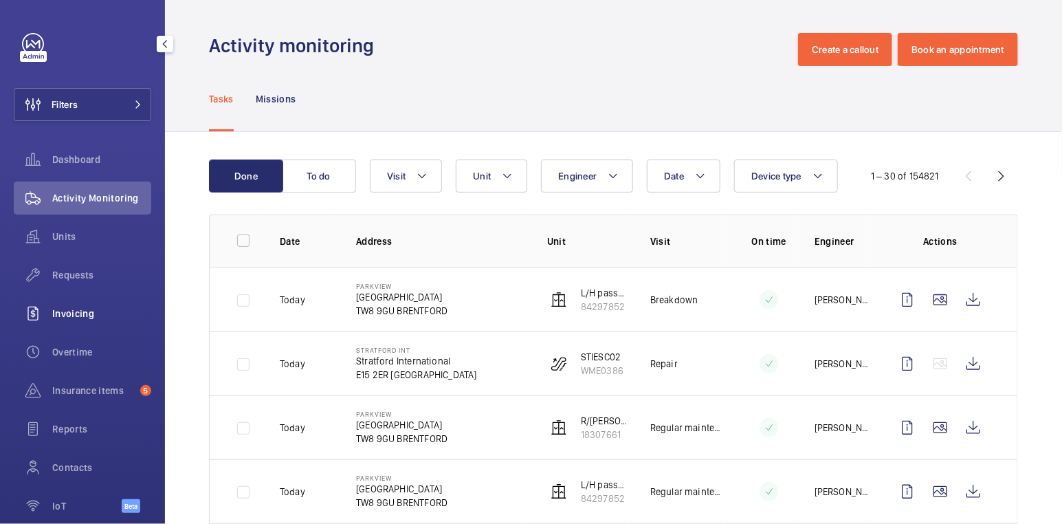
click at [104, 317] on span "Invoicing" at bounding box center [101, 314] width 99 height 14
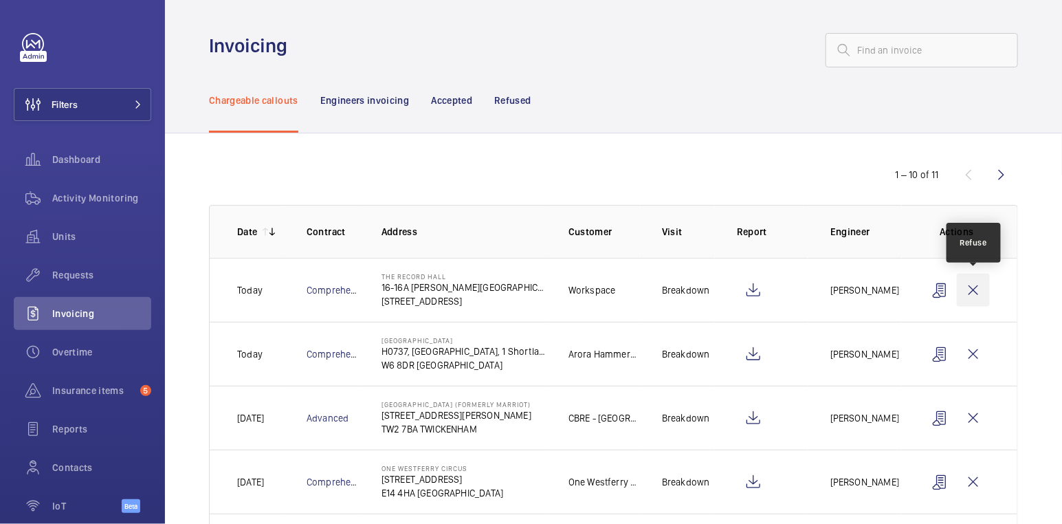
click at [980, 285] on wm-front-icon-button at bounding box center [973, 290] width 33 height 33
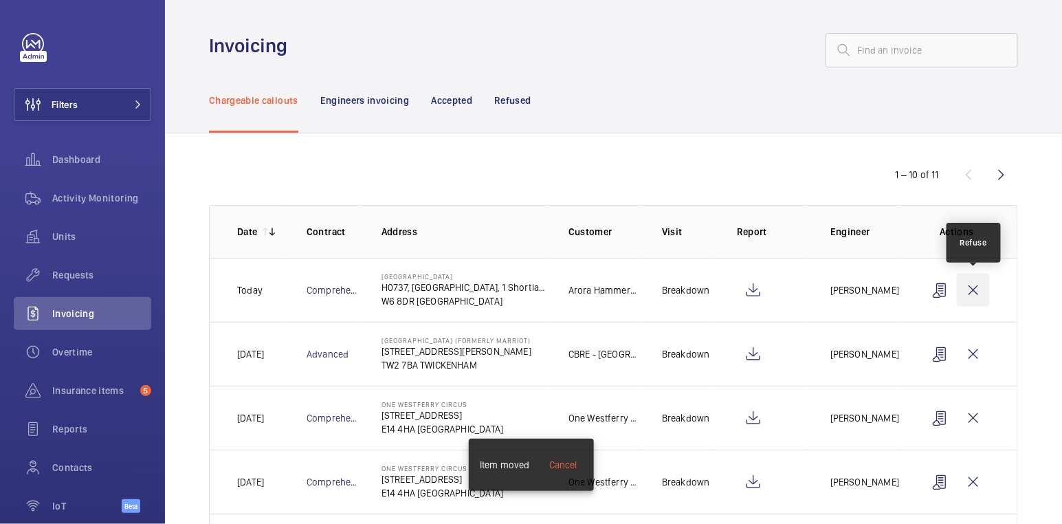
click at [975, 289] on wm-front-icon-button at bounding box center [973, 290] width 33 height 33
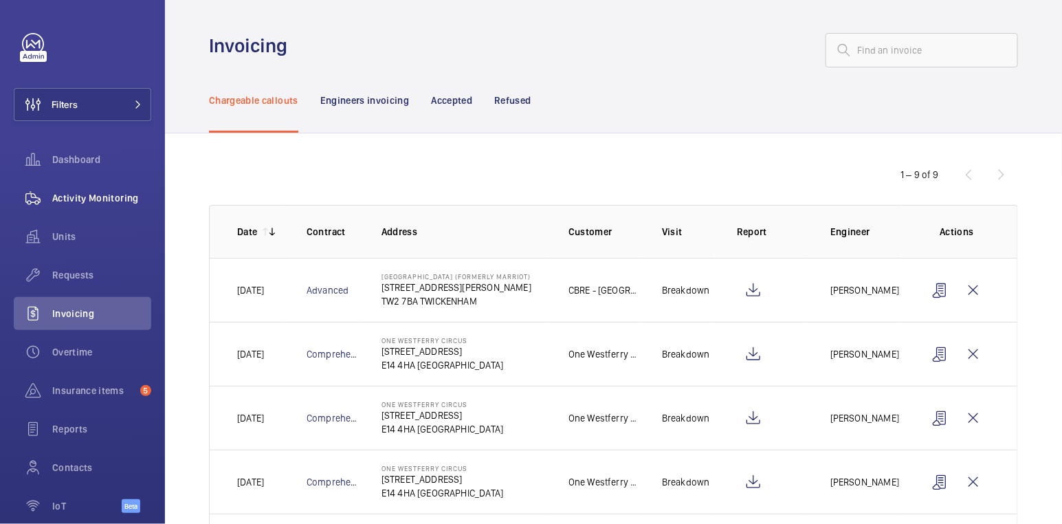
click at [120, 193] on span "Activity Monitoring" at bounding box center [101, 198] width 99 height 14
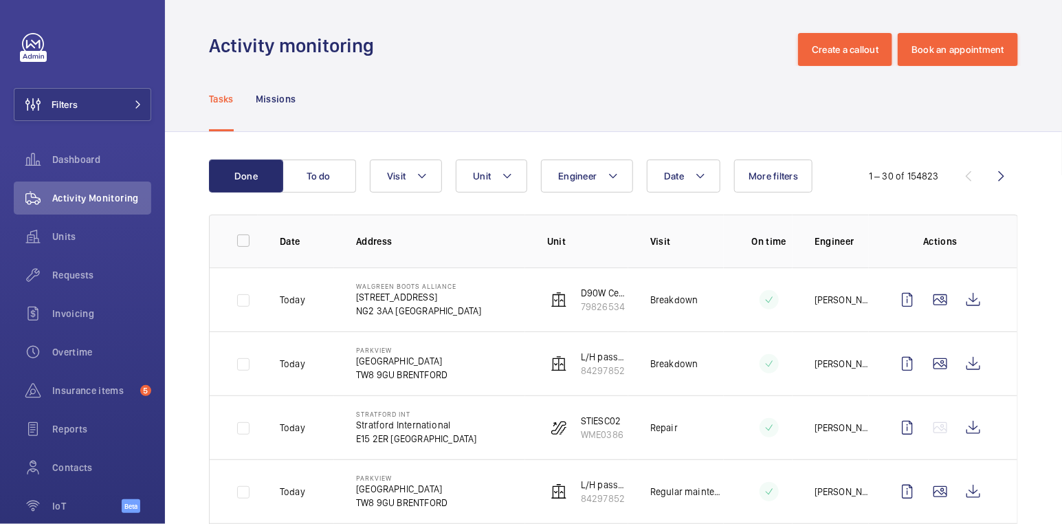
click at [459, 80] on div "Tasks Missions" at bounding box center [613, 98] width 809 height 65
click at [107, 96] on button "Filters" at bounding box center [82, 104] width 137 height 33
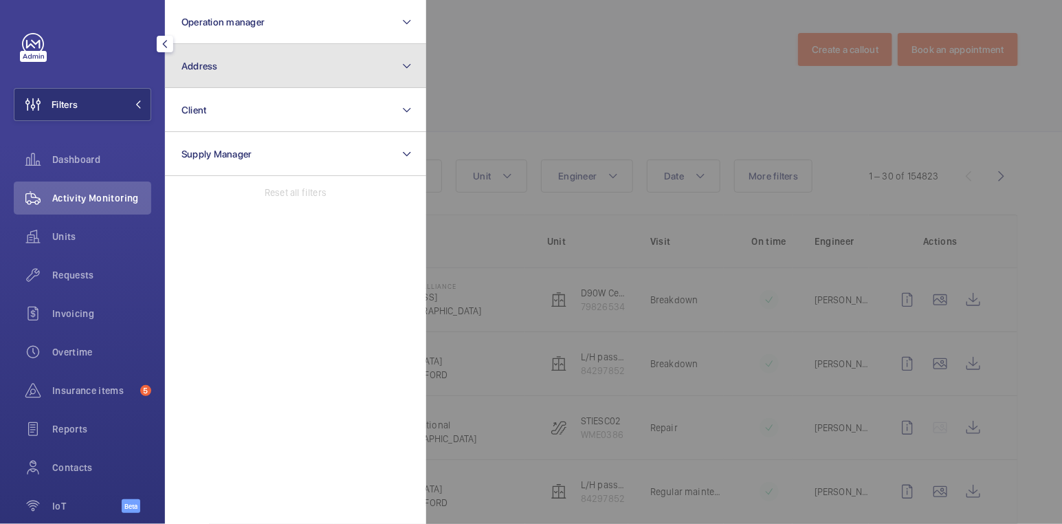
click at [236, 68] on button "Address" at bounding box center [295, 66] width 261 height 44
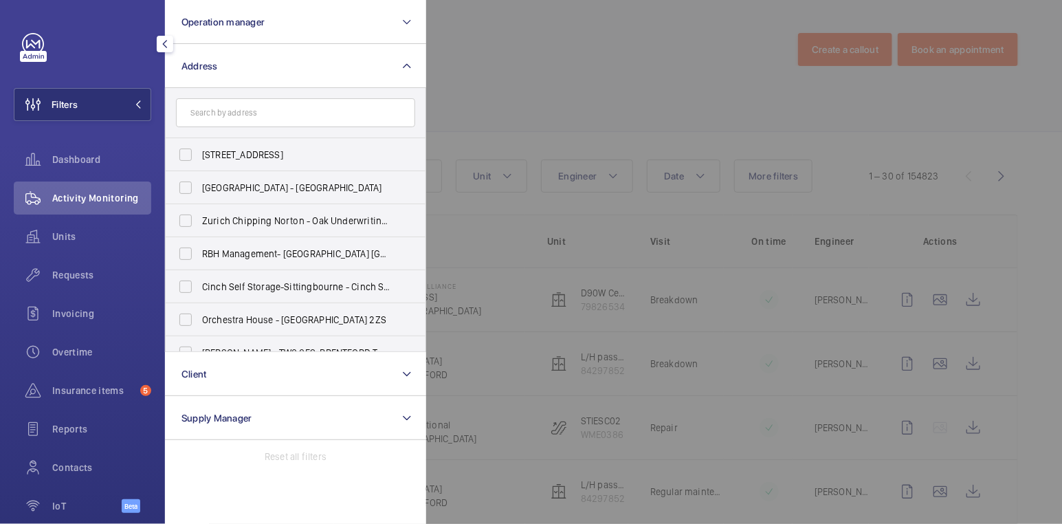
click at [522, 47] on div at bounding box center [957, 262] width 1062 height 524
